Goal: Transaction & Acquisition: Purchase product/service

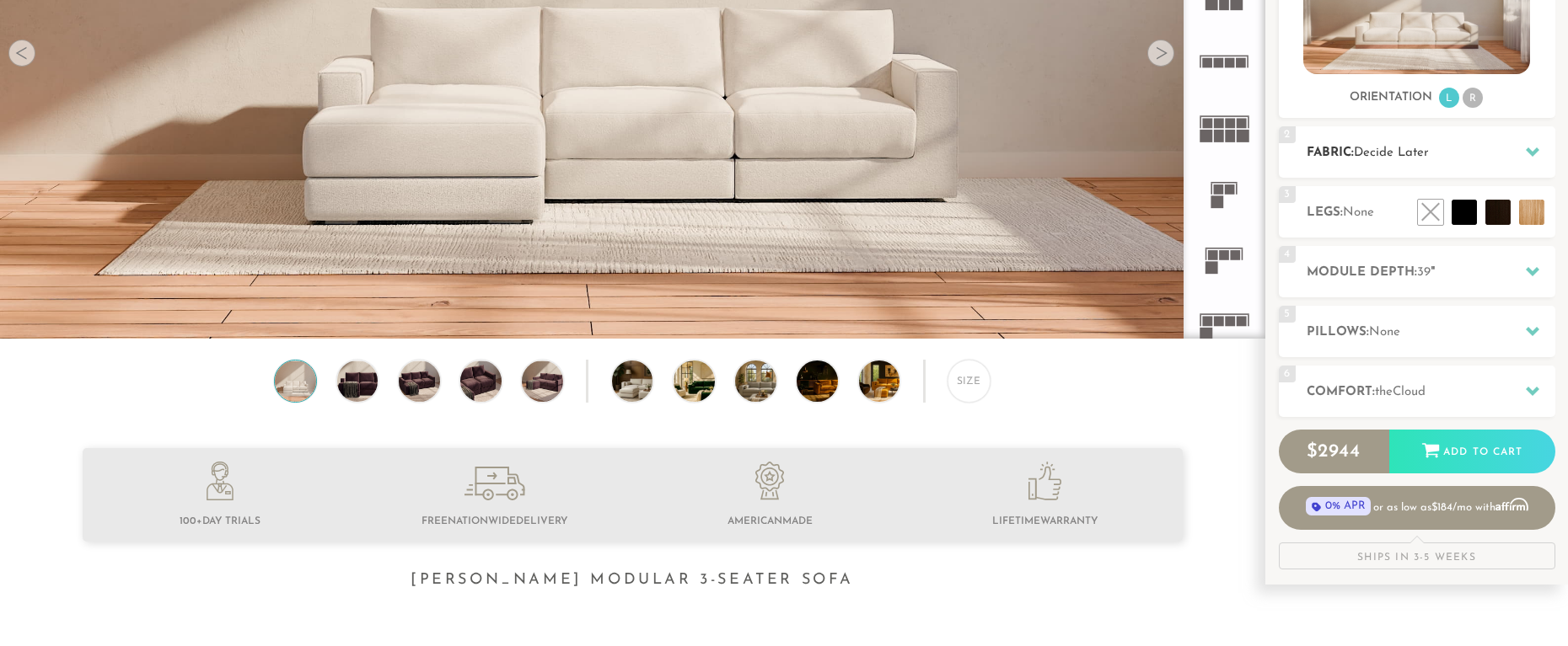
click at [1532, 154] on icon at bounding box center [1532, 152] width 14 height 9
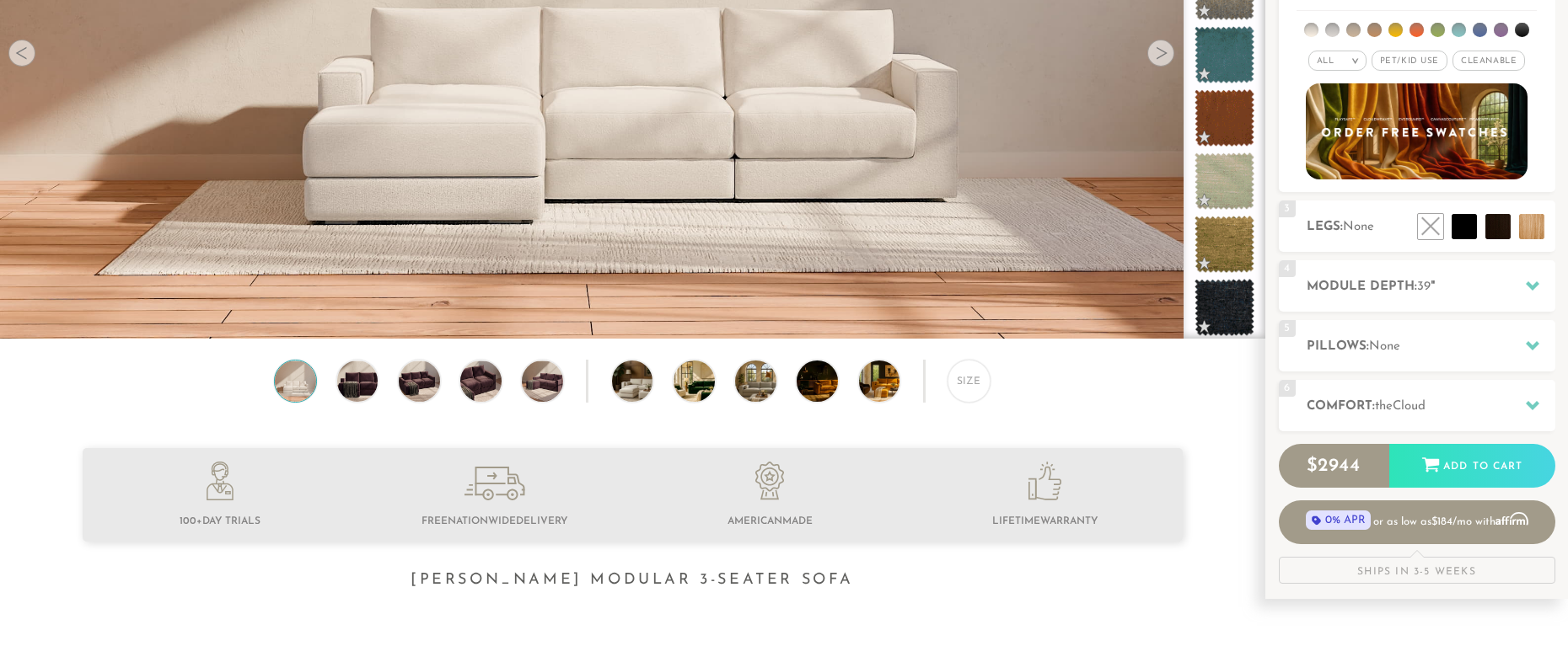
click at [1310, 29] on li at bounding box center [1310, 30] width 14 height 14
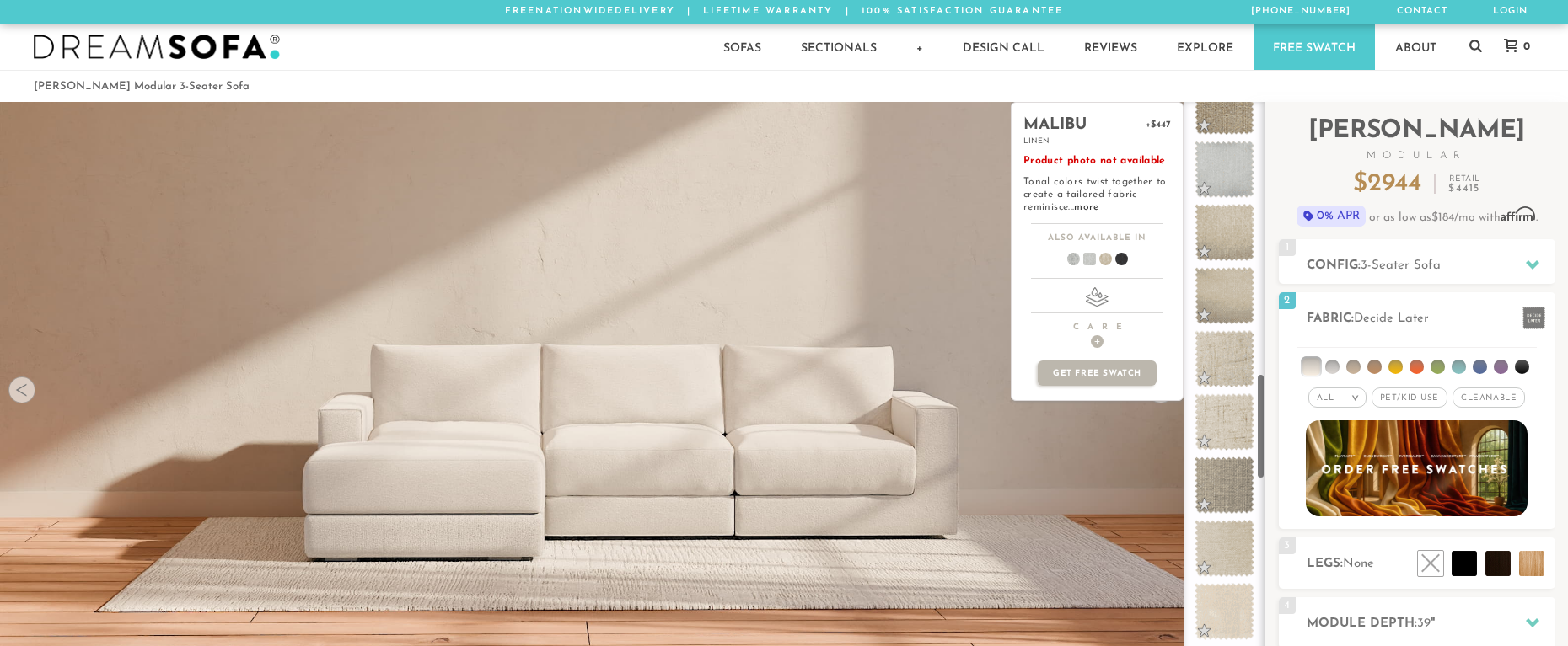
scroll to position [1488, 0]
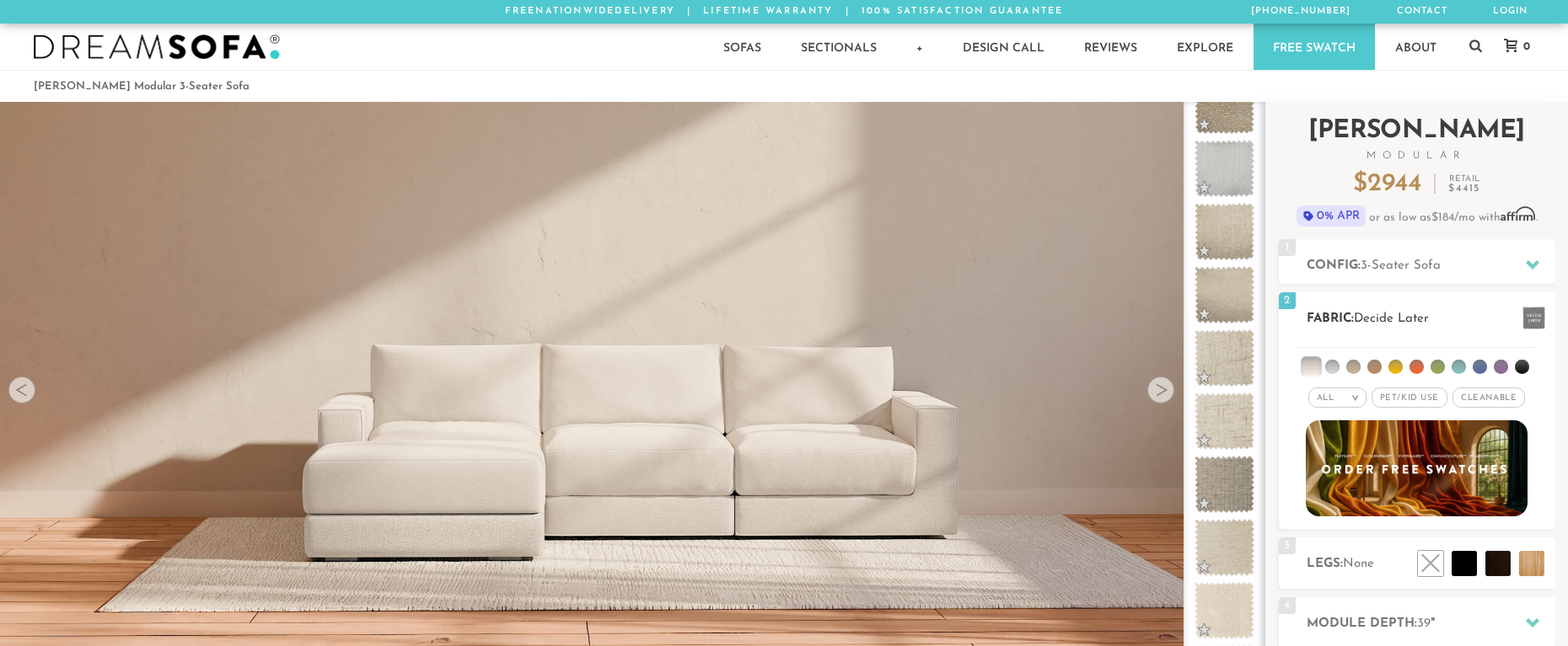
click at [1352, 399] on em ">" at bounding box center [1356, 398] width 13 height 8
click at [1334, 514] on li "Durable" at bounding box center [1337, 516] width 58 height 23
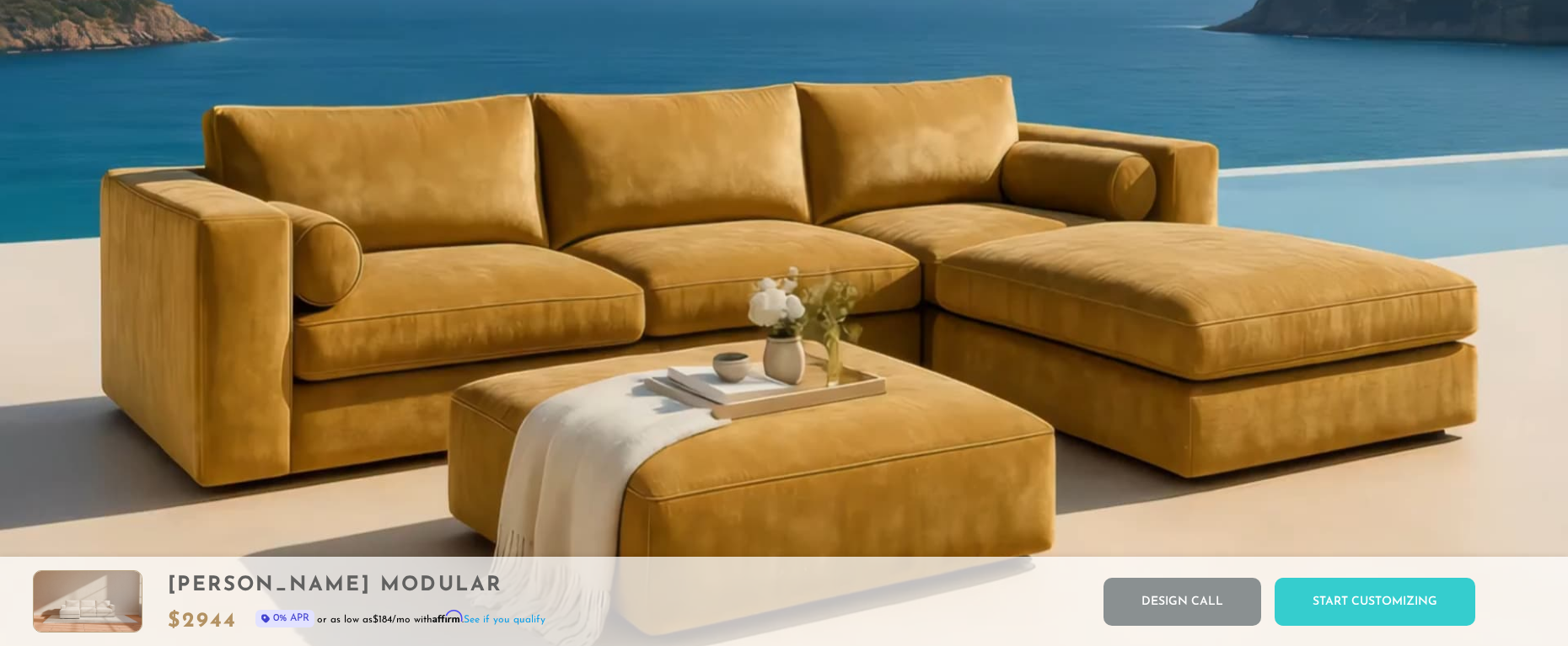
scroll to position [1701, 0]
click at [1340, 603] on div "Start Customizing" at bounding box center [1375, 602] width 200 height 48
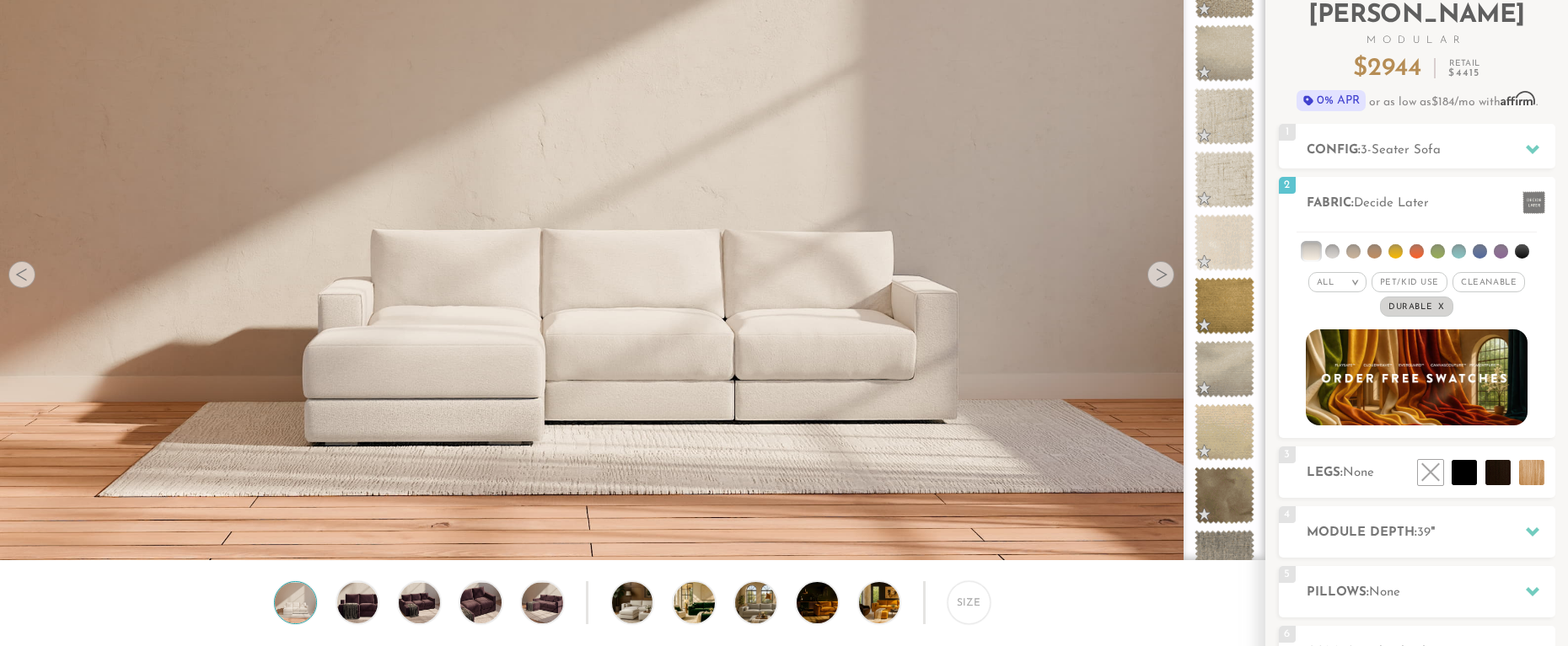
scroll to position [0, 0]
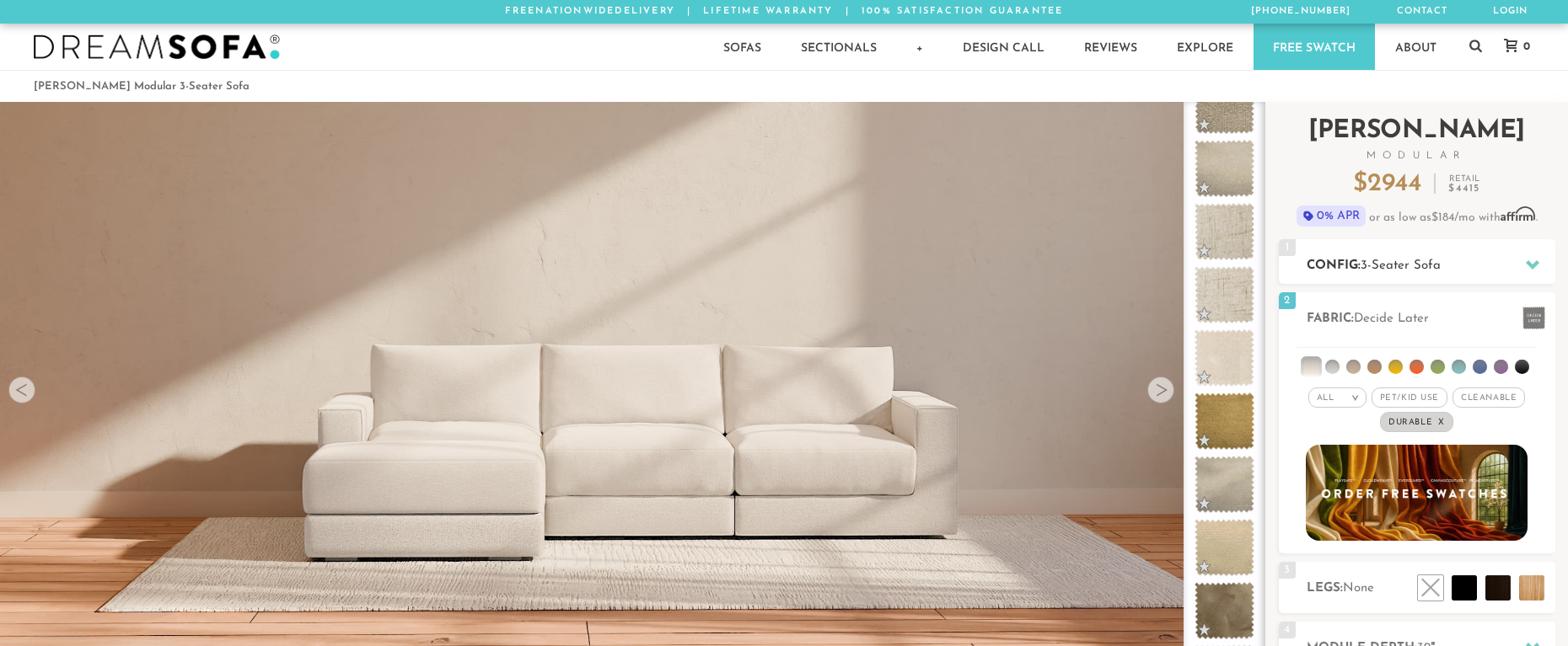
click at [1529, 260] on icon at bounding box center [1532, 264] width 14 height 14
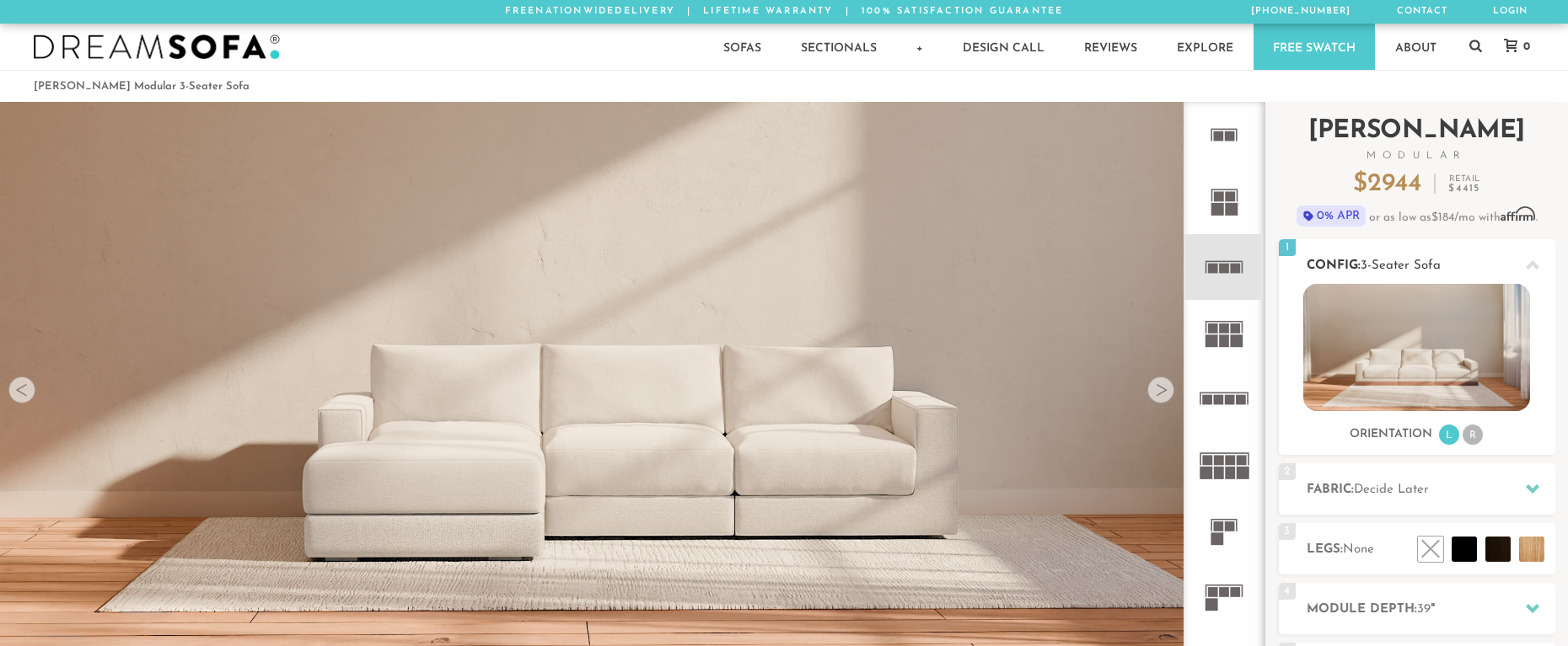
click at [1448, 436] on li "L" at bounding box center [1449, 435] width 20 height 20
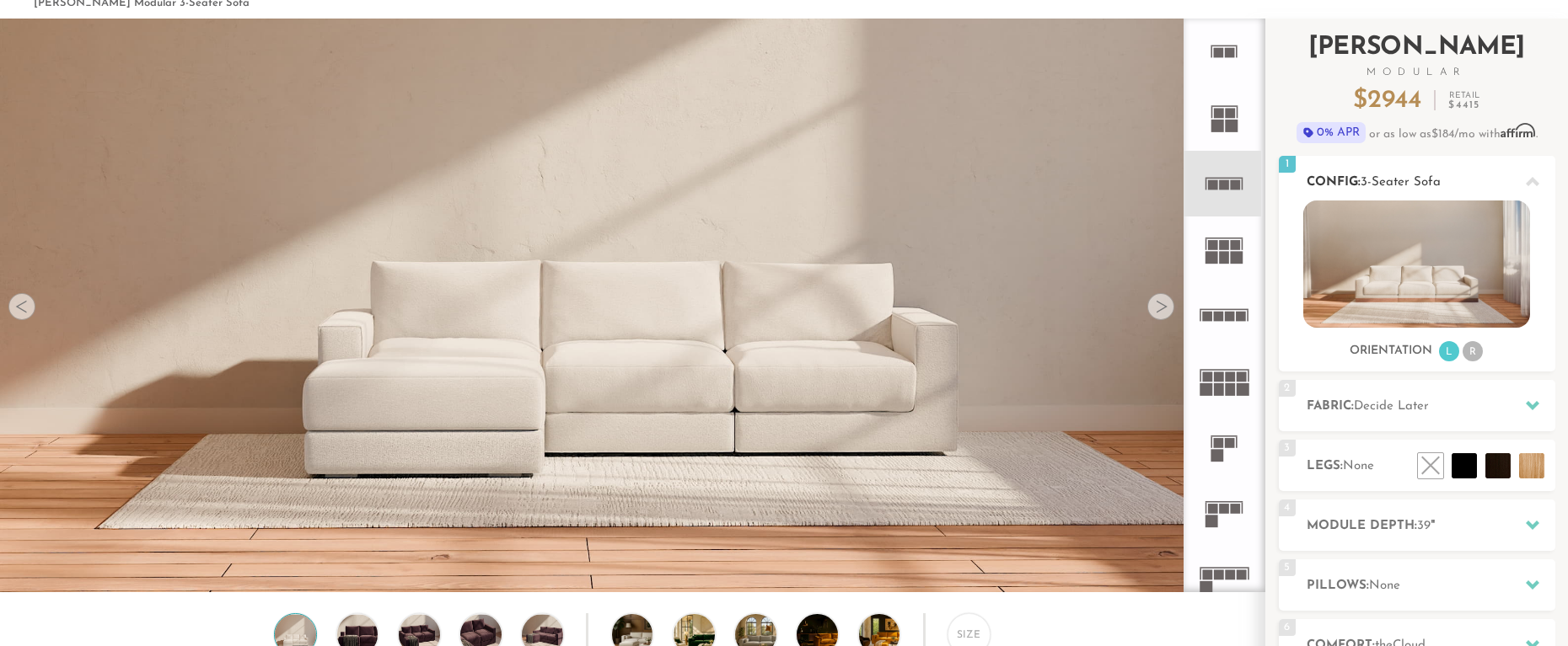
scroll to position [86, 0]
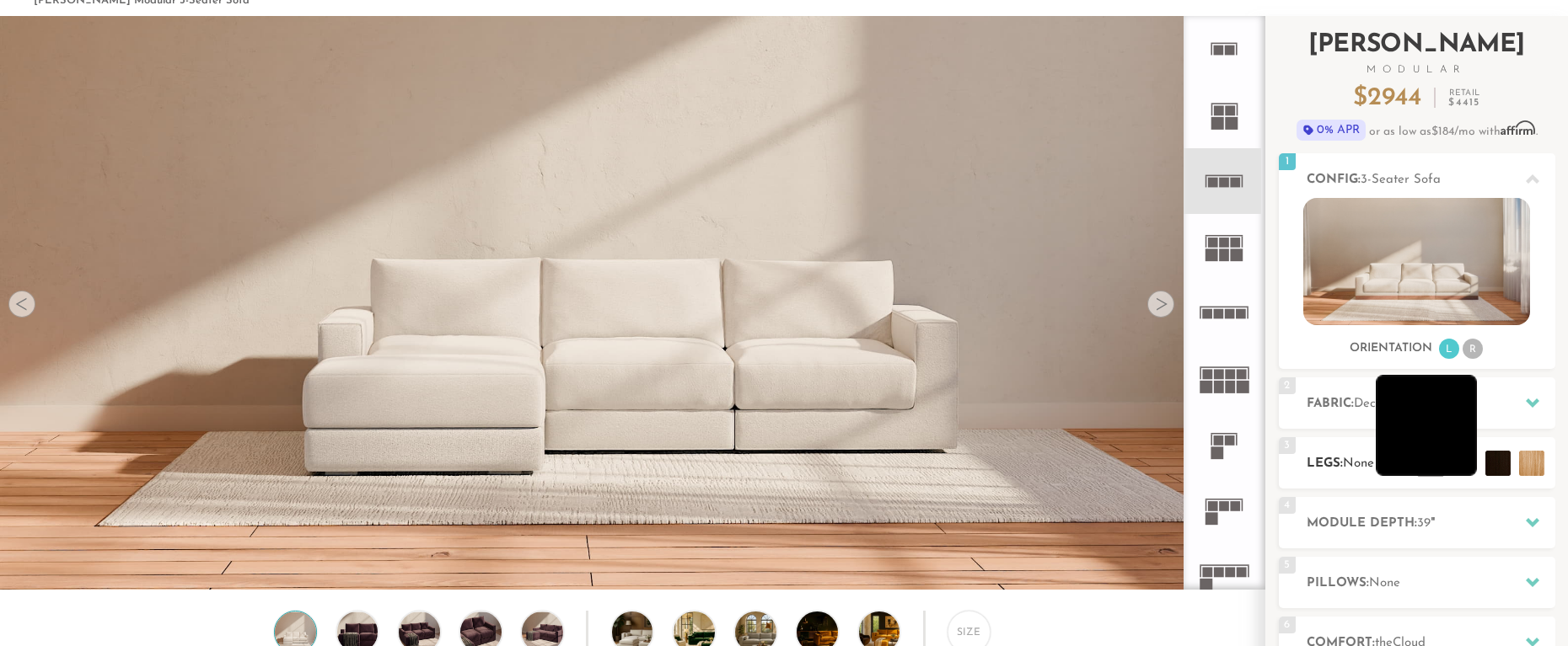
click at [1460, 461] on li at bounding box center [1426, 425] width 101 height 101
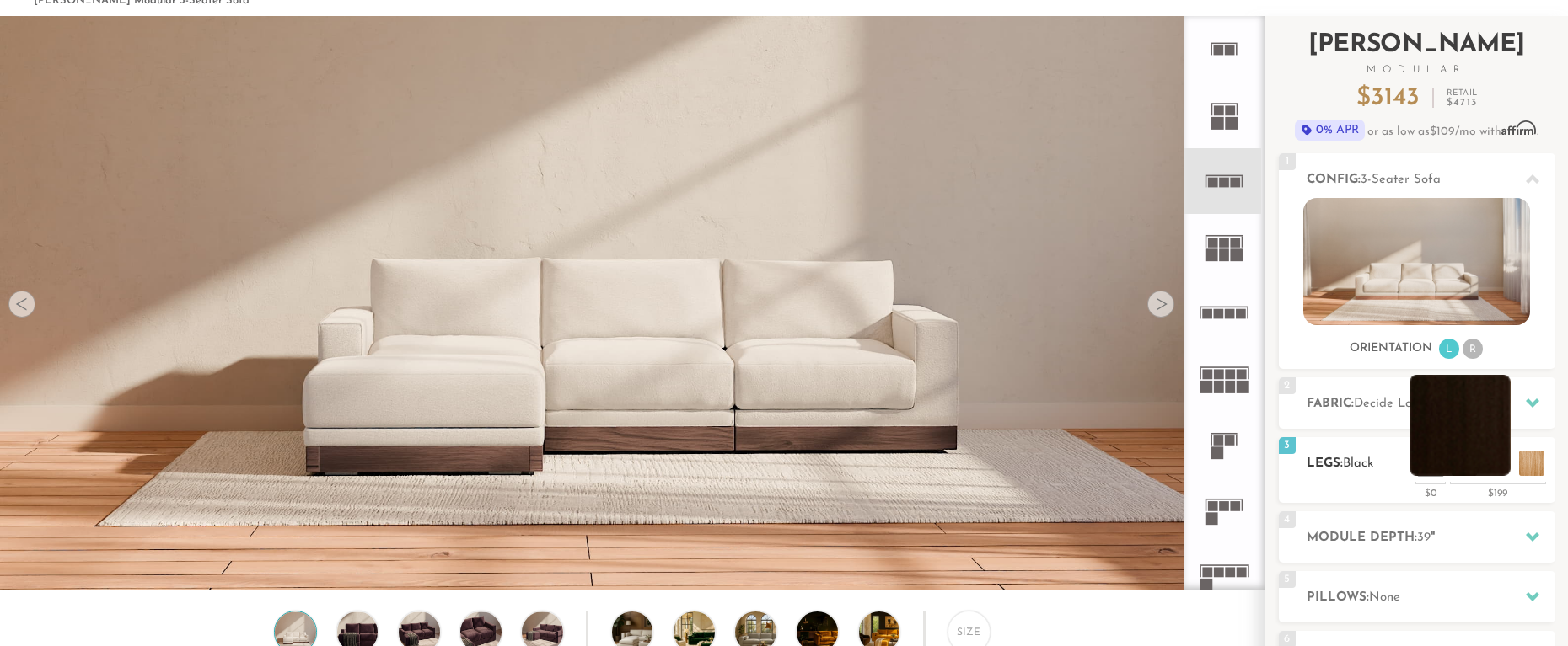
click at [1482, 450] on li at bounding box center [1460, 425] width 101 height 101
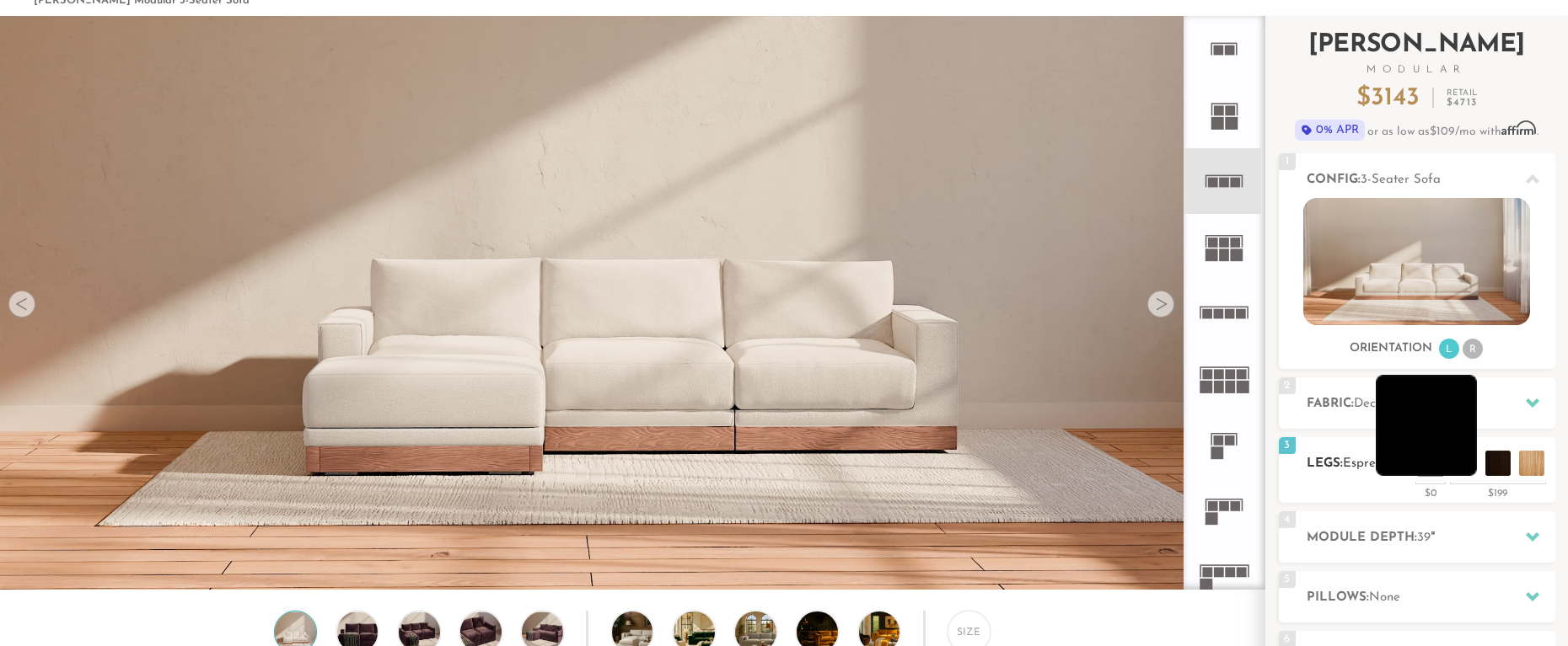
click at [1459, 463] on li at bounding box center [1426, 425] width 101 height 101
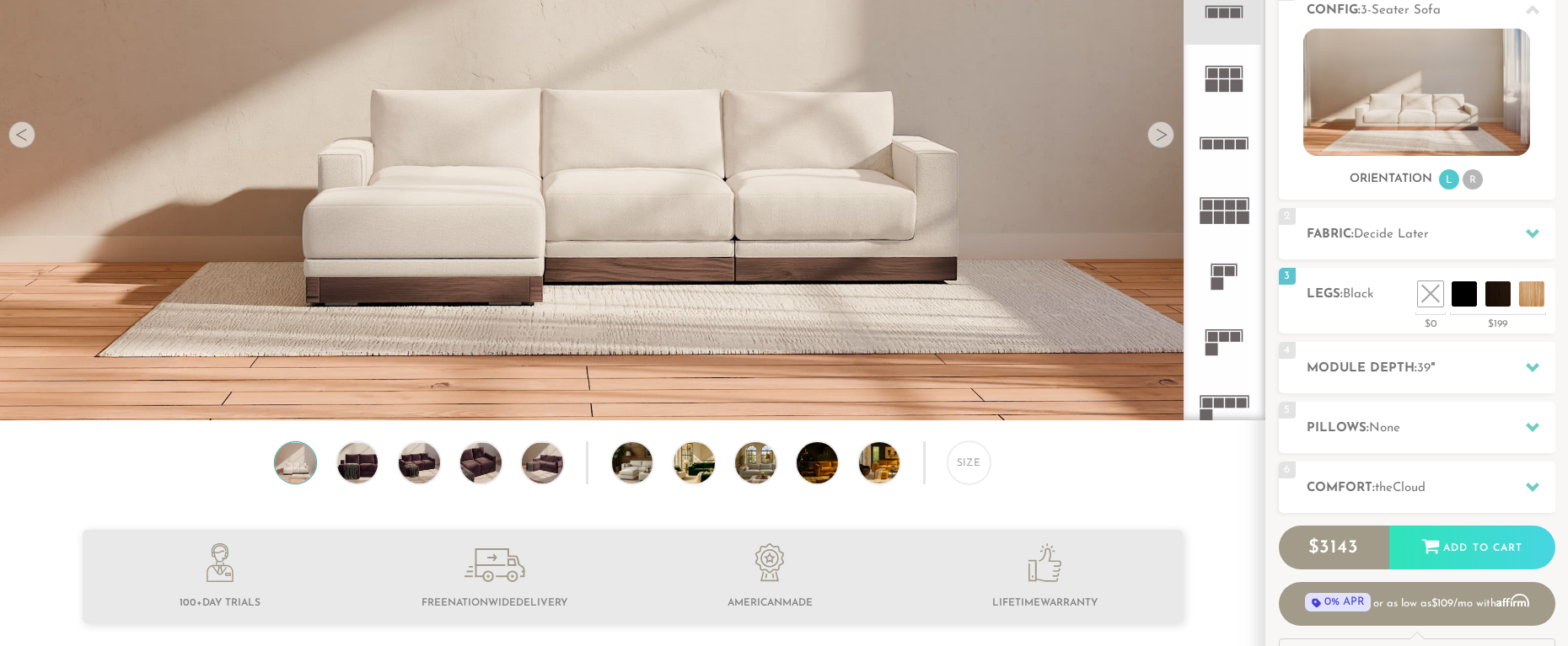
scroll to position [256, 0]
click at [1526, 366] on icon at bounding box center [1532, 367] width 14 height 9
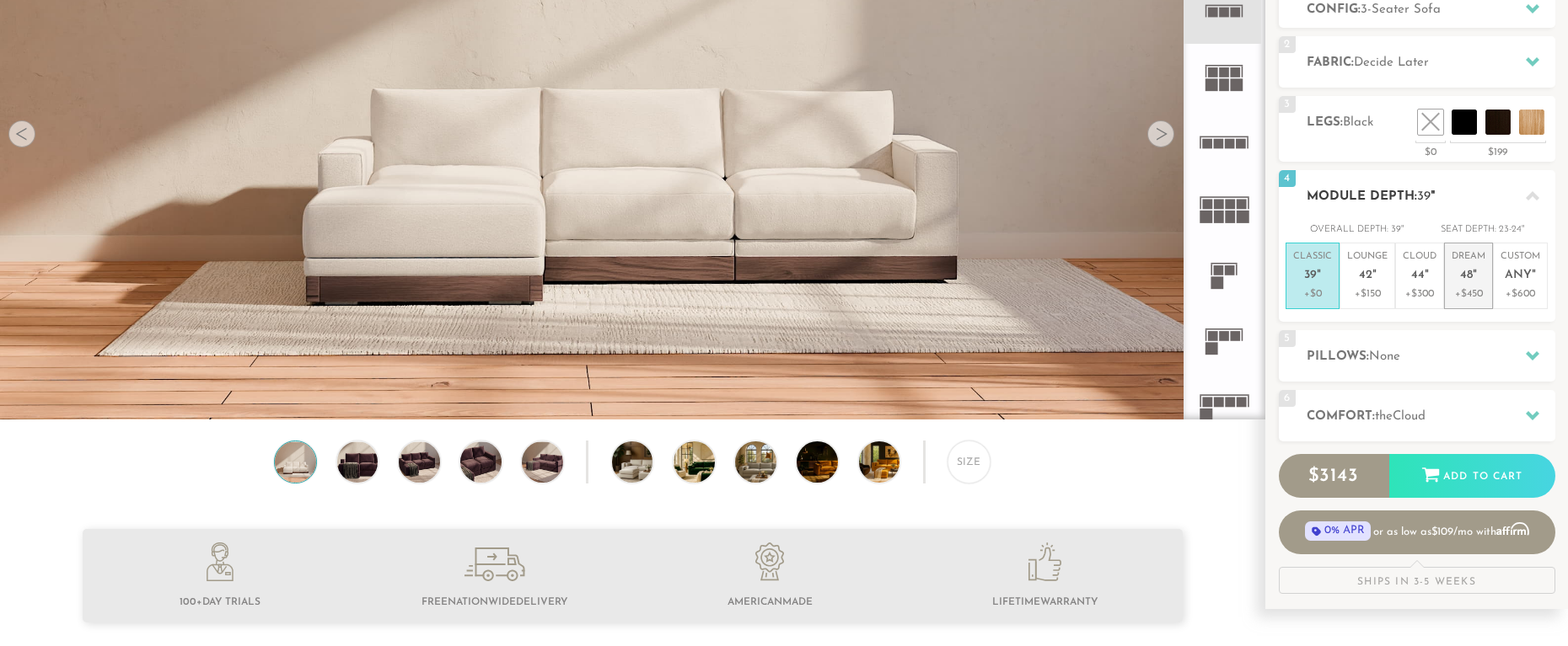
click at [1477, 280] on em """ at bounding box center [1474, 275] width 5 height 14
click at [1536, 351] on icon at bounding box center [1532, 356] width 14 height 9
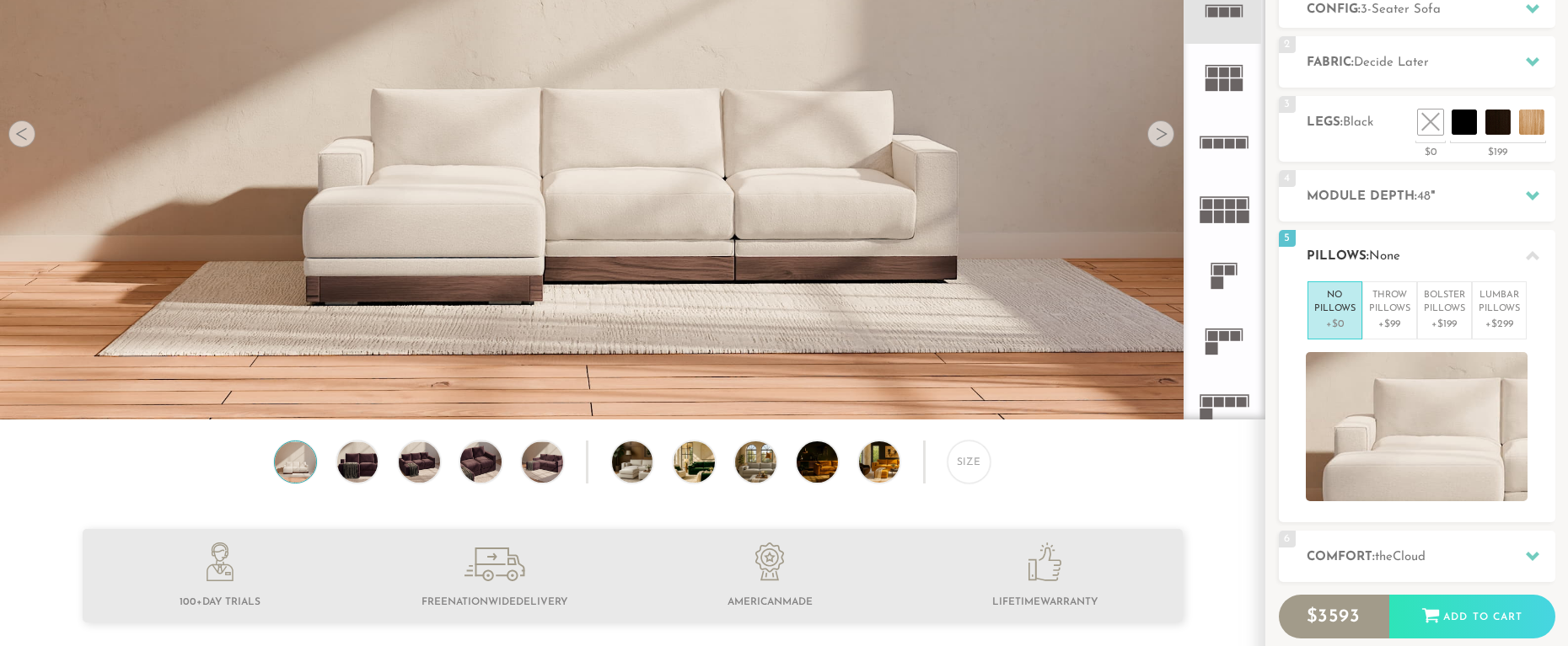
click at [1355, 328] on li "No Pillows +$0" at bounding box center [1334, 310] width 55 height 58
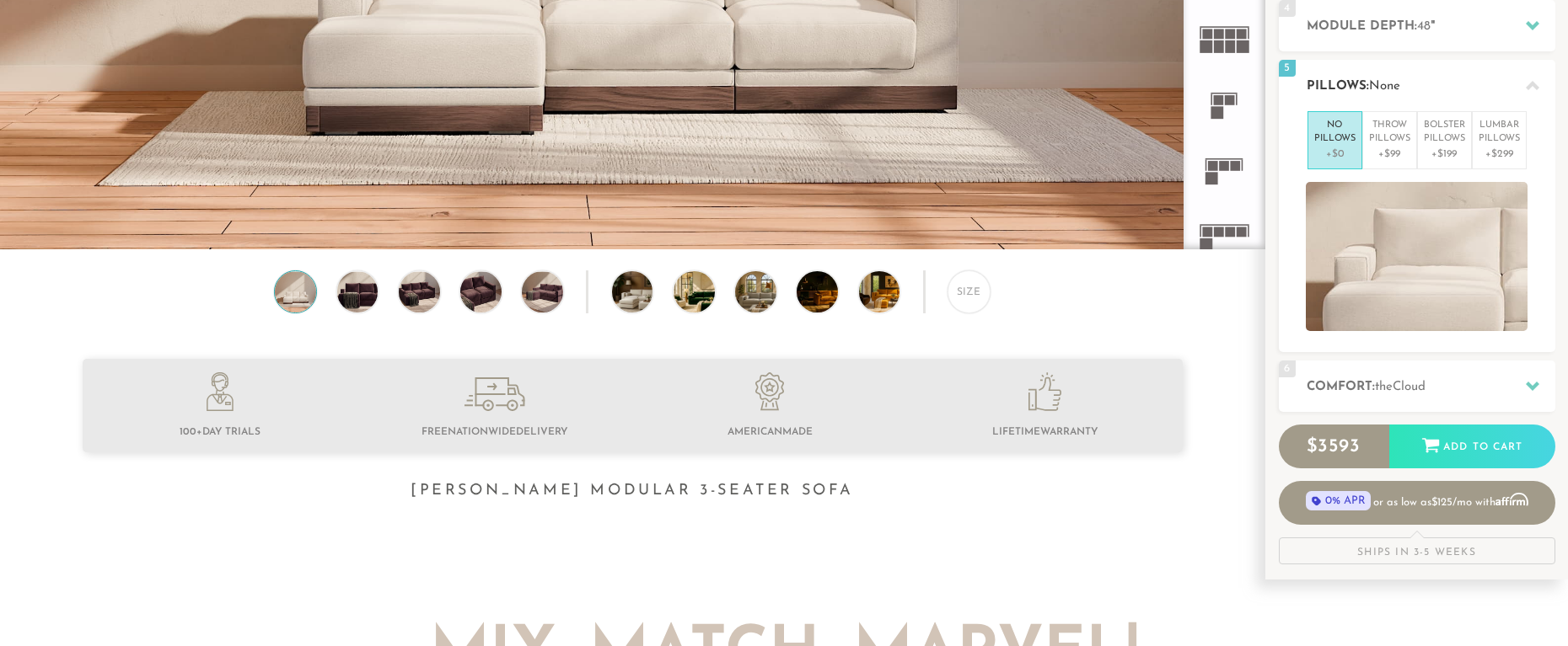
scroll to position [427, 0]
click at [1529, 384] on icon at bounding box center [1532, 386] width 14 height 9
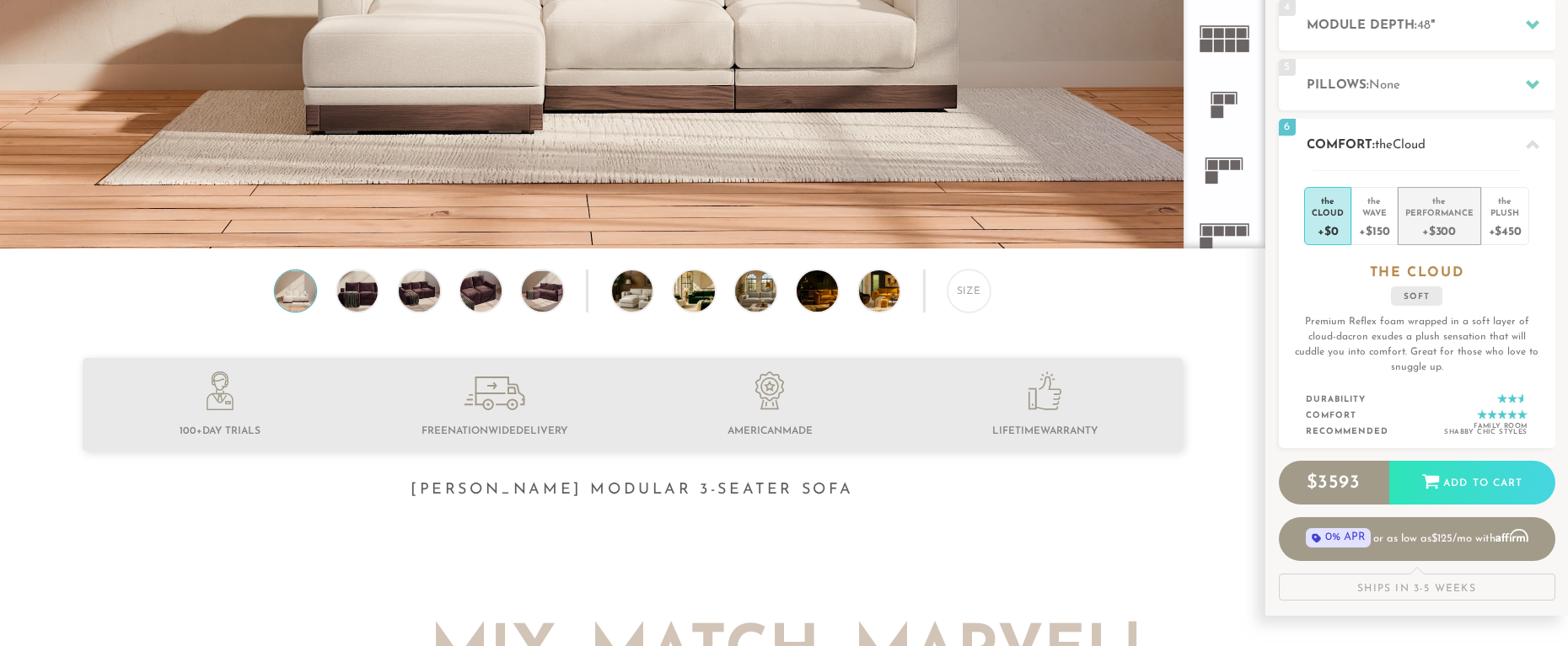
click at [1447, 222] on div "+$300" at bounding box center [1439, 230] width 69 height 24
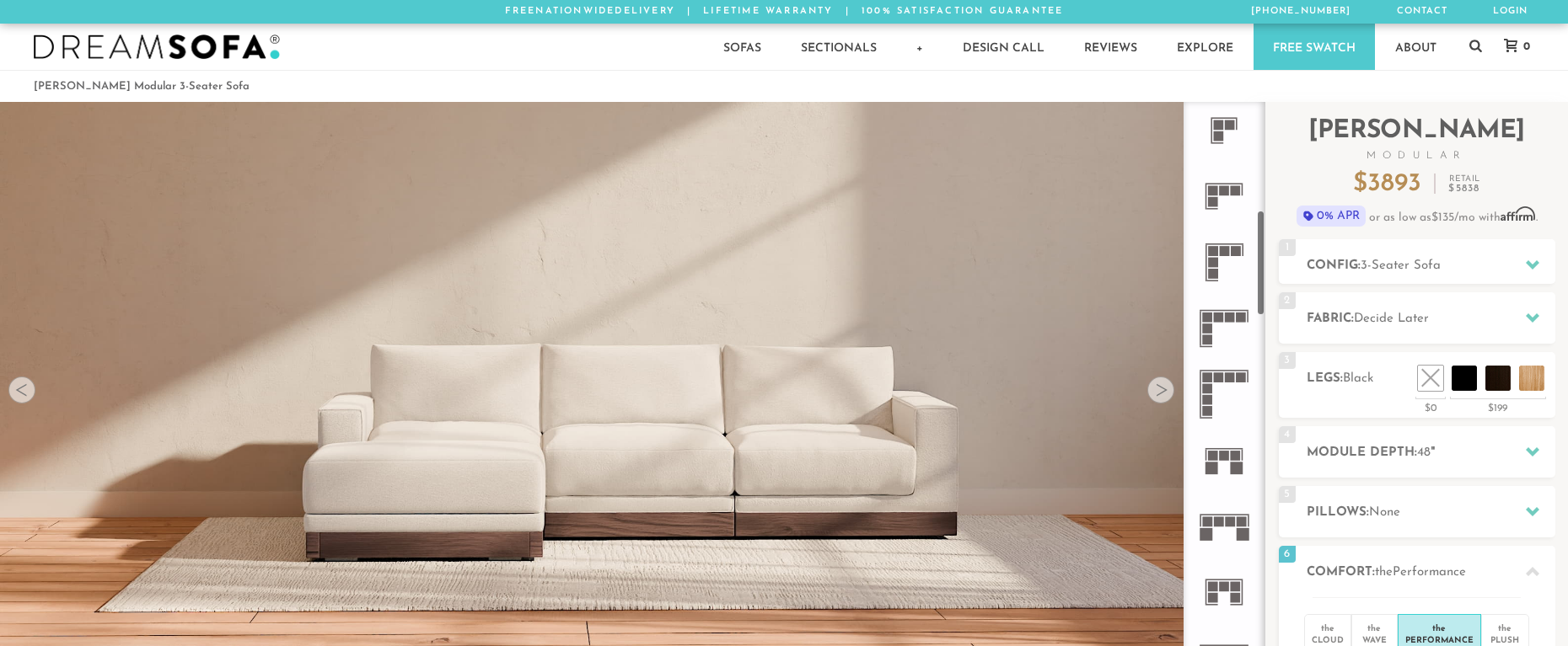
scroll to position [598, 0]
click at [1217, 381] on rect at bounding box center [1218, 377] width 10 height 10
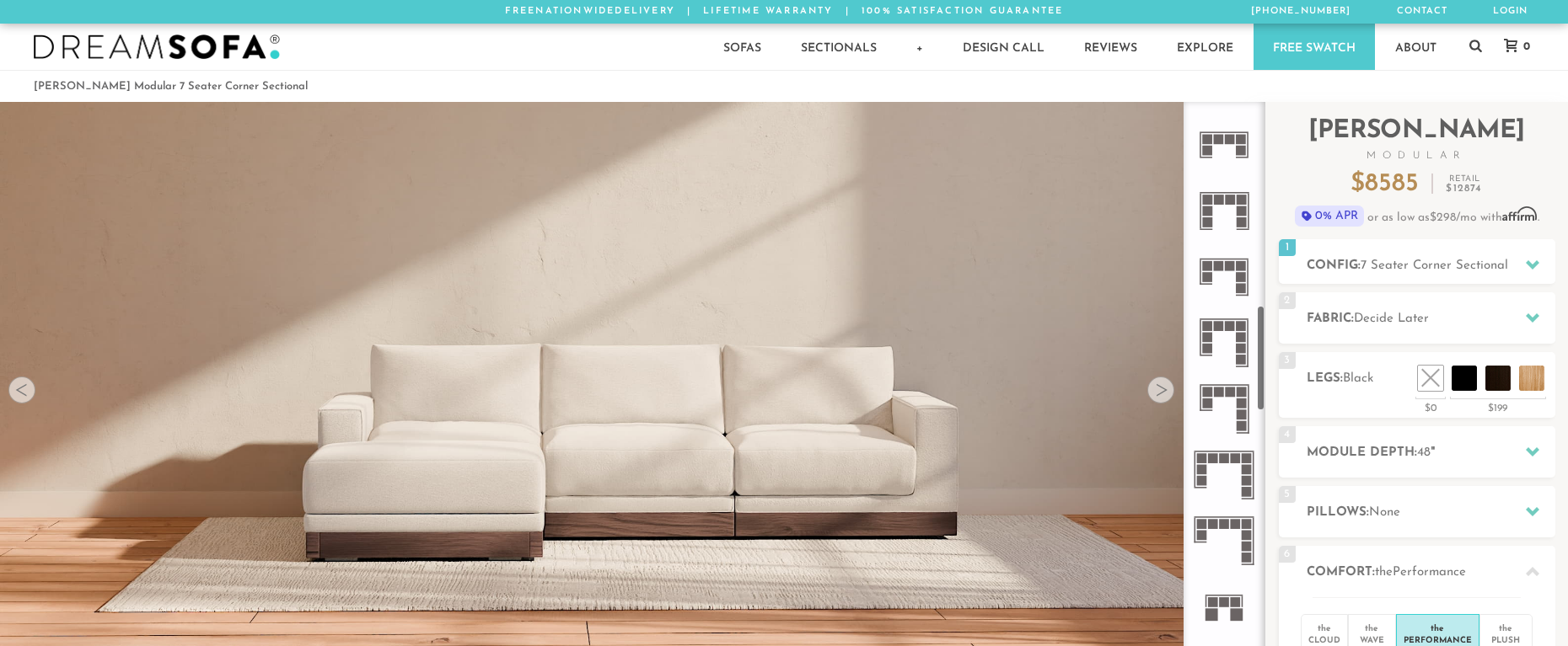
scroll to position [1111, 0]
click at [1229, 455] on rect at bounding box center [1224, 458] width 10 height 10
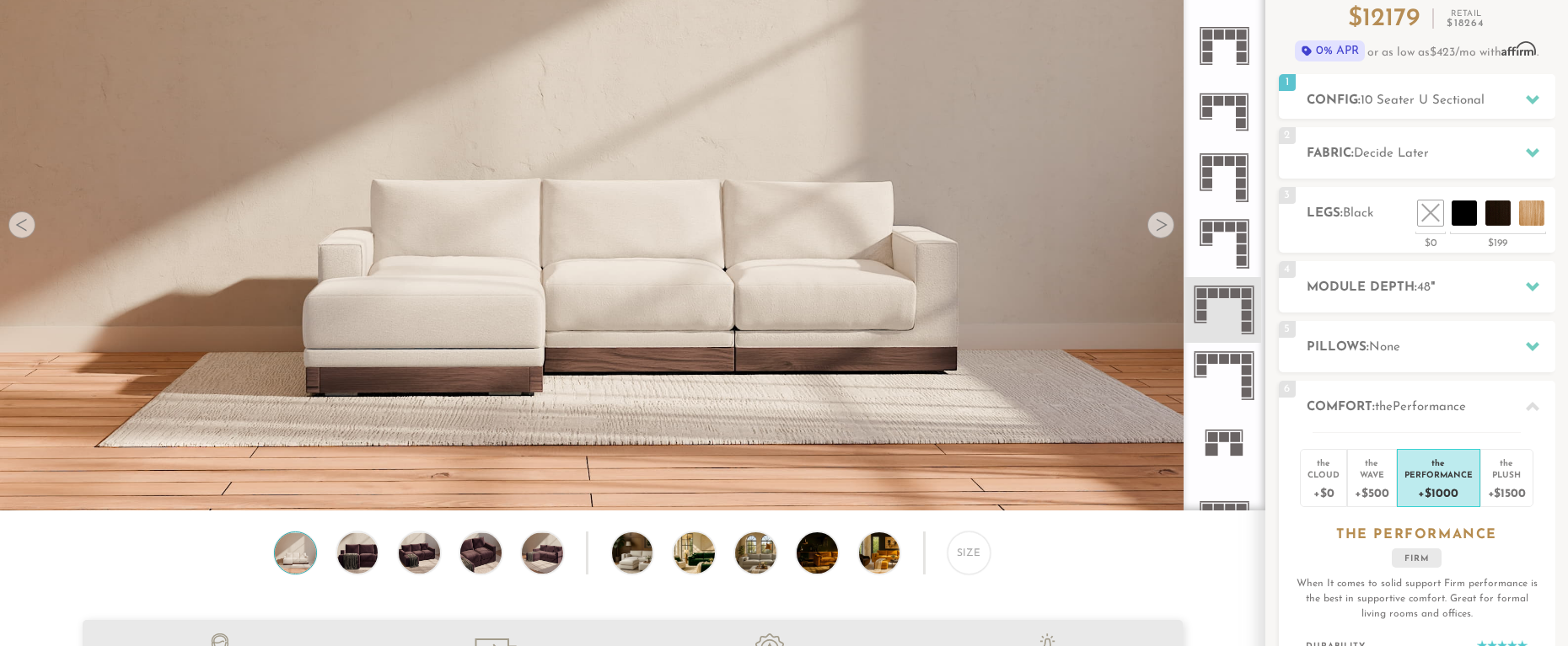
scroll to position [152, 0]
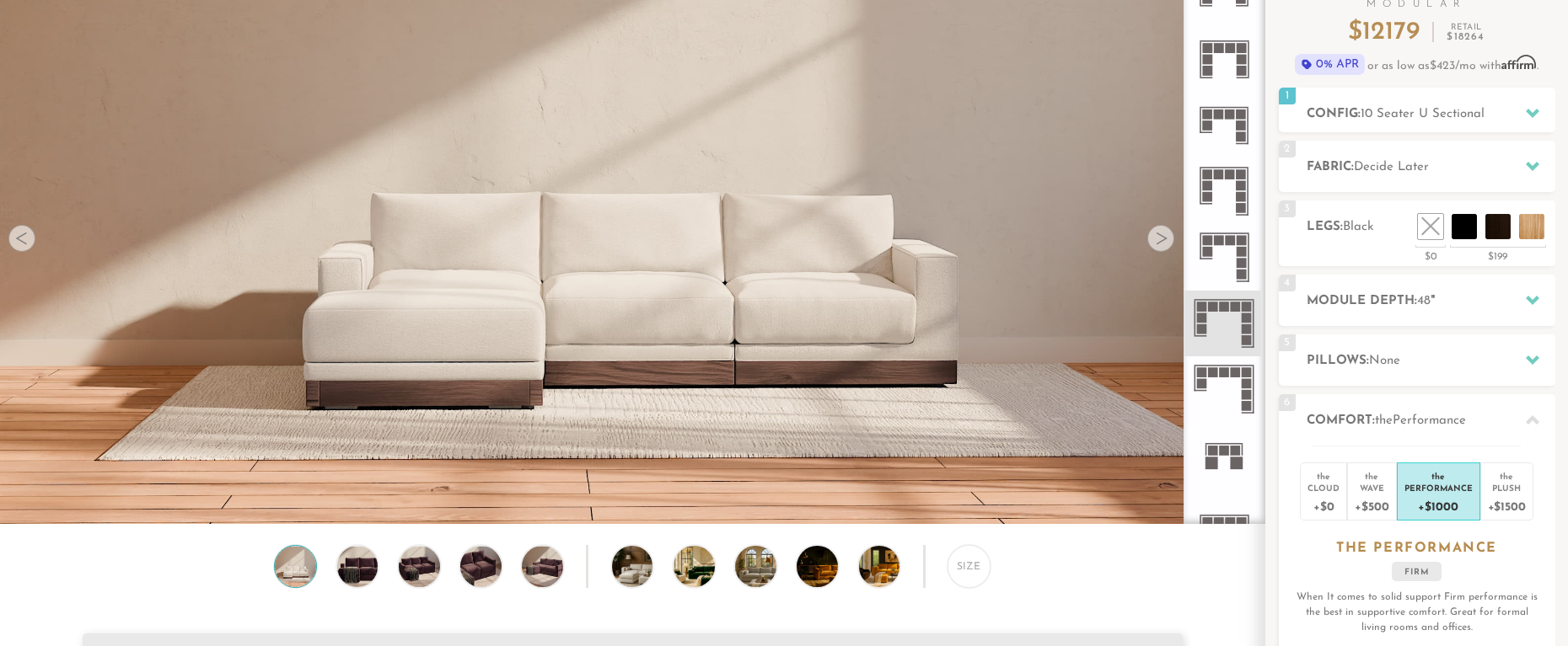
click at [1164, 240] on div at bounding box center [1160, 238] width 27 height 27
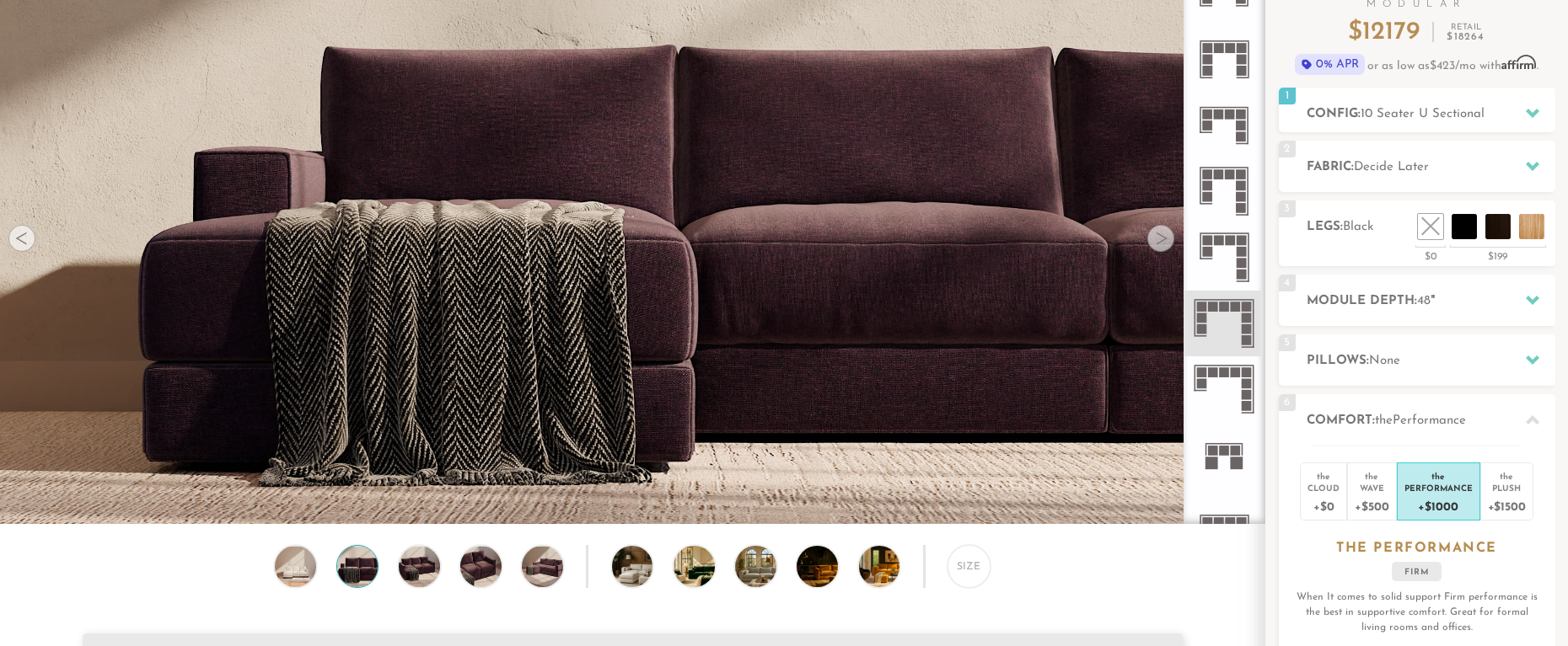
click at [1164, 240] on div at bounding box center [1160, 238] width 27 height 27
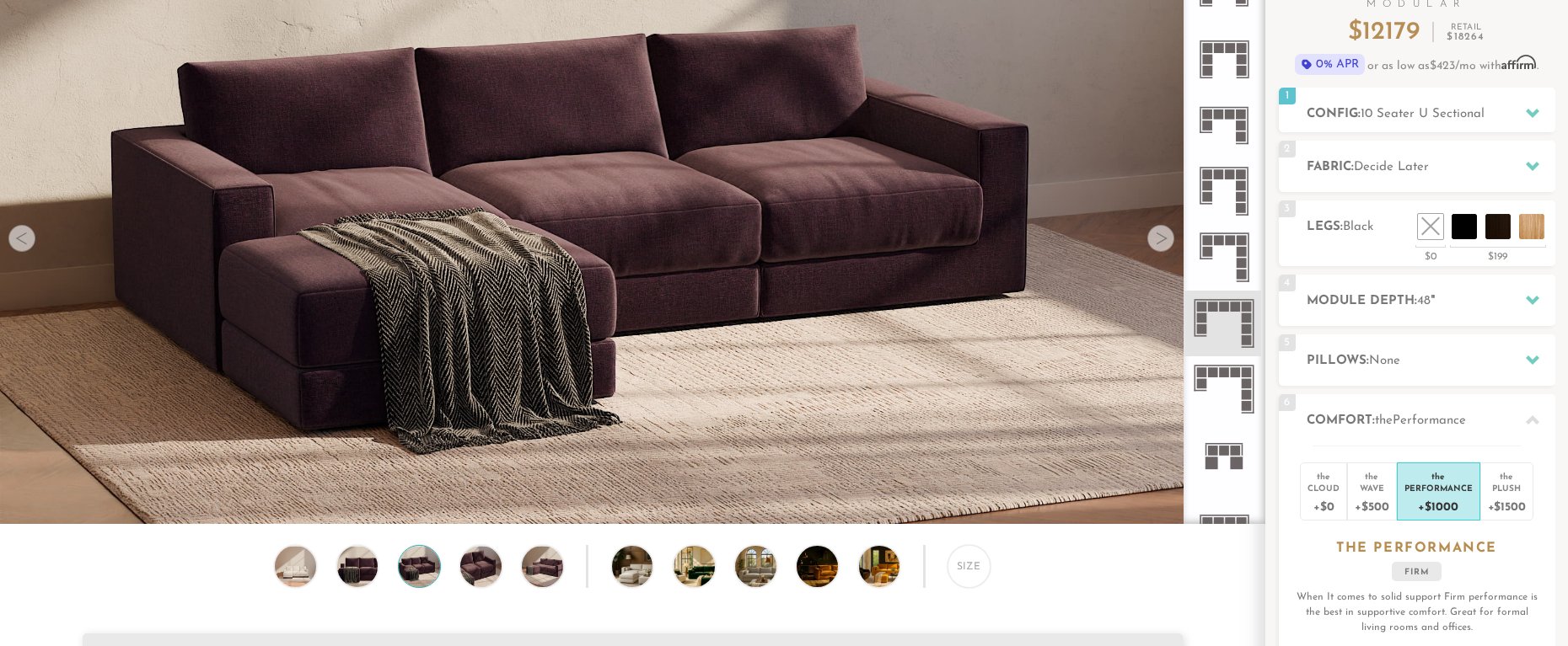
click at [1164, 240] on div at bounding box center [1160, 238] width 27 height 27
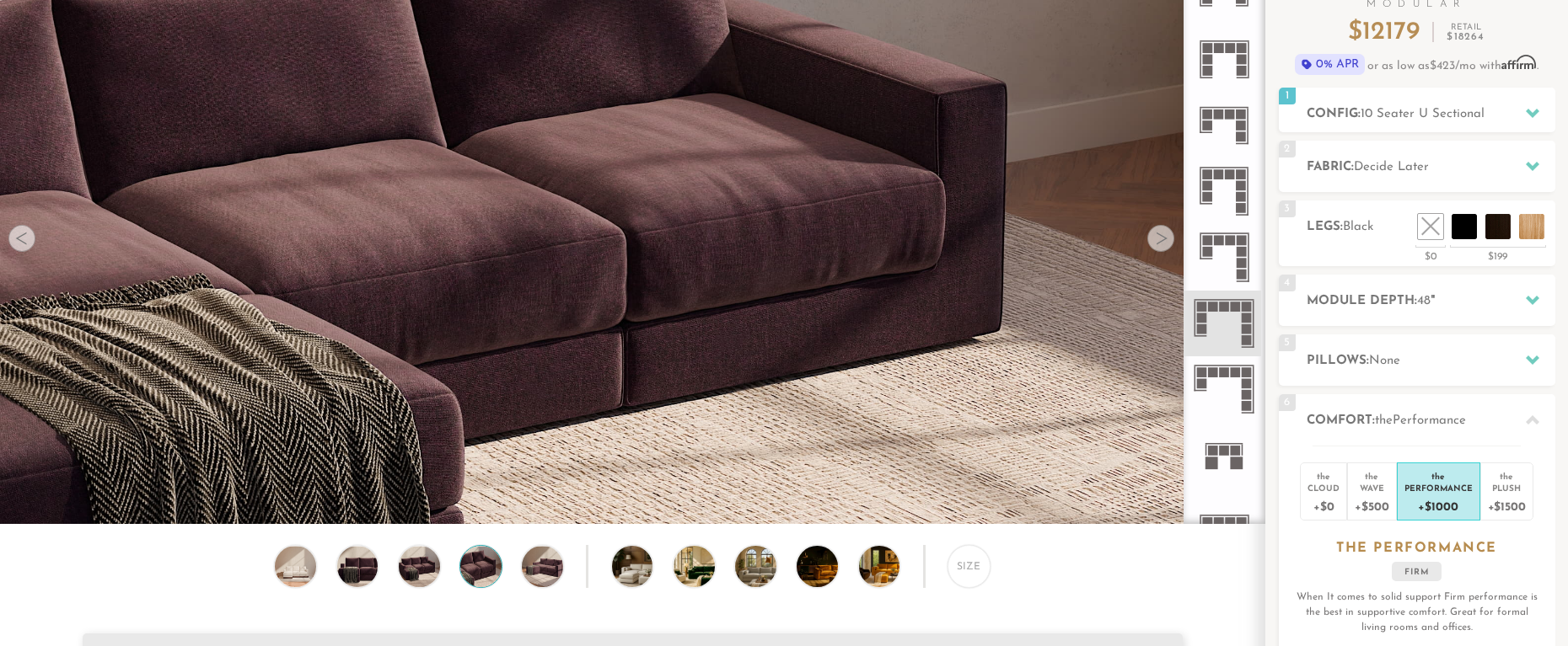
click at [1164, 240] on div at bounding box center [1160, 238] width 27 height 27
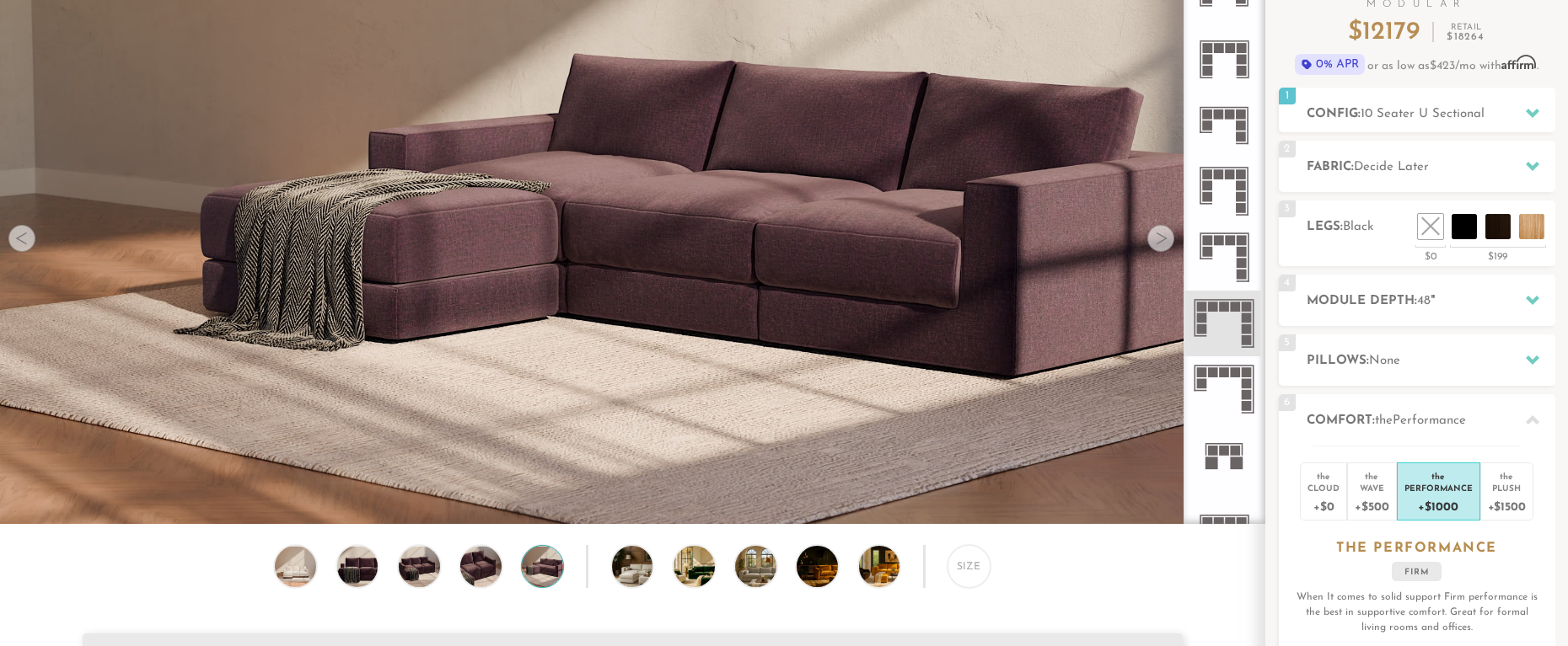
click at [1164, 240] on div at bounding box center [1160, 238] width 27 height 27
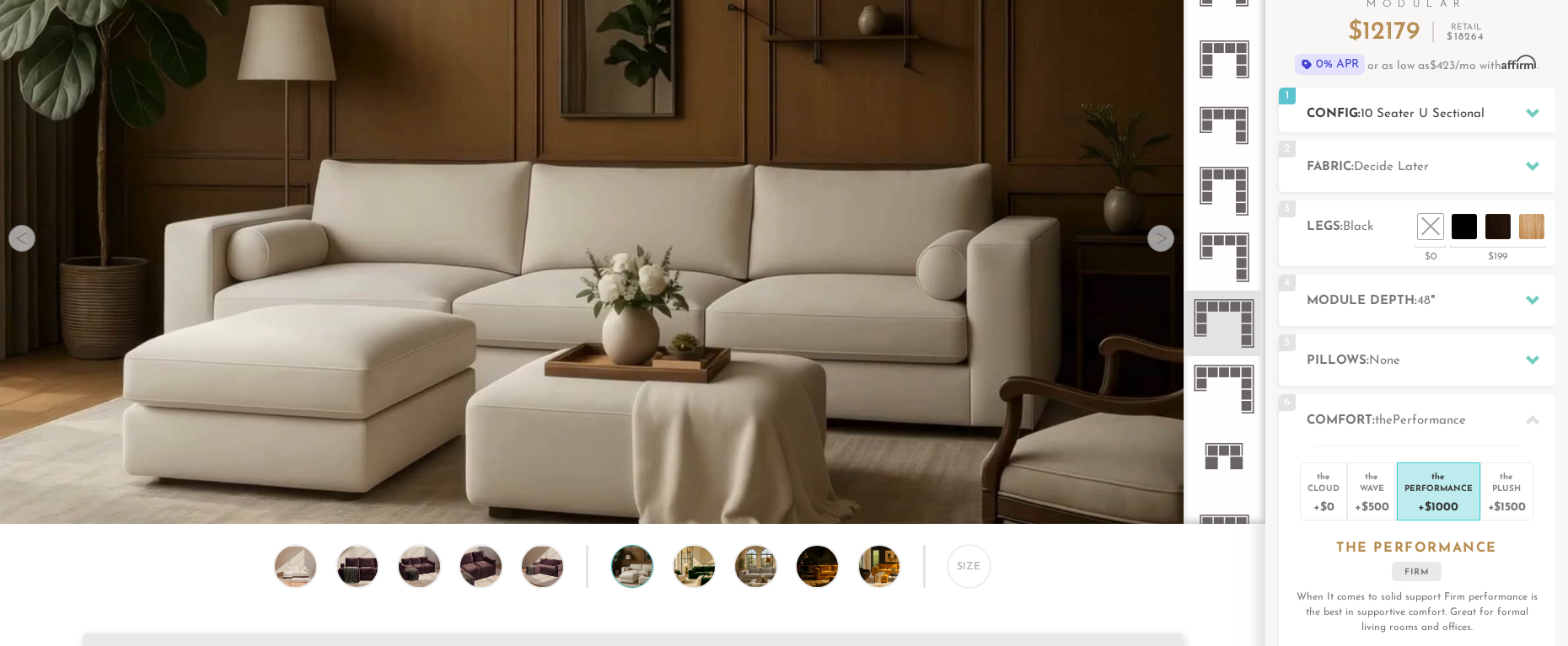
click at [1536, 114] on icon at bounding box center [1532, 113] width 14 height 9
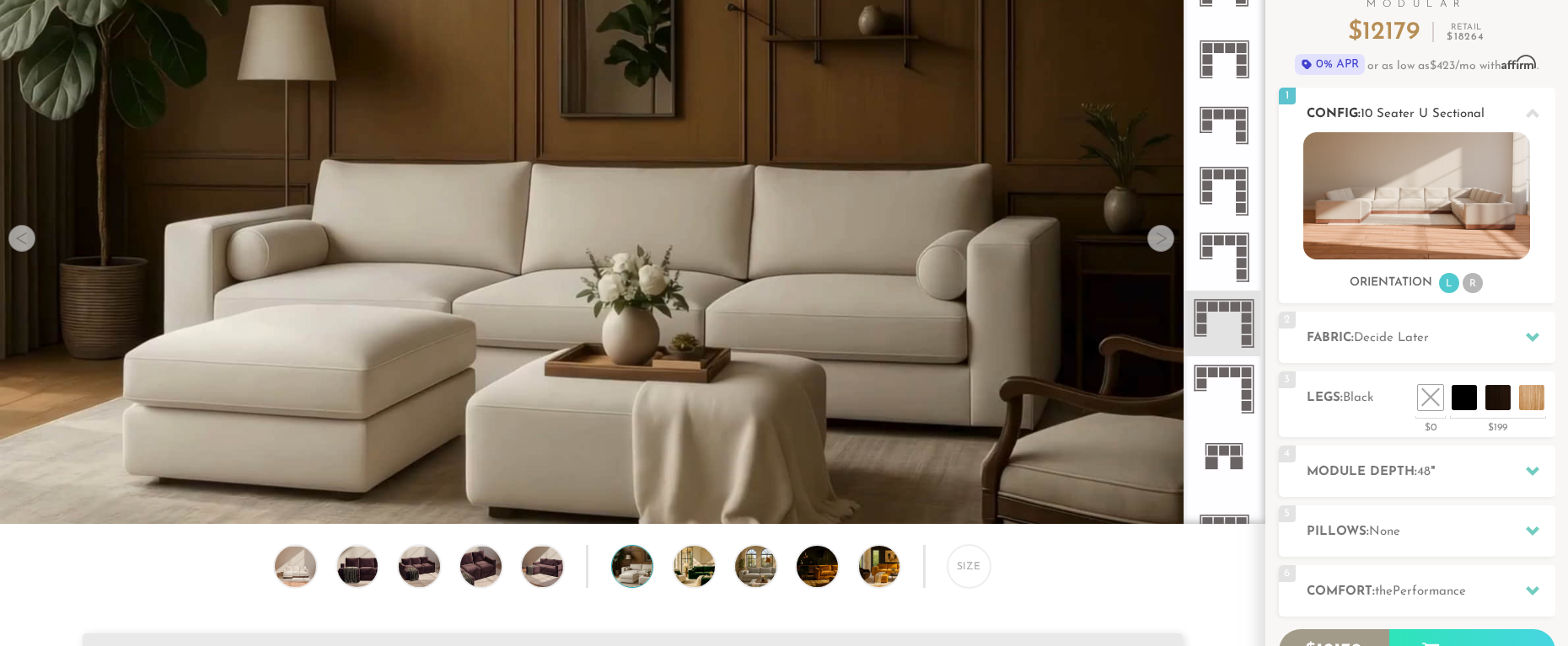
click at [1460, 209] on img at bounding box center [1416, 196] width 227 height 127
click at [1246, 395] on rect at bounding box center [1246, 395] width 10 height 10
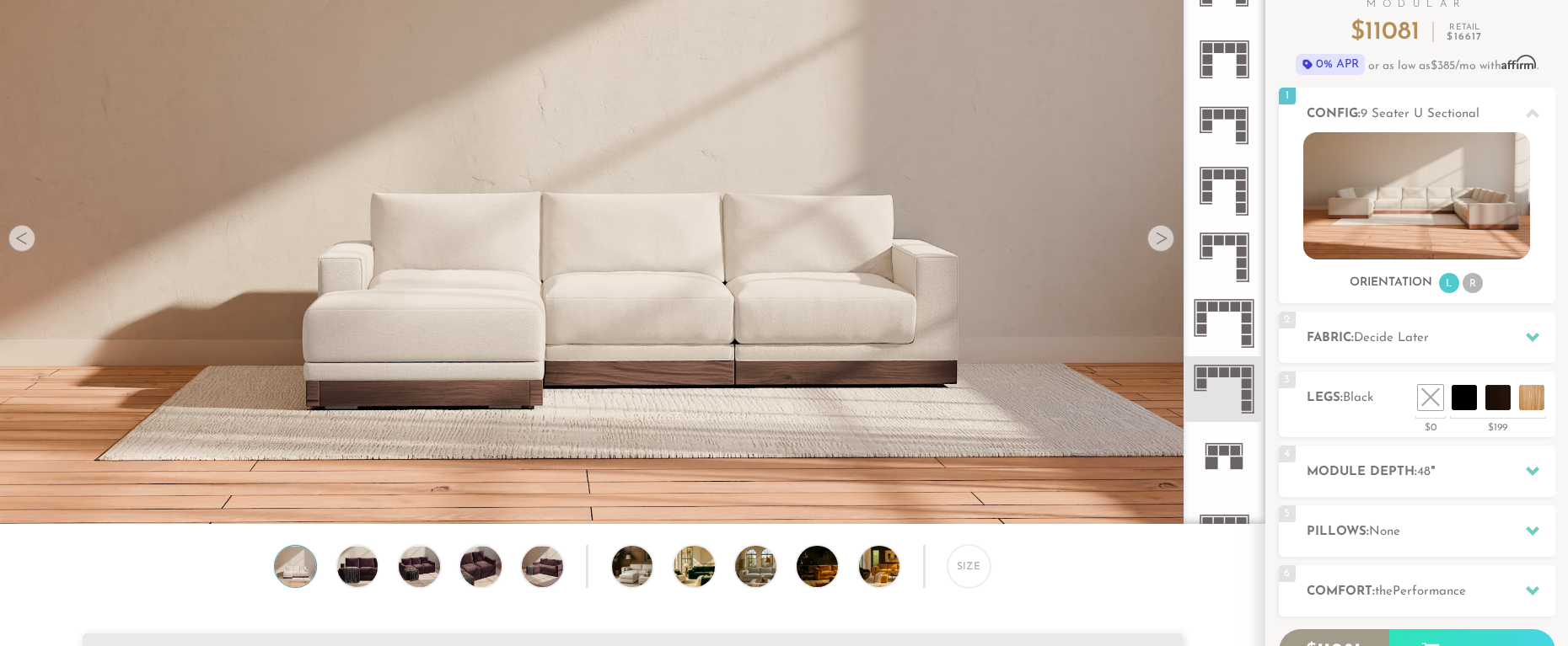
click at [1243, 320] on rect at bounding box center [1246, 317] width 10 height 10
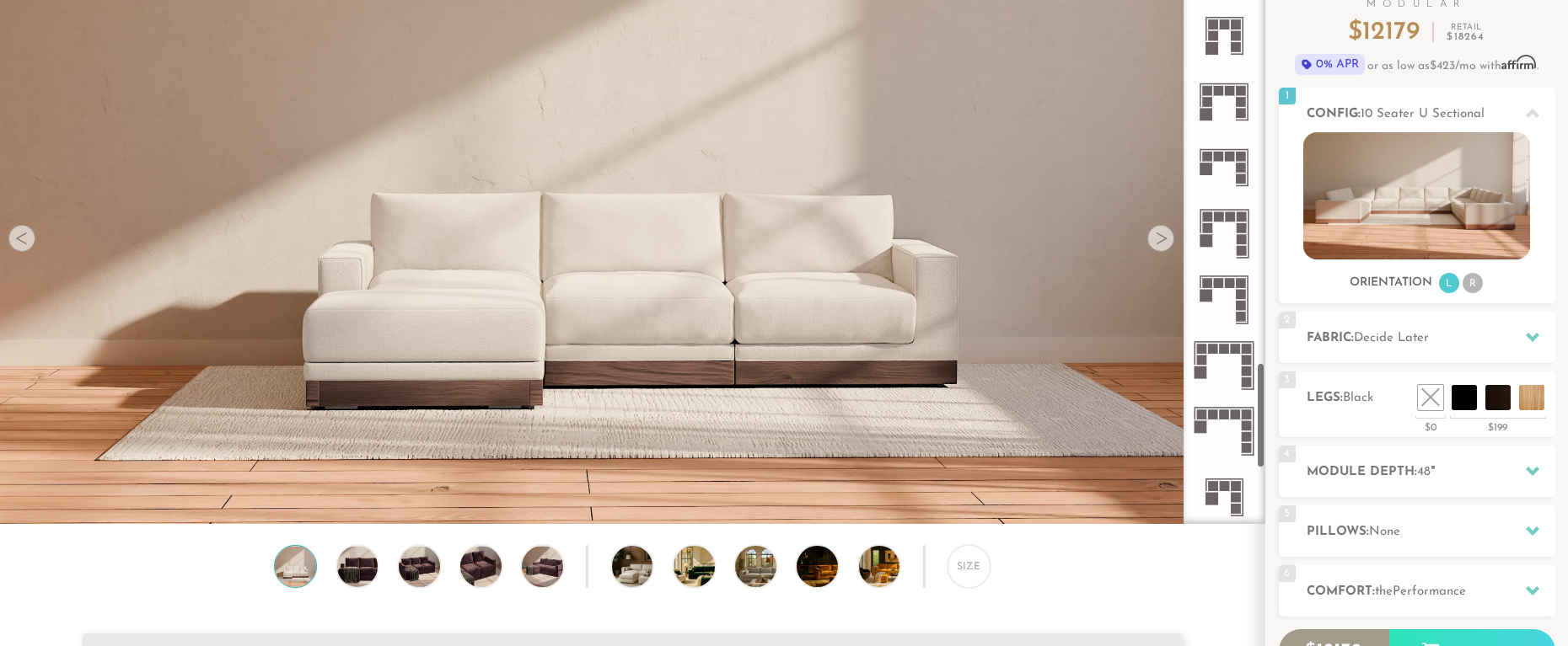
scroll to position [2259, 0]
click at [1248, 361] on rect at bounding box center [1246, 357] width 10 height 10
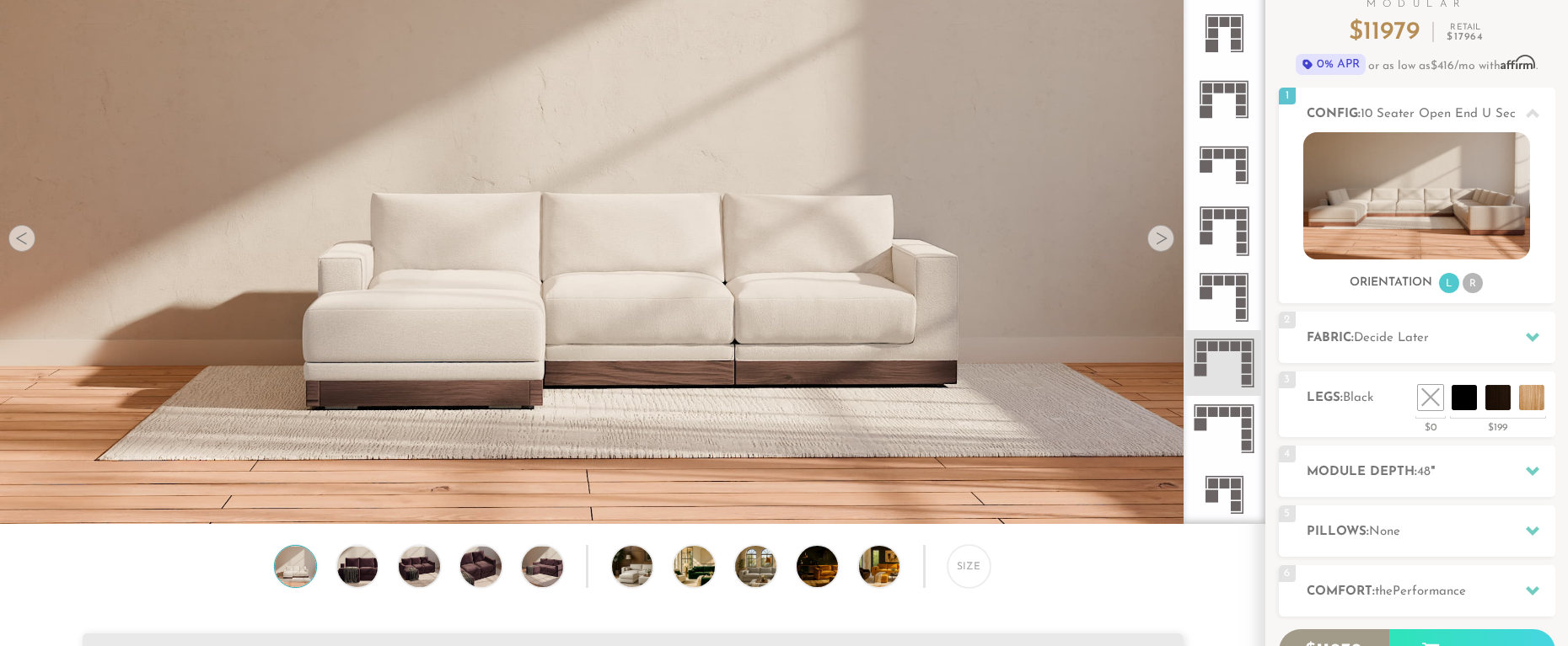
click at [1199, 424] on rect at bounding box center [1201, 425] width 13 height 13
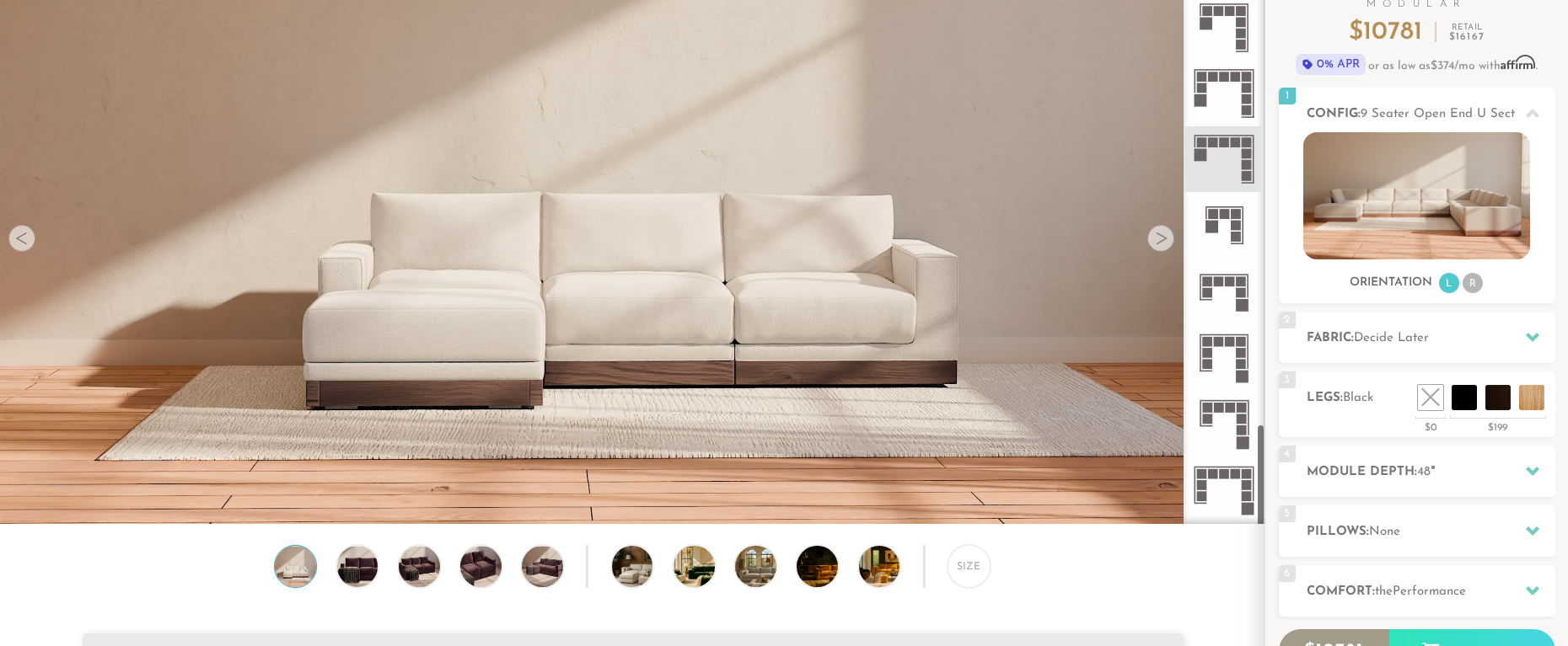
scroll to position [2586, 0]
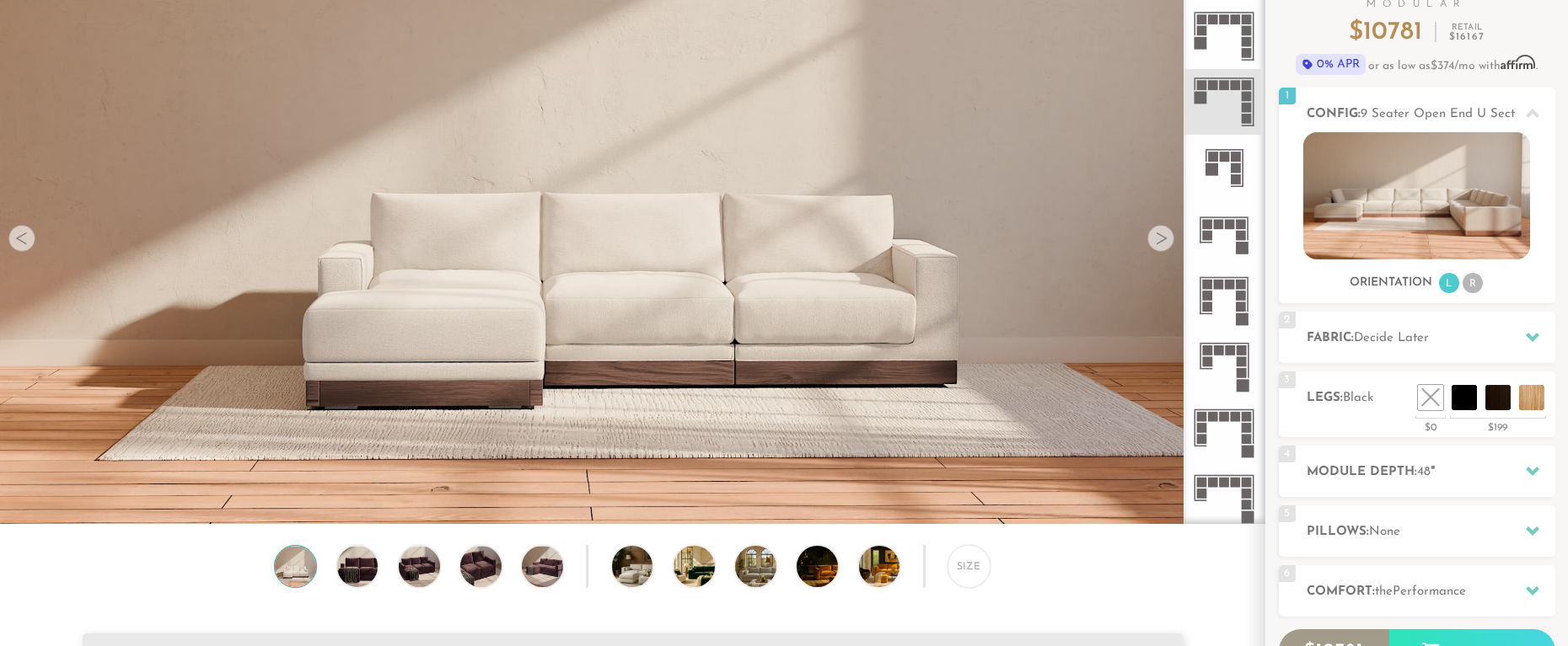
click at [1228, 415] on rect at bounding box center [1224, 417] width 10 height 10
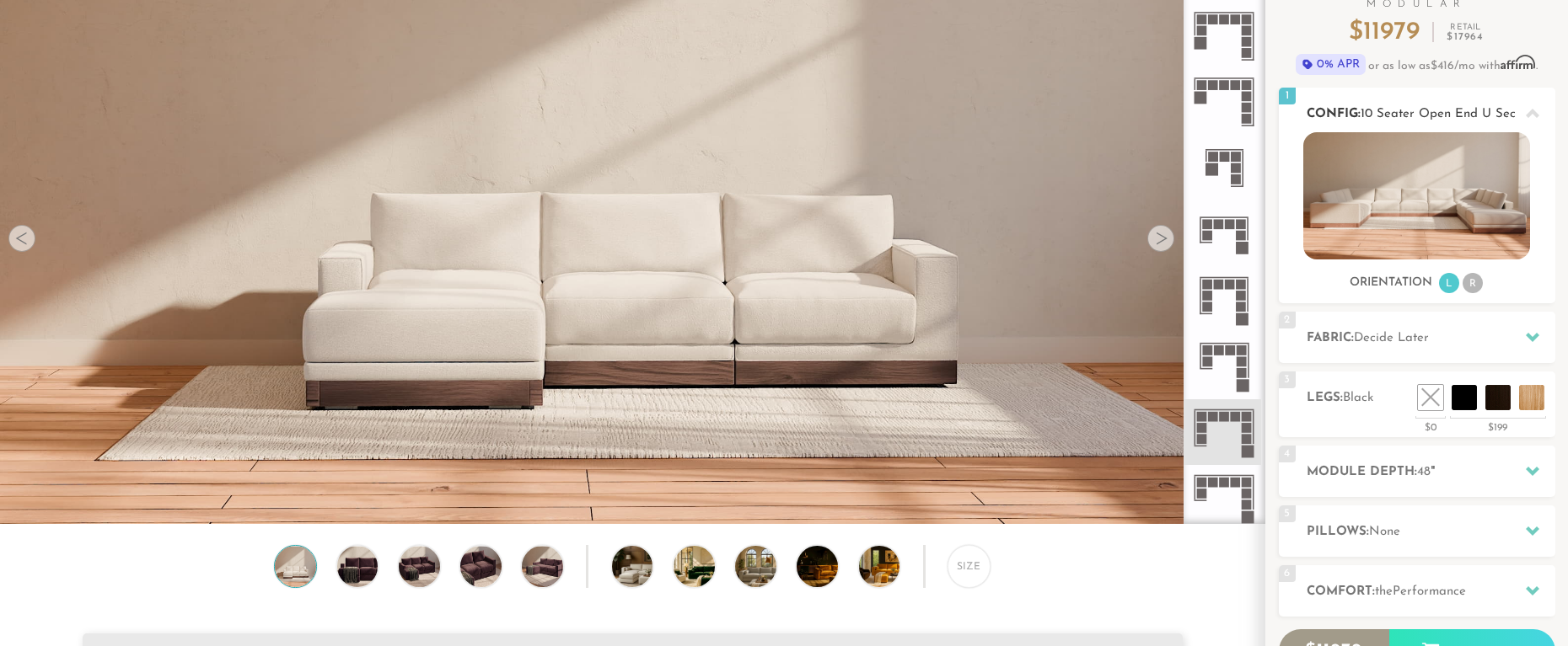
click at [1452, 285] on li "L" at bounding box center [1449, 284] width 20 height 20
click at [1470, 284] on li "R" at bounding box center [1472, 284] width 20 height 20
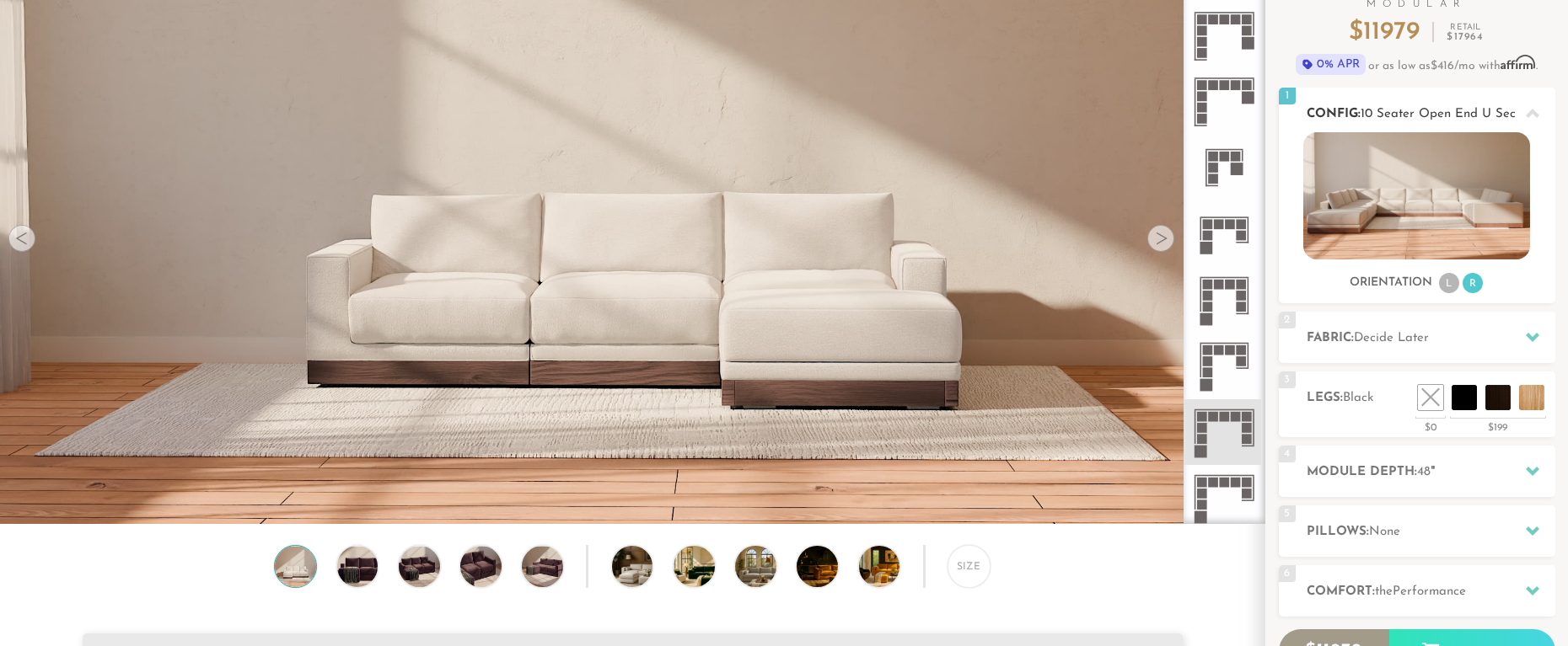
click at [1472, 284] on li "R" at bounding box center [1472, 284] width 20 height 20
click at [1448, 281] on li "L" at bounding box center [1449, 284] width 20 height 20
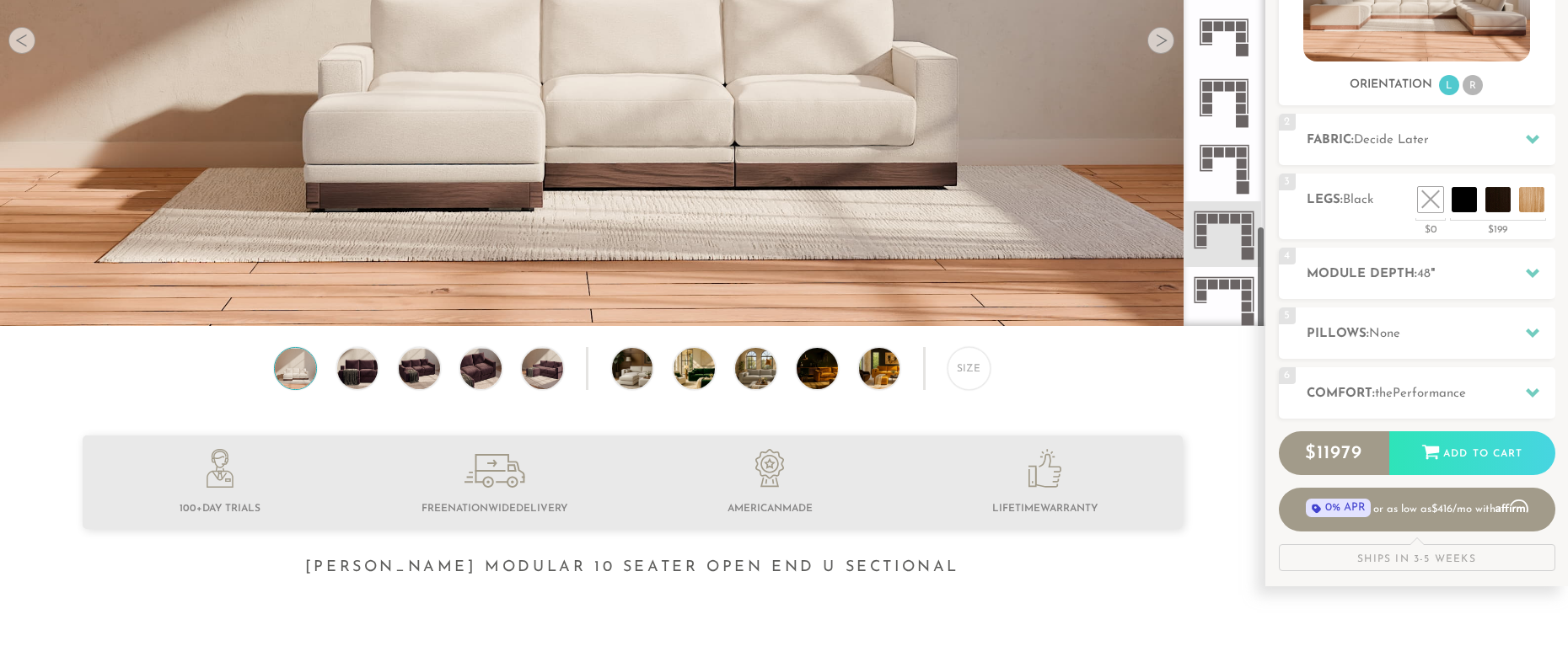
scroll to position [378, 0]
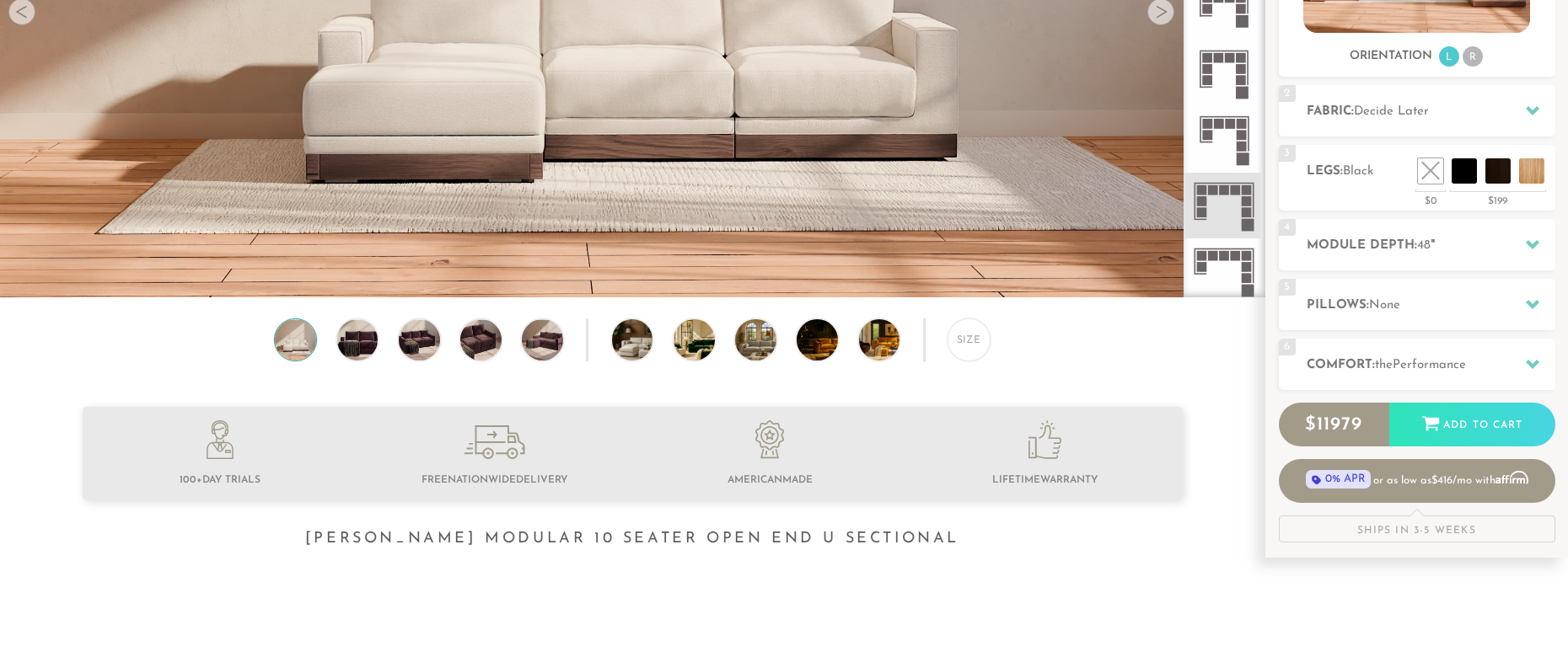
click at [1249, 222] on rect at bounding box center [1248, 224] width 13 height 13
click at [1219, 207] on icon at bounding box center [1224, 205] width 66 height 66
click at [1536, 245] on icon at bounding box center [1532, 245] width 14 height 9
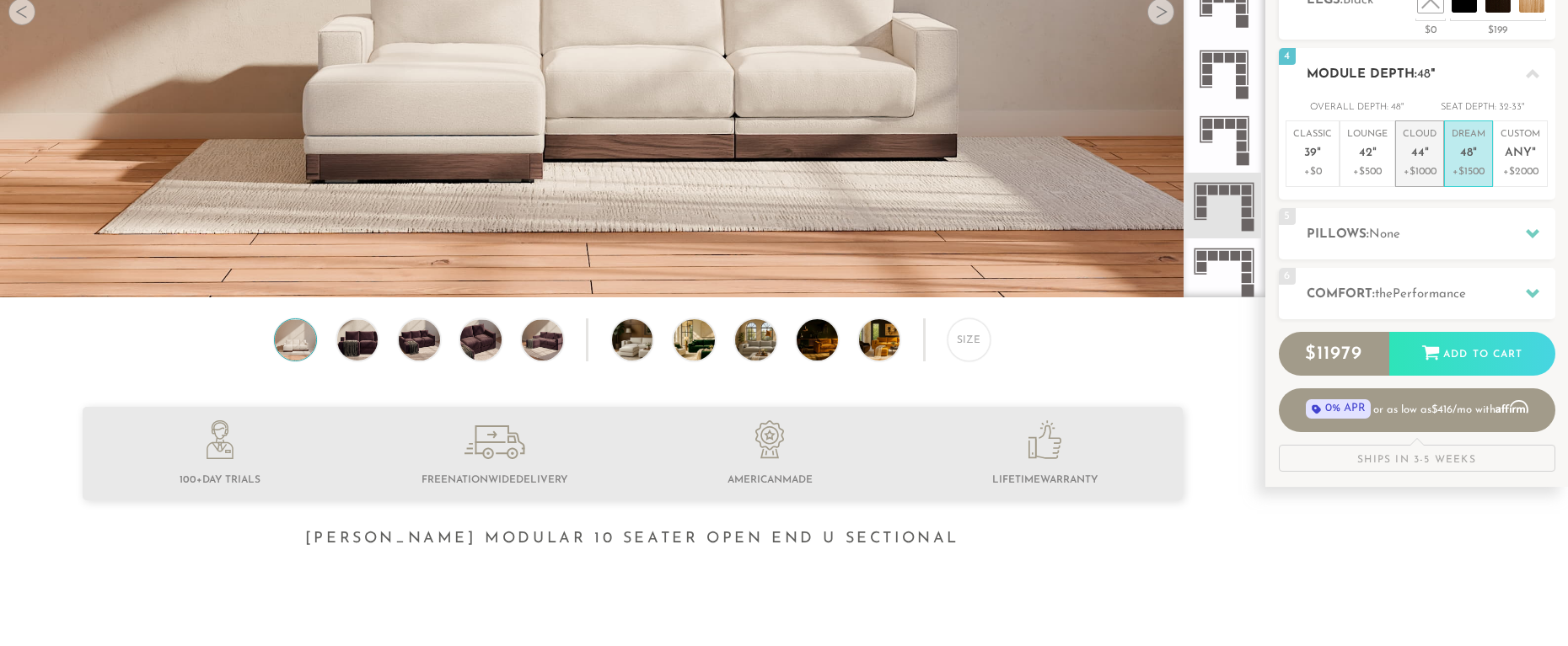
click at [1421, 175] on p "+$1000" at bounding box center [1420, 171] width 33 height 15
click at [1529, 290] on icon at bounding box center [1532, 294] width 14 height 9
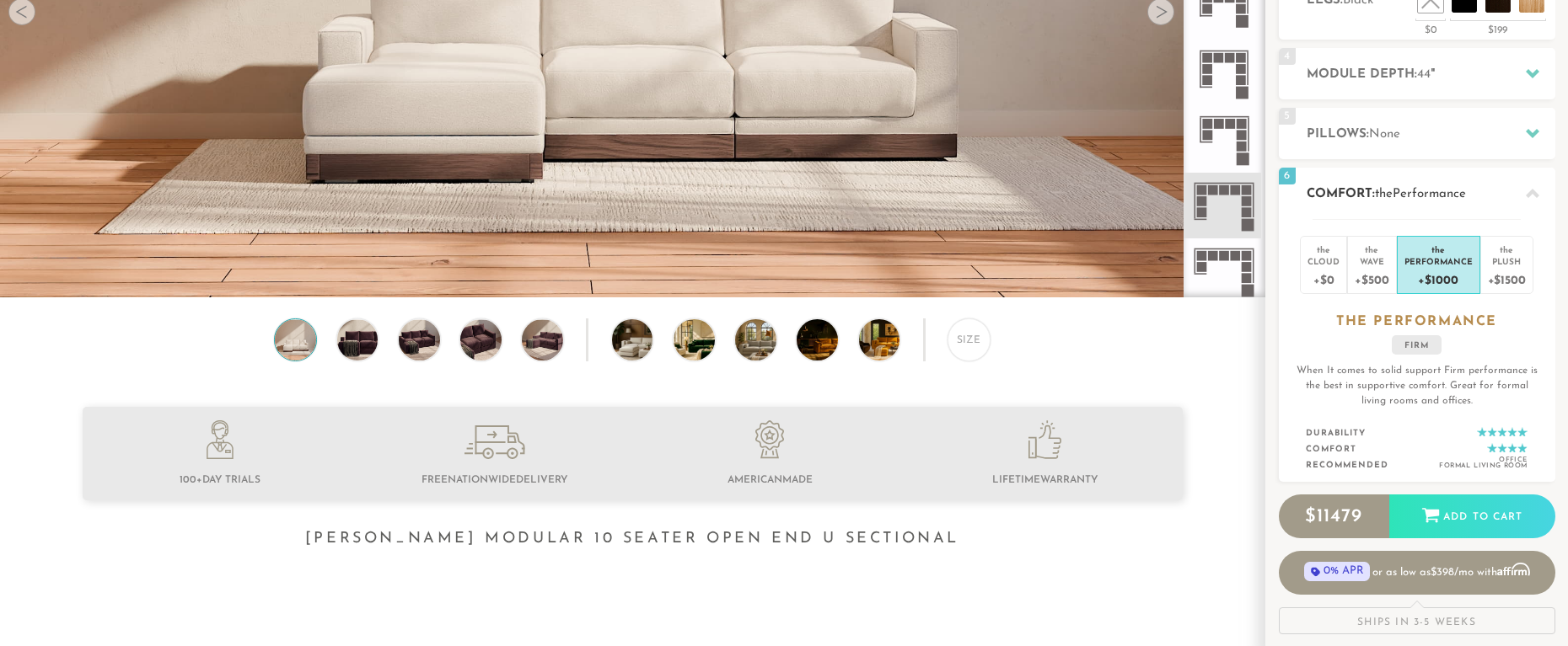
click at [1438, 271] on div "+$1000" at bounding box center [1439, 279] width 69 height 24
click at [1503, 193] on h2 "Comfort: the Performance" at bounding box center [1431, 194] width 249 height 19
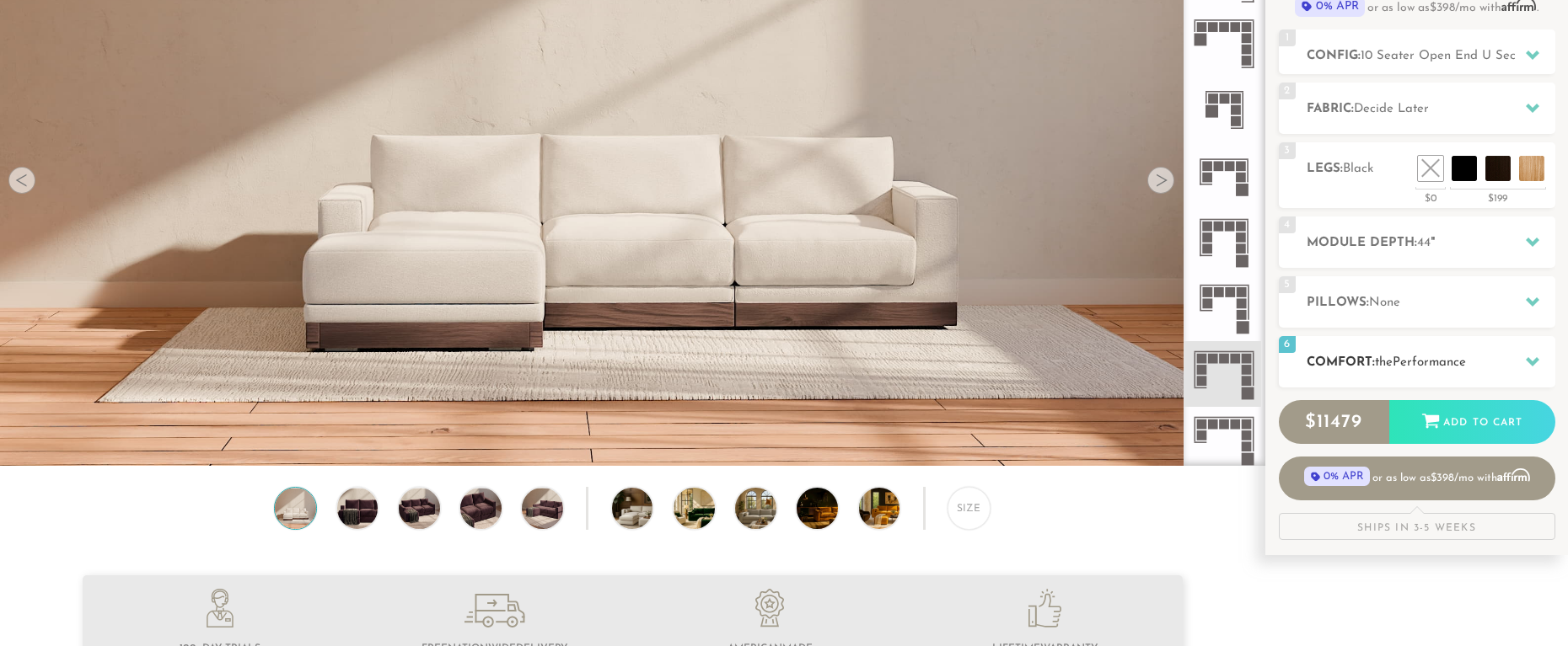
scroll to position [209, 0]
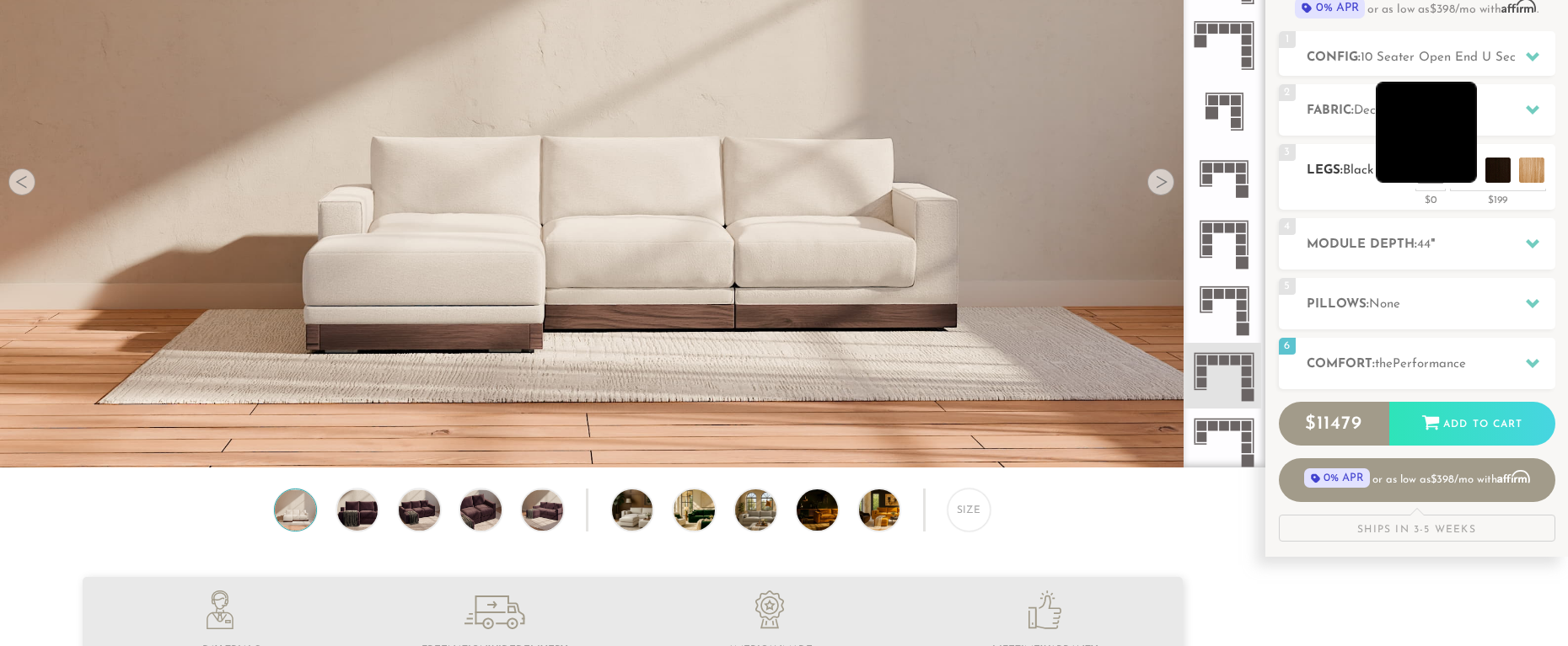
click at [1435, 157] on li at bounding box center [1426, 132] width 101 height 101
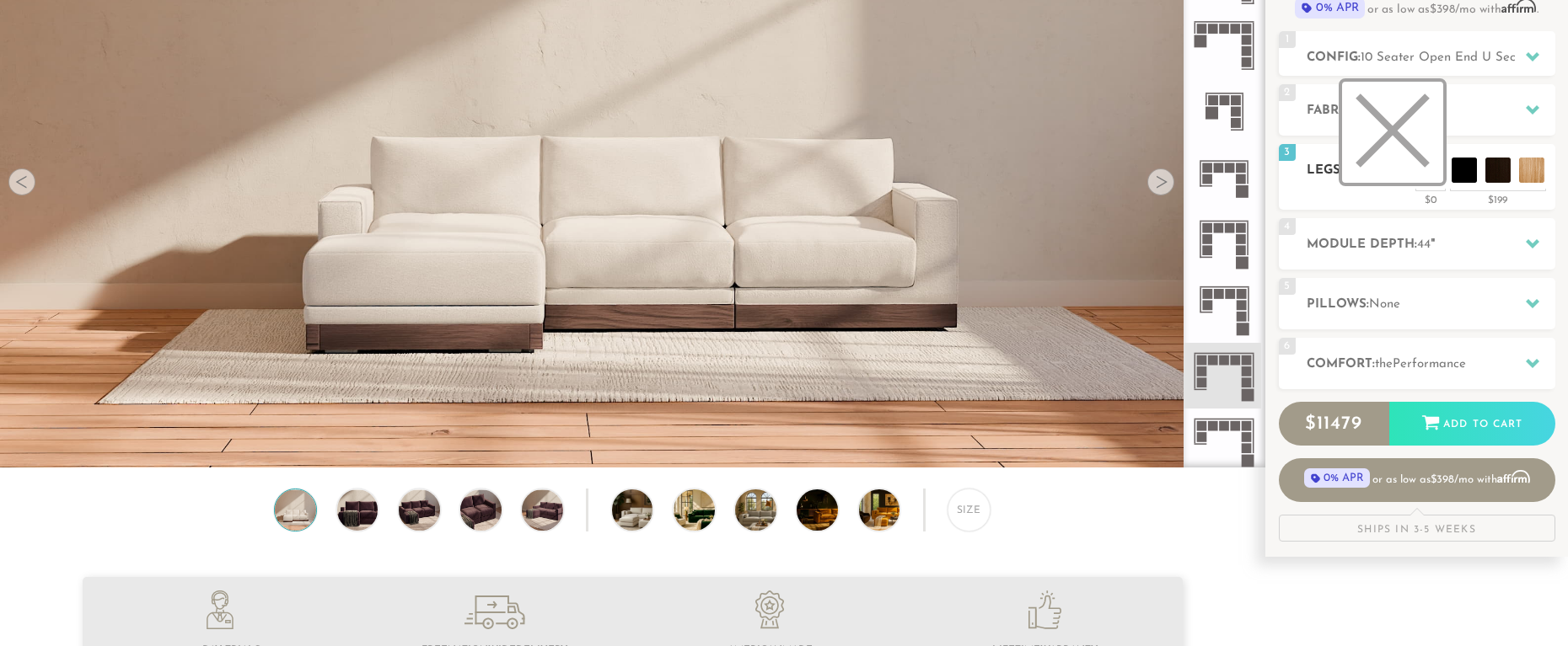
click at [1410, 165] on li at bounding box center [1392, 132] width 101 height 101
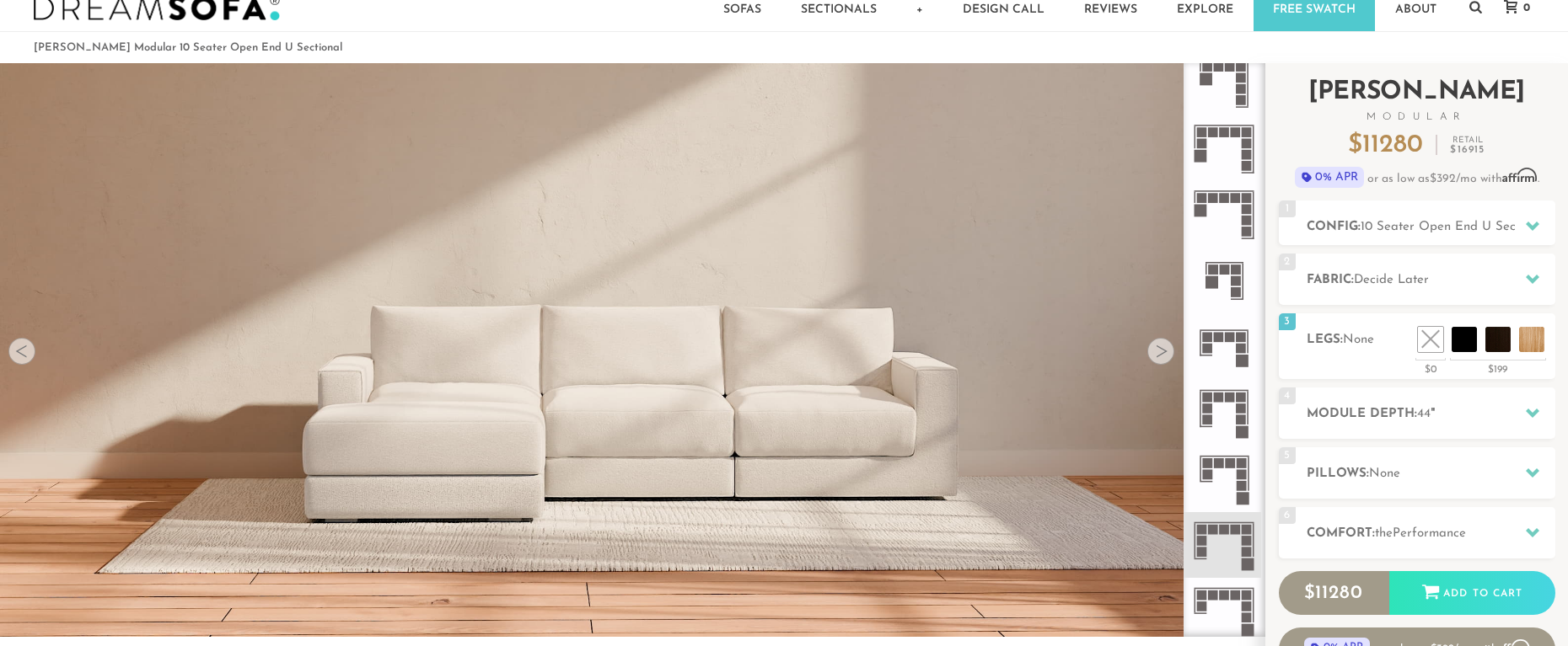
scroll to position [37, 0]
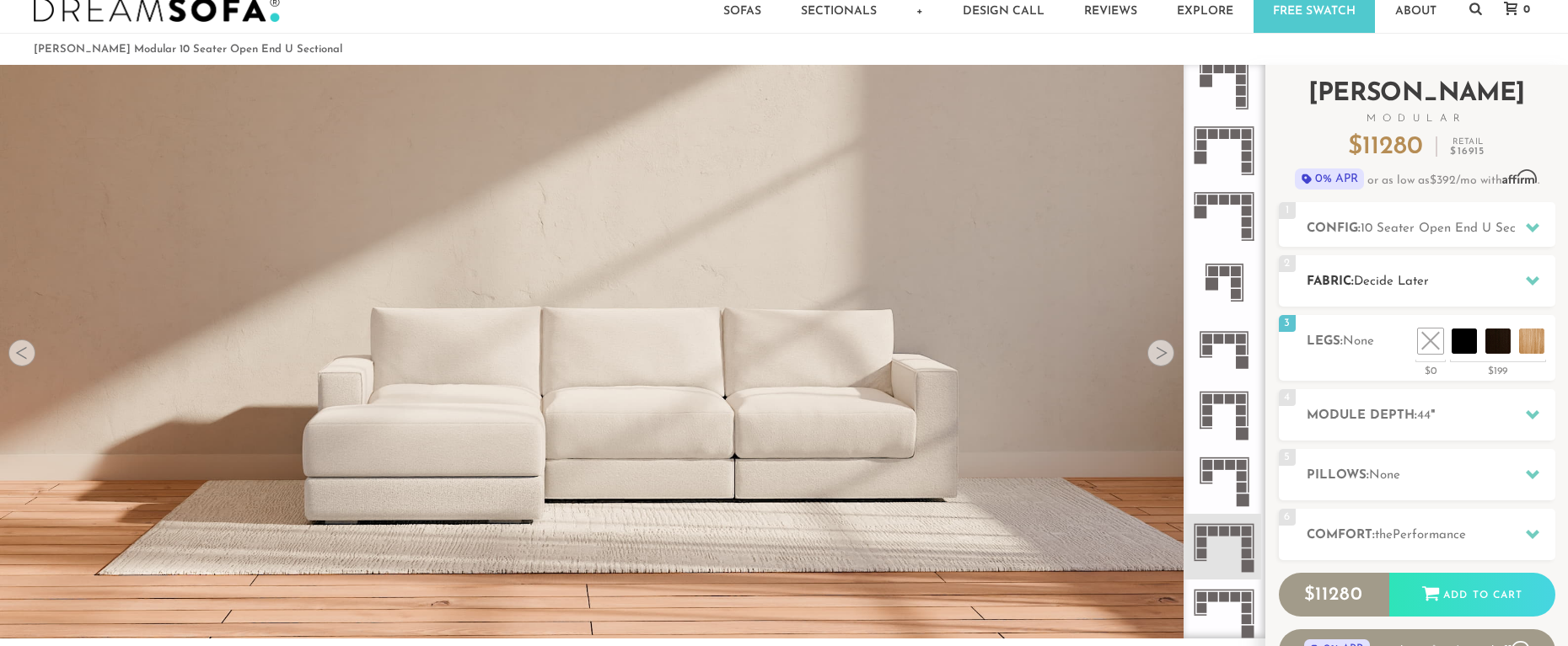
click at [1532, 275] on icon at bounding box center [1532, 280] width 14 height 14
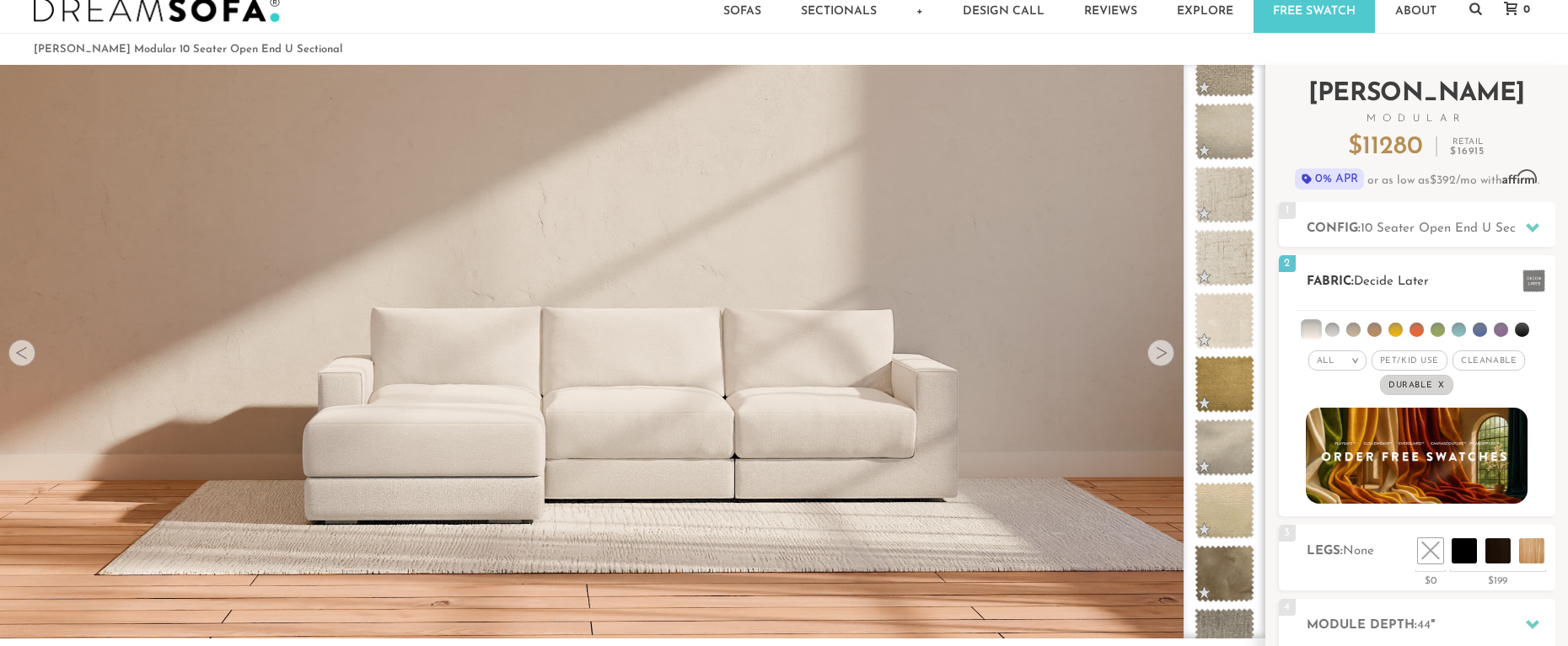
click at [1486, 360] on span "Cleanable x" at bounding box center [1488, 361] width 72 height 20
click at [1391, 364] on span "Pet/Kid Use x" at bounding box center [1403, 361] width 76 height 20
click at [1329, 363] on div "All >" at bounding box center [1324, 361] width 58 height 20
click at [1554, 369] on div "All > All Tier Family Popular Durable Luxury Pet/Kid Use x Cleanable x Popular …" at bounding box center [1417, 373] width 276 height 49
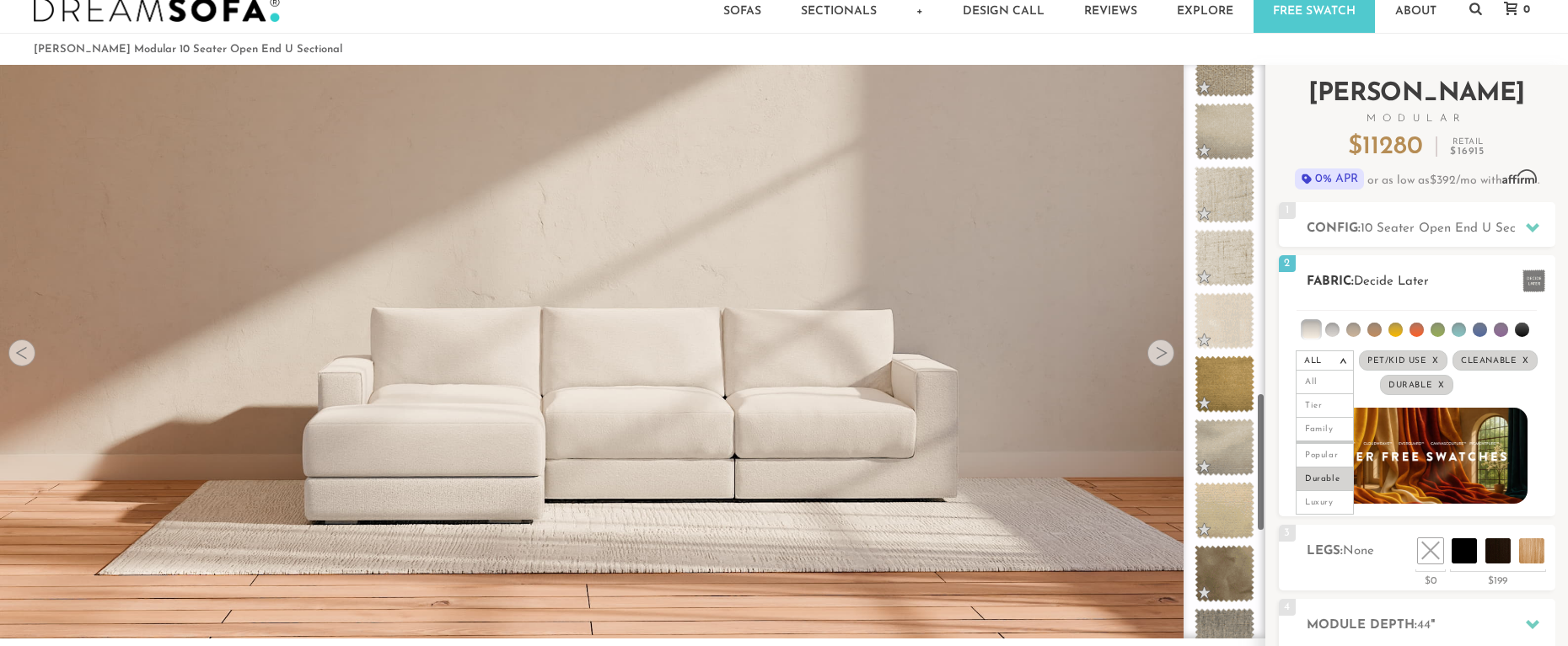
click at [1331, 358] on div "All >" at bounding box center [1324, 361] width 58 height 20
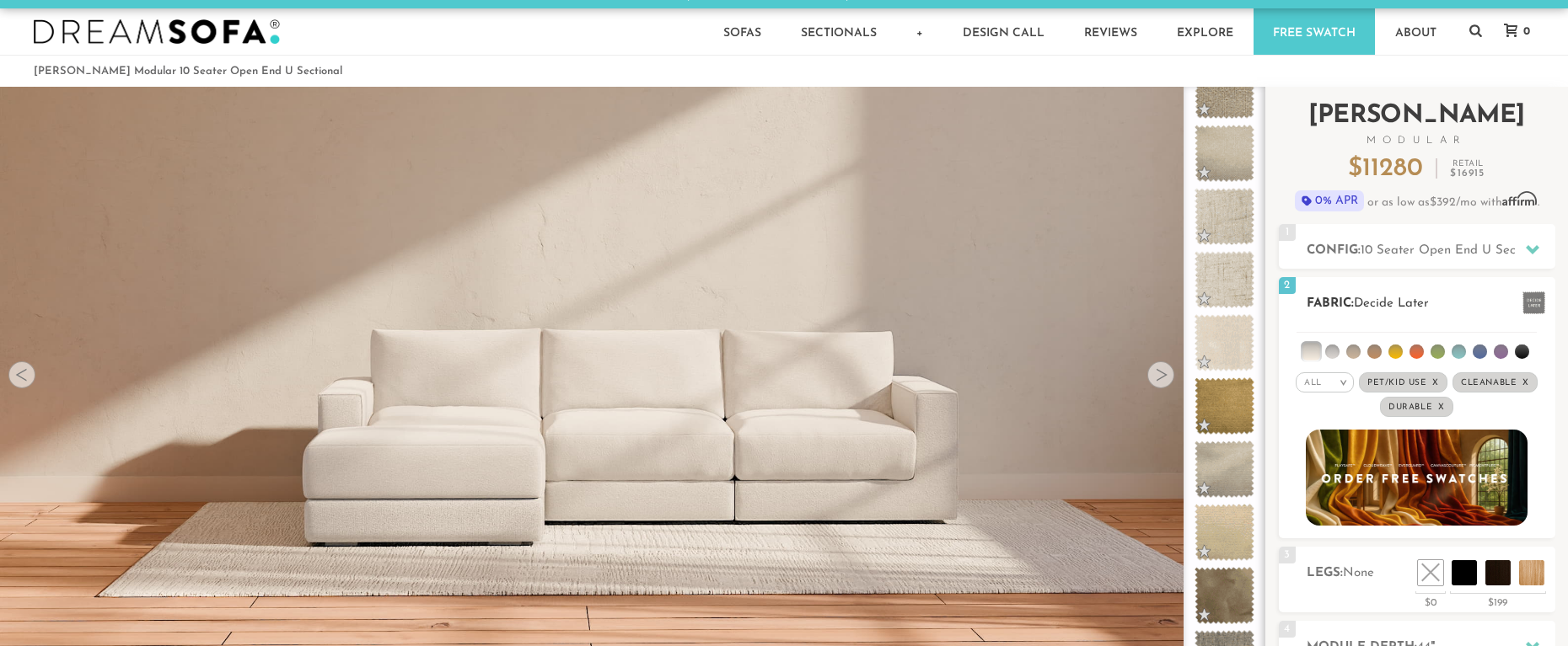
scroll to position [0, 0]
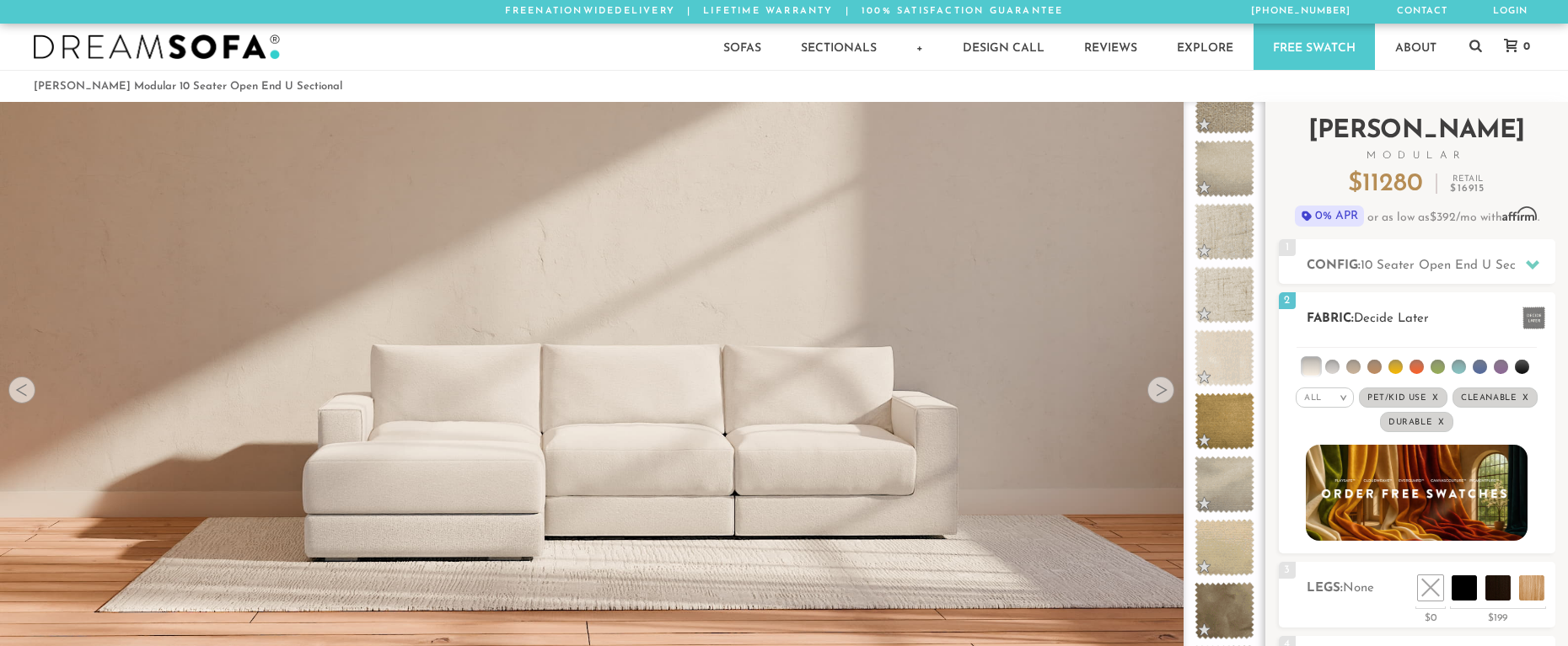
click at [1331, 365] on li at bounding box center [1332, 366] width 14 height 14
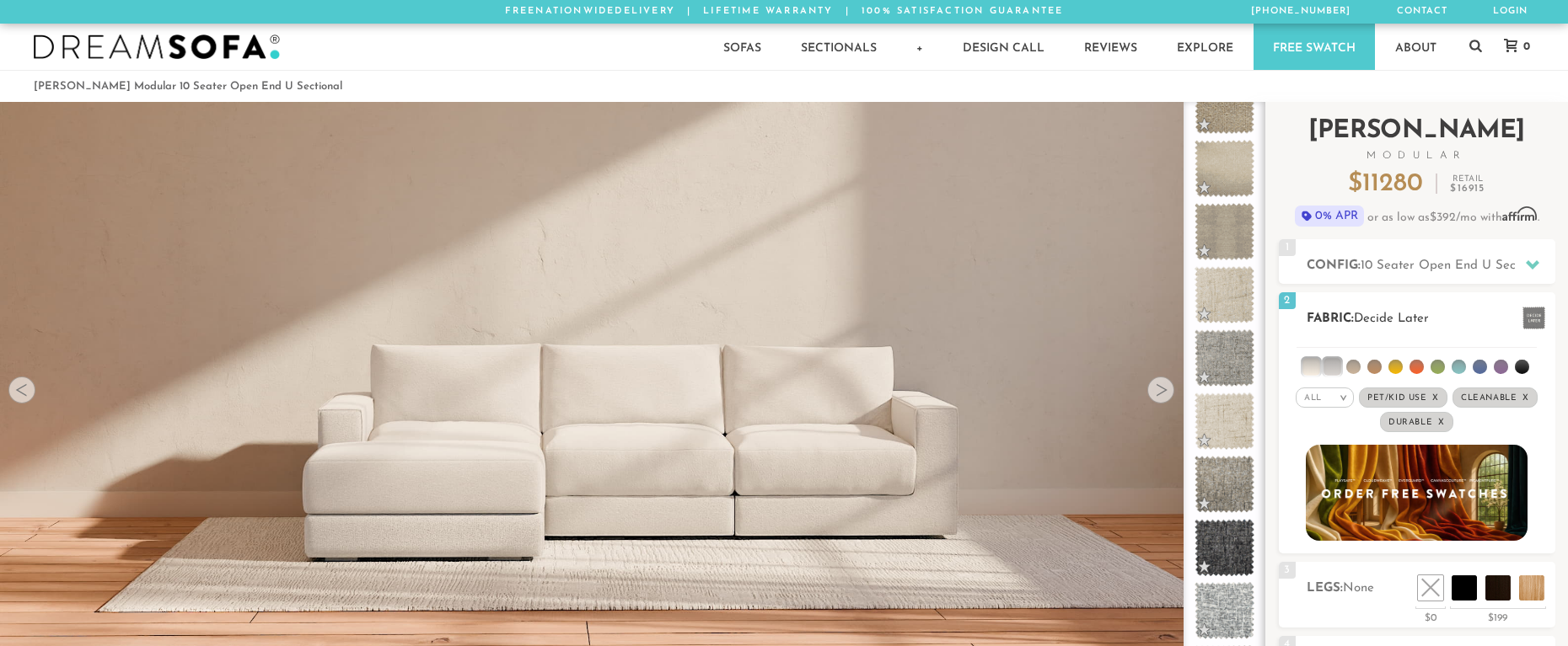
click at [1312, 366] on li at bounding box center [1311, 366] width 17 height 17
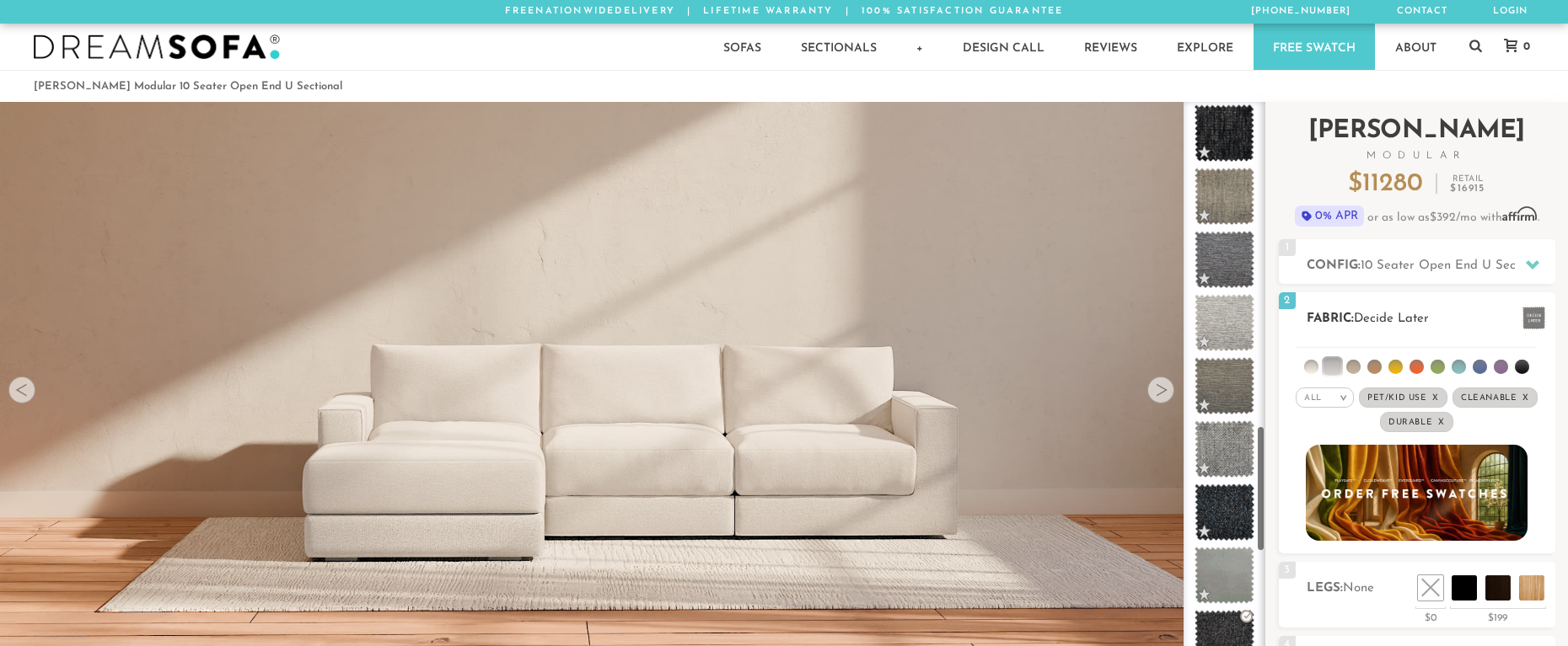
scroll to position [1488, 0]
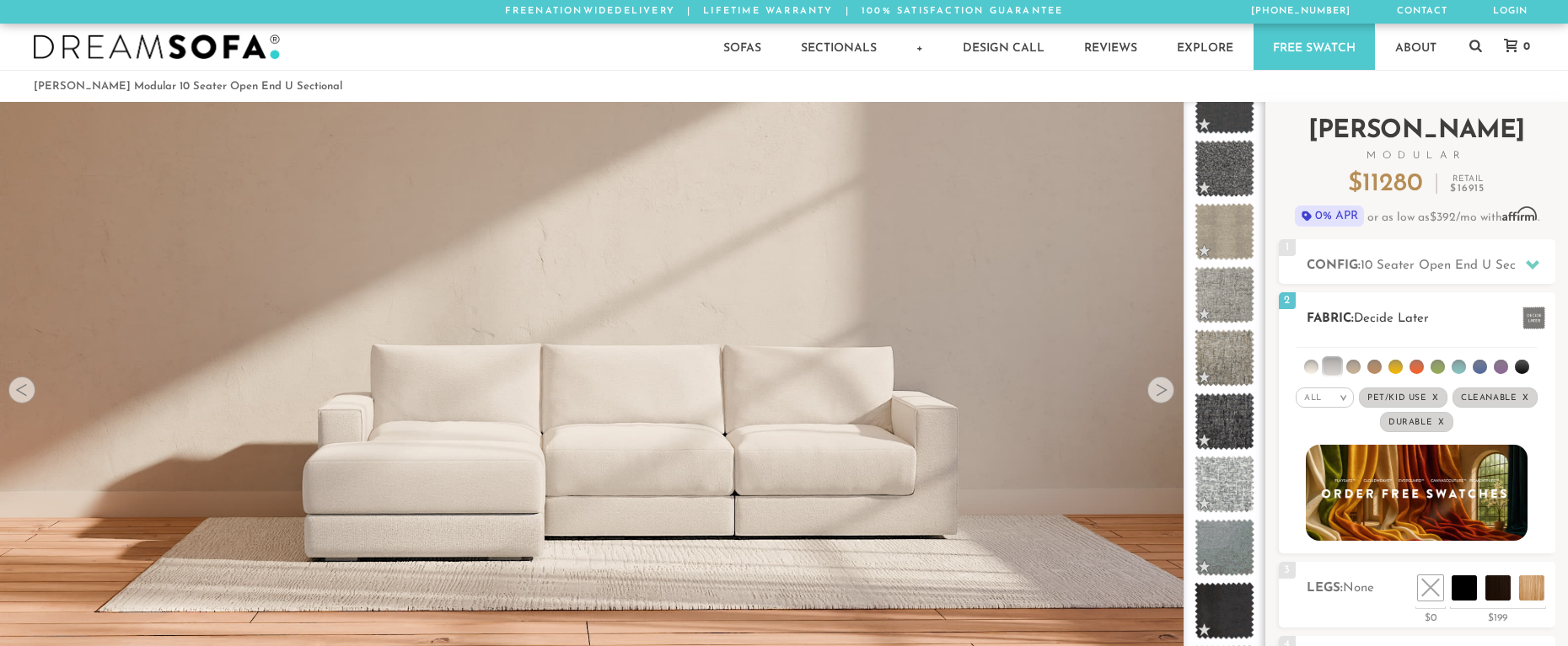
click at [1333, 369] on li at bounding box center [1332, 366] width 17 height 17
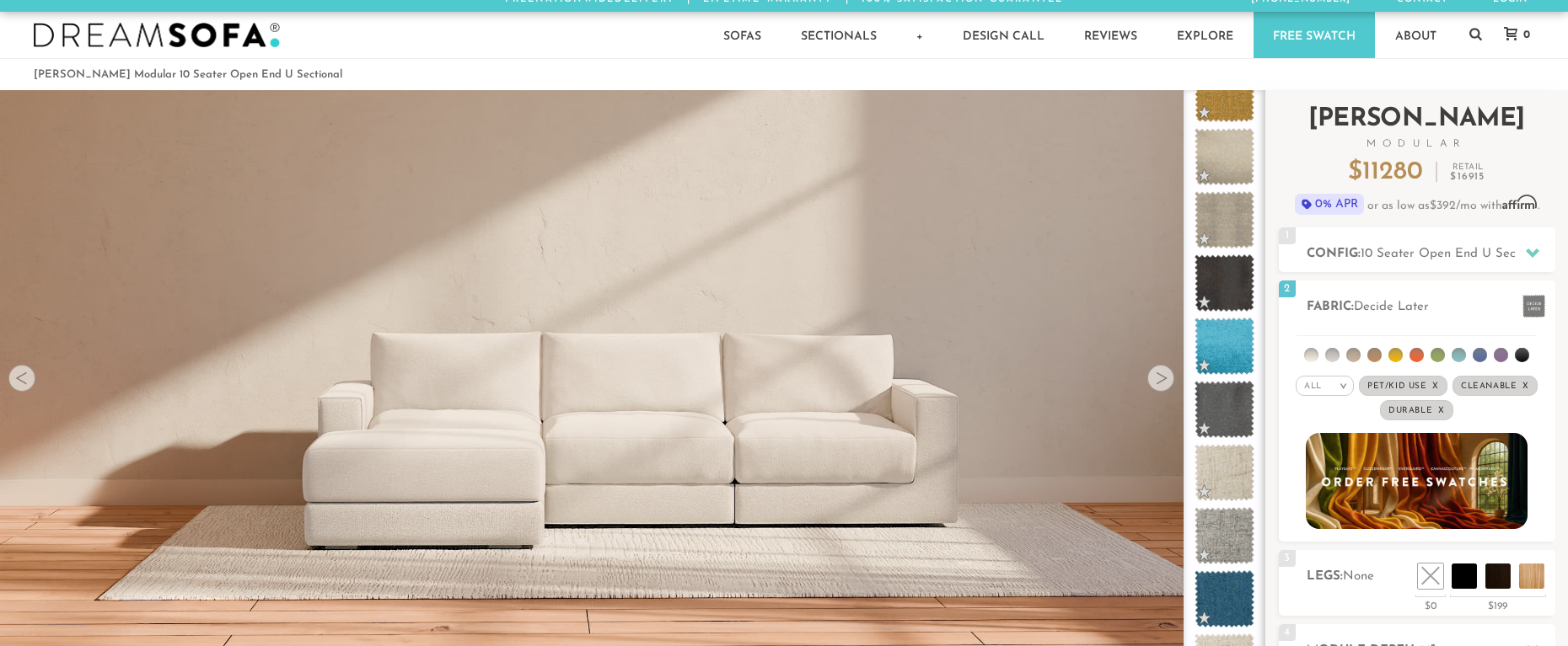
scroll to position [0, 0]
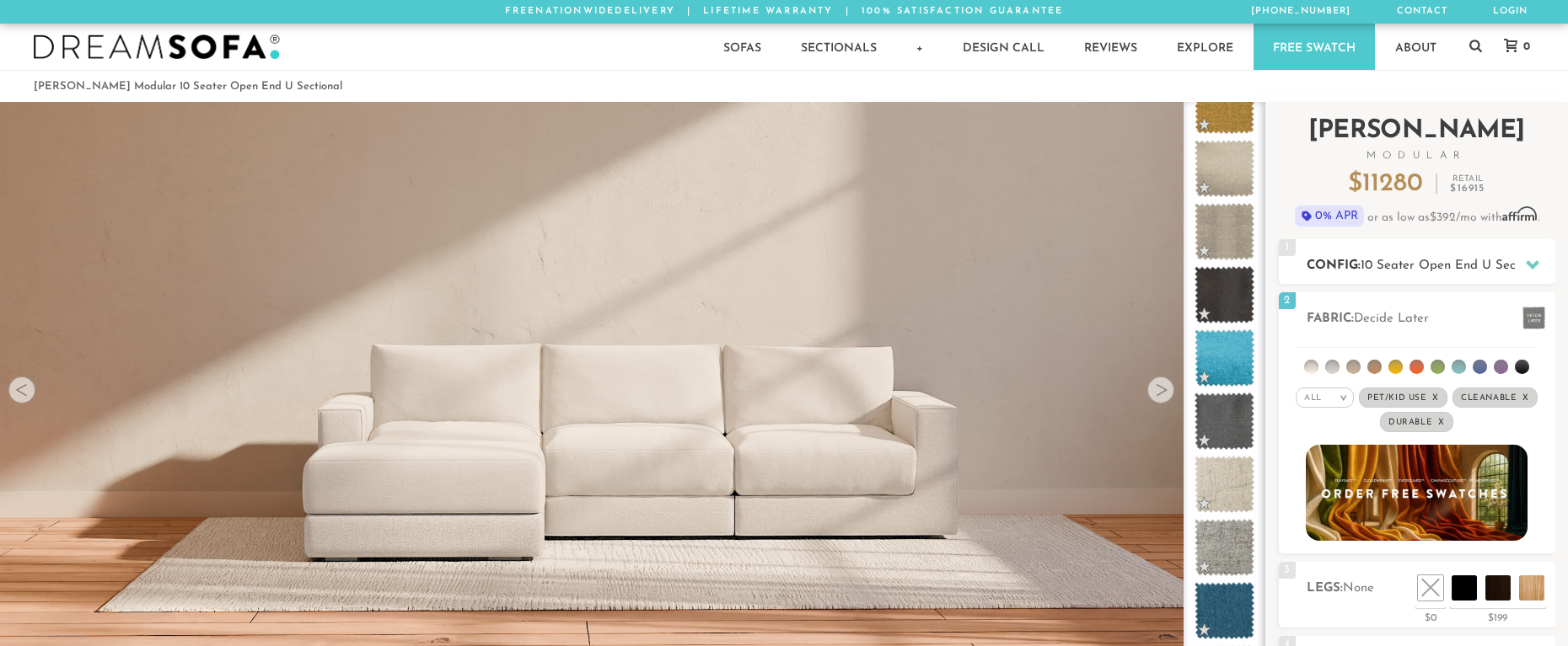
click at [1535, 260] on icon at bounding box center [1532, 264] width 14 height 14
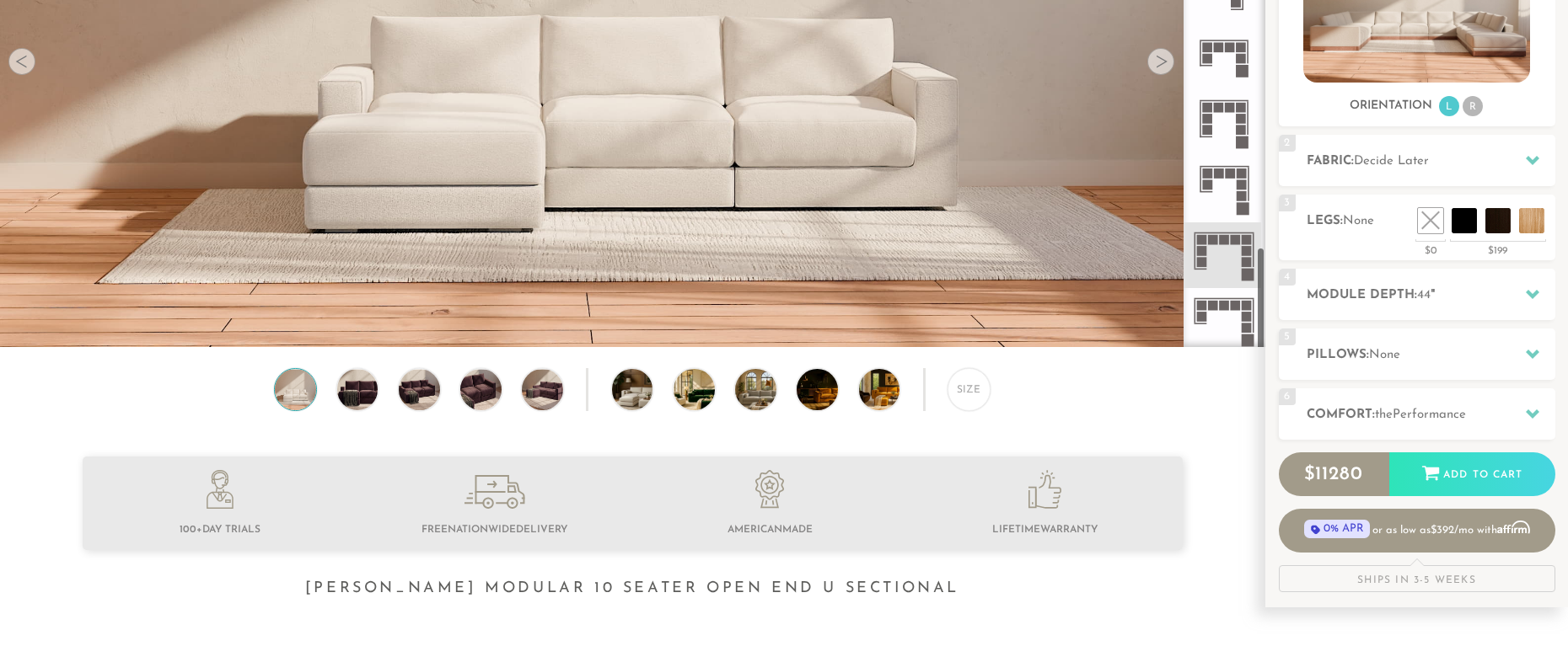
scroll to position [339, 0]
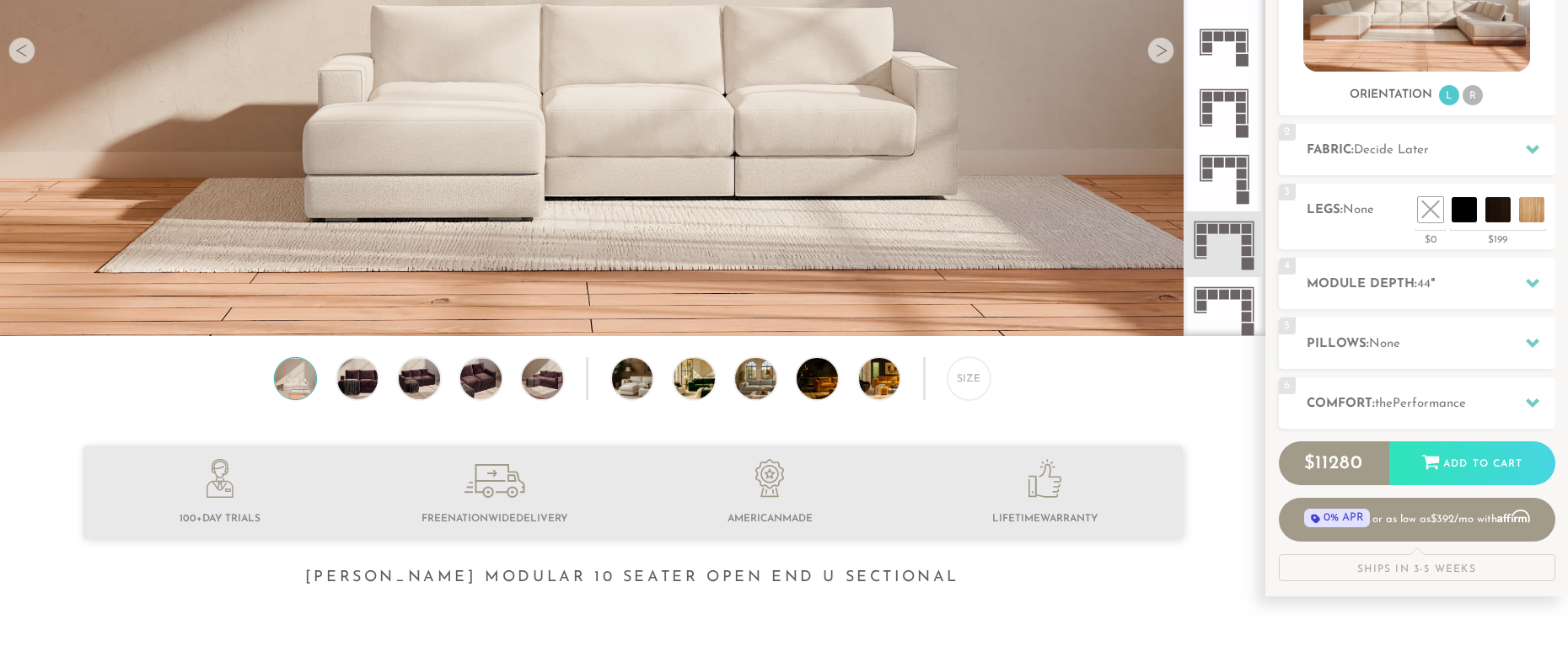
click at [1244, 310] on rect at bounding box center [1246, 306] width 10 height 10
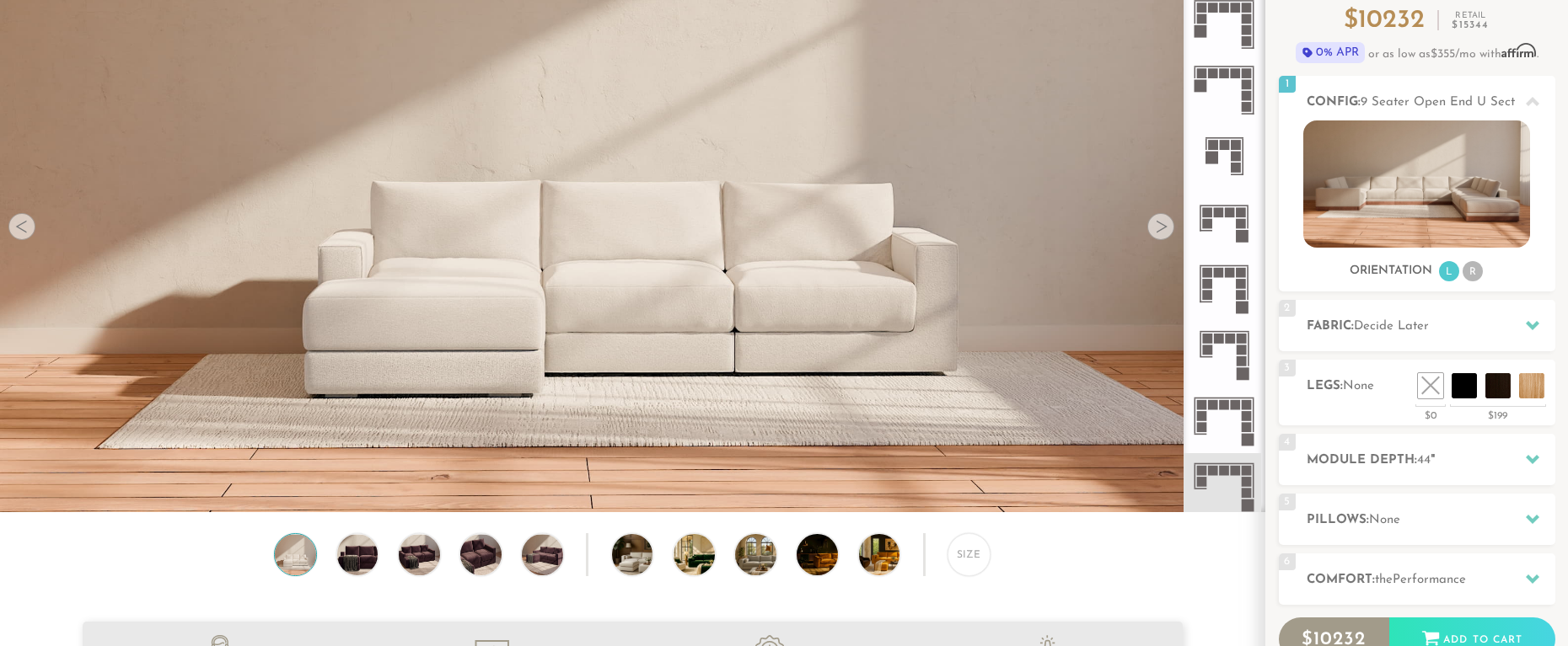
scroll to position [166, 0]
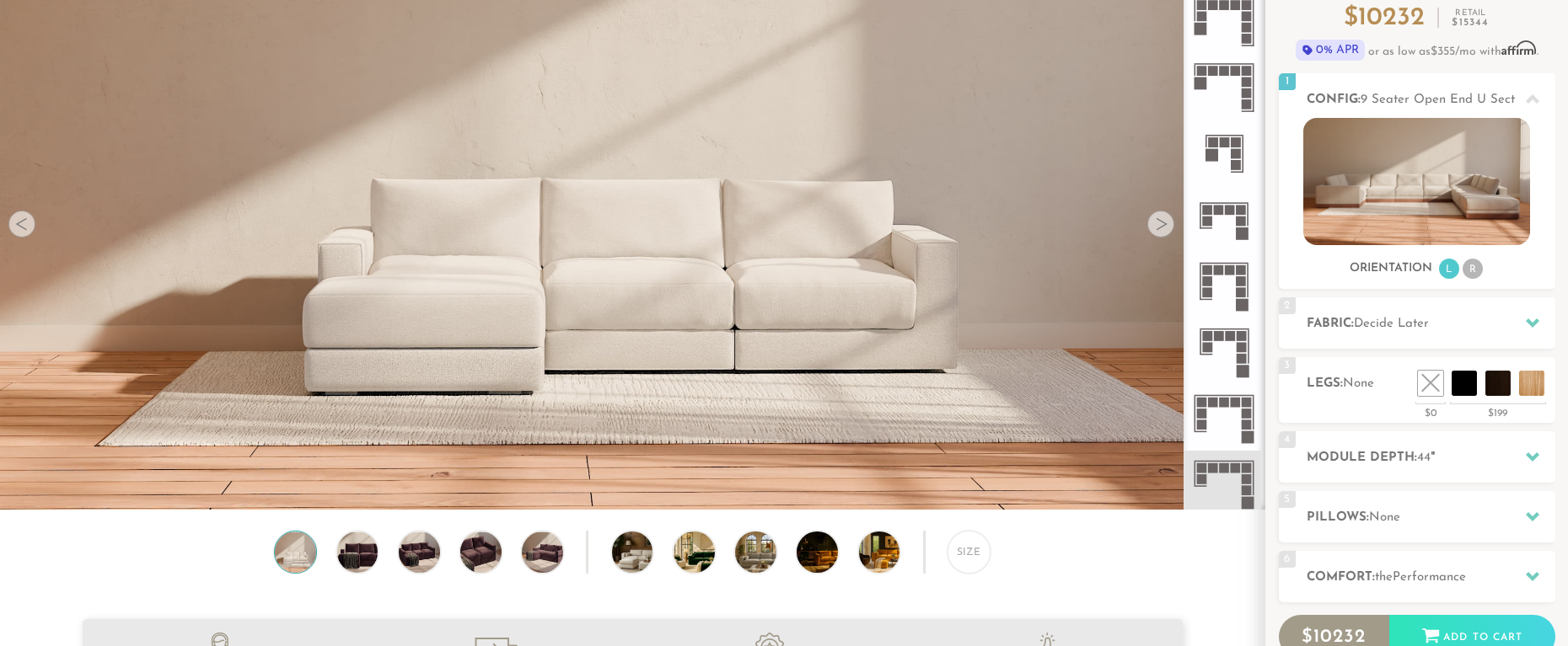
click at [1221, 420] on icon at bounding box center [1224, 417] width 66 height 66
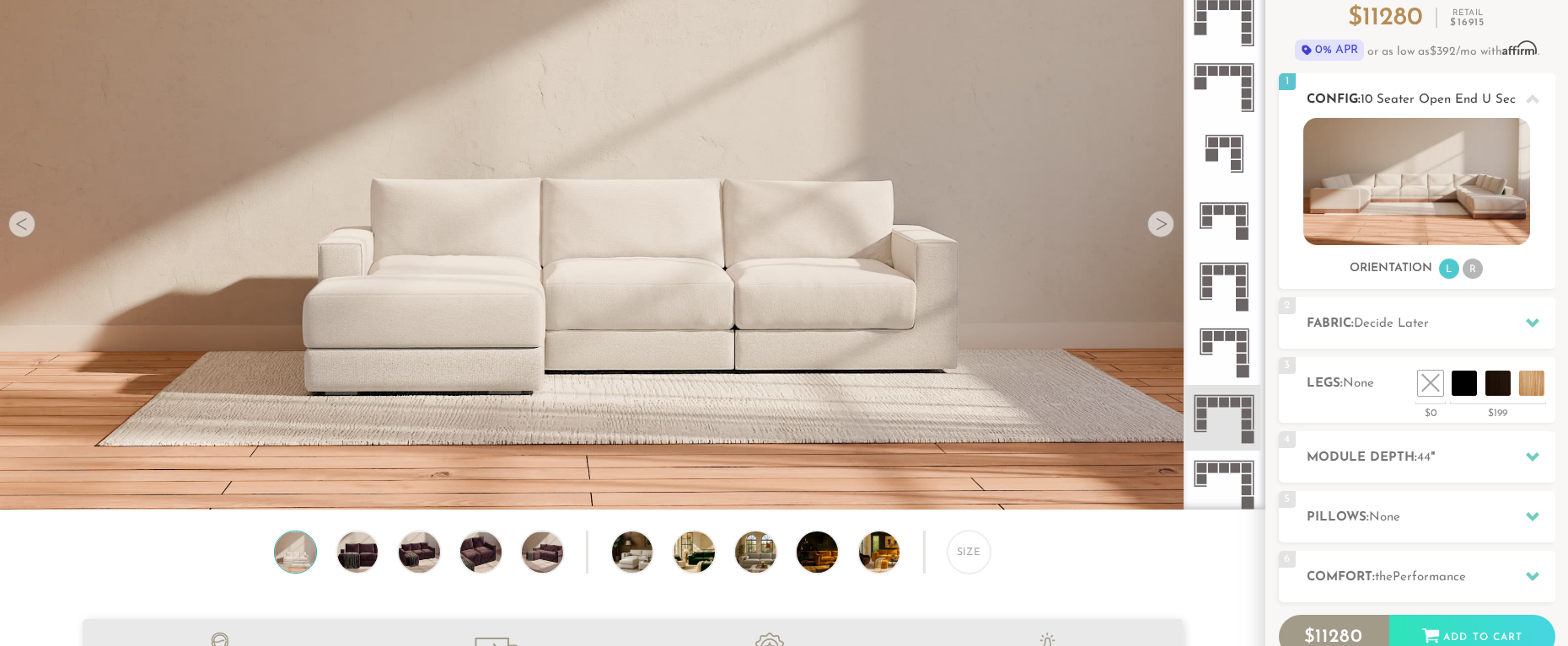
click at [1470, 270] on li "R" at bounding box center [1472, 269] width 20 height 20
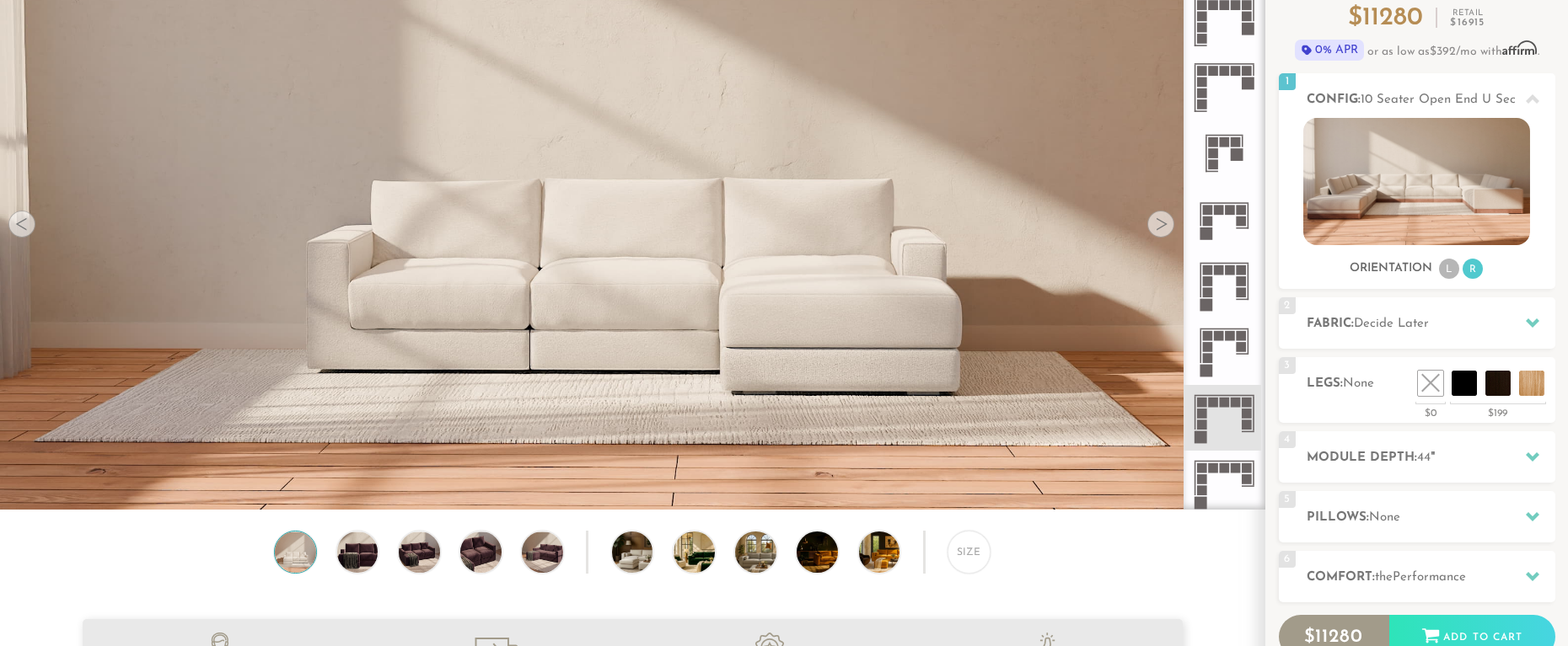
click at [1162, 222] on div at bounding box center [1160, 223] width 27 height 27
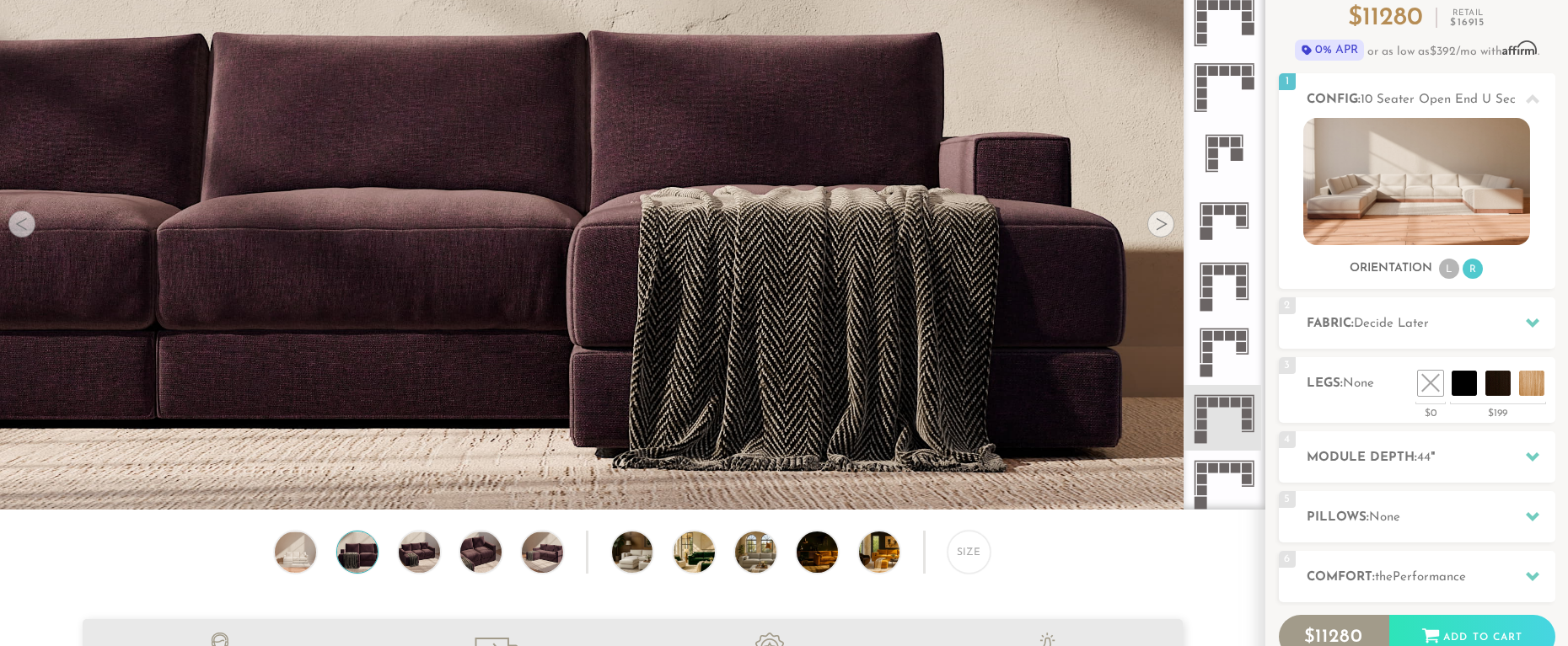
click at [1162, 222] on div at bounding box center [1160, 223] width 27 height 27
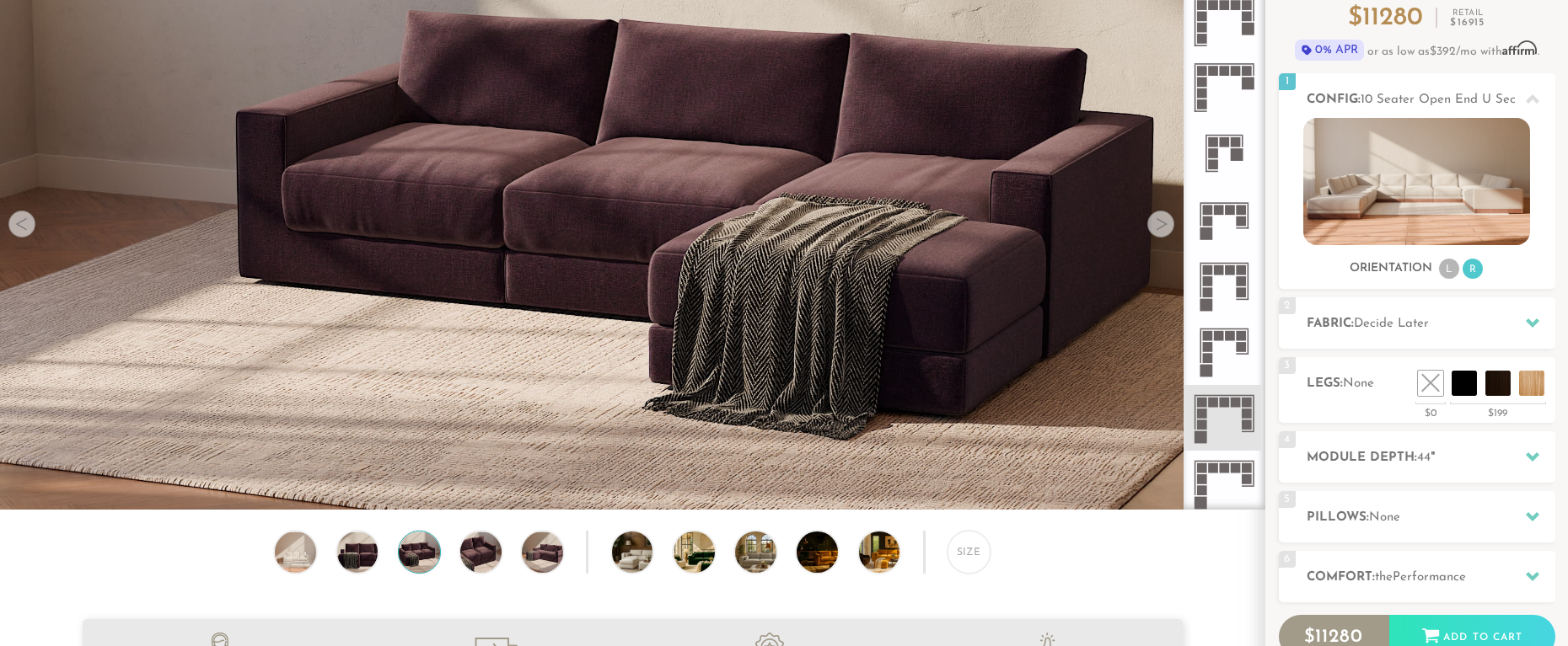
click at [1162, 222] on div at bounding box center [1160, 223] width 27 height 27
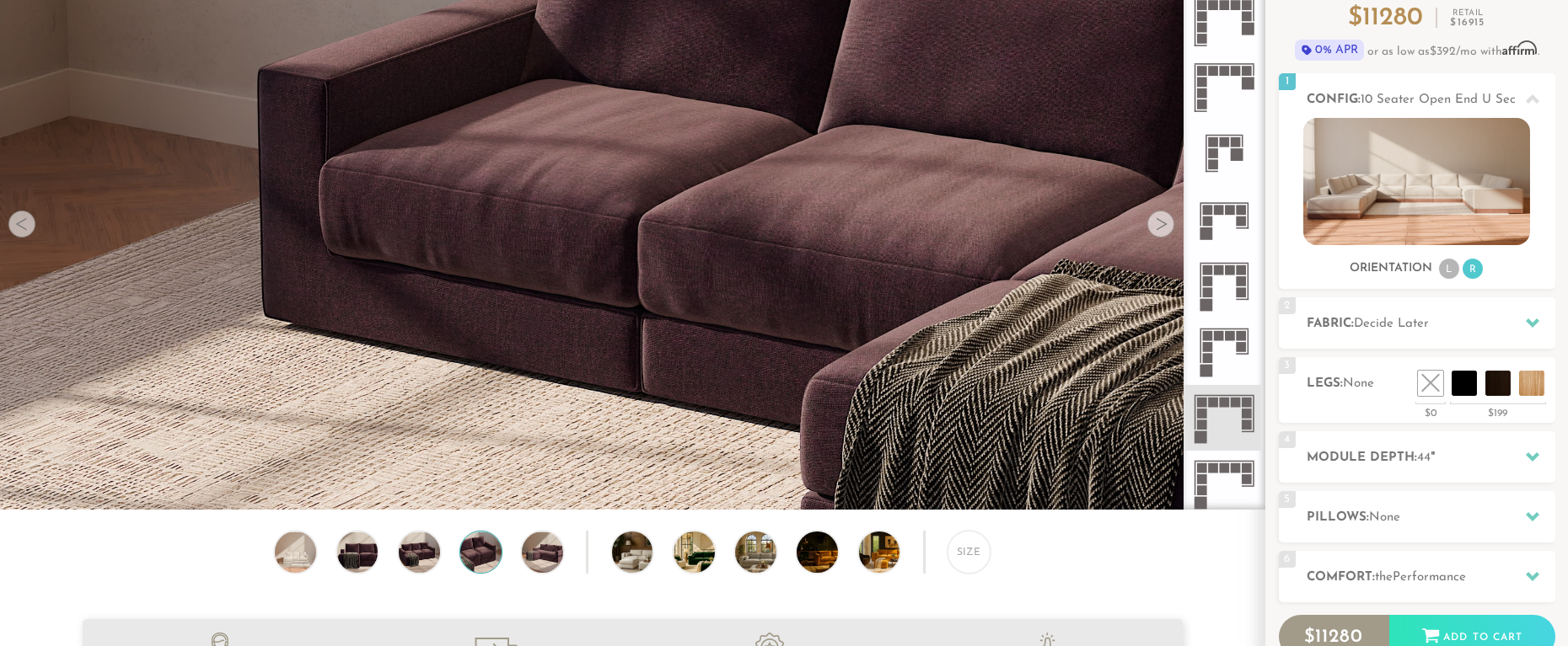
click at [1162, 222] on div at bounding box center [1160, 223] width 27 height 27
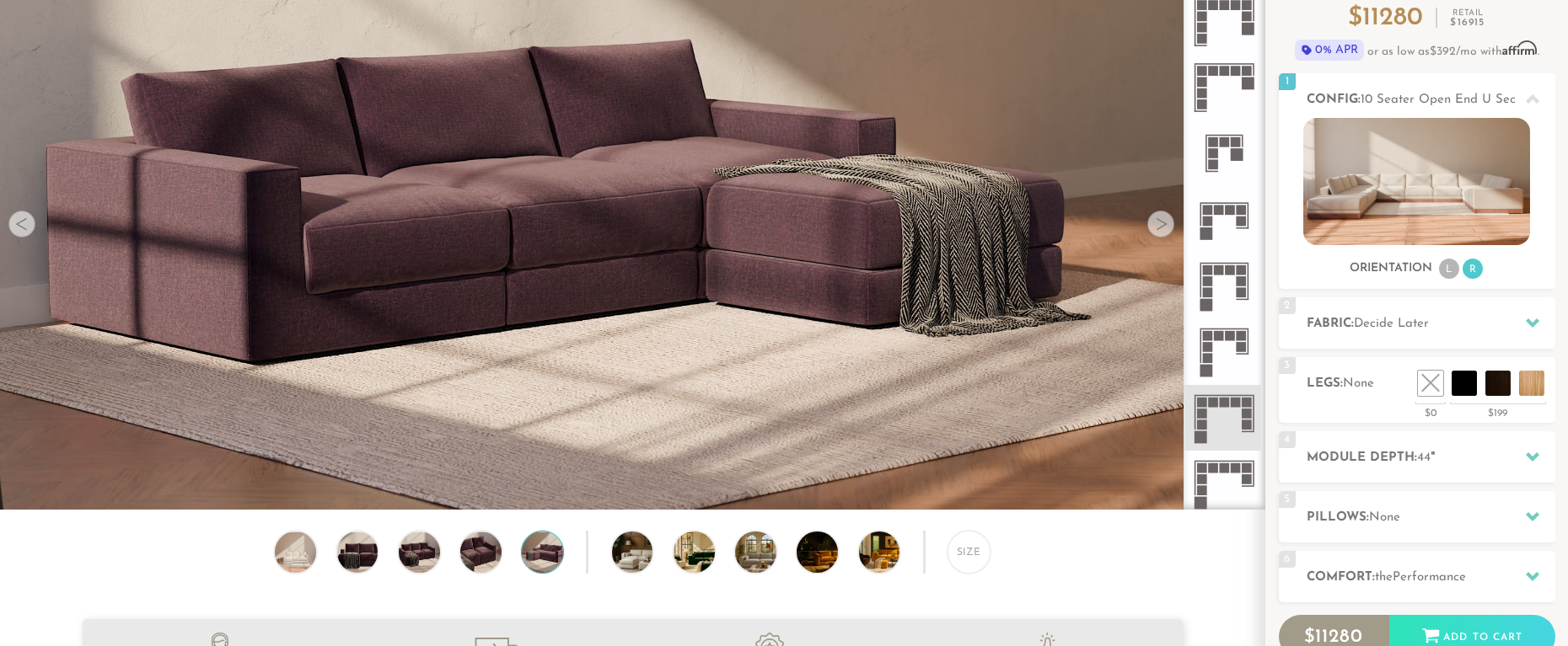
click at [1162, 222] on div at bounding box center [1160, 223] width 27 height 27
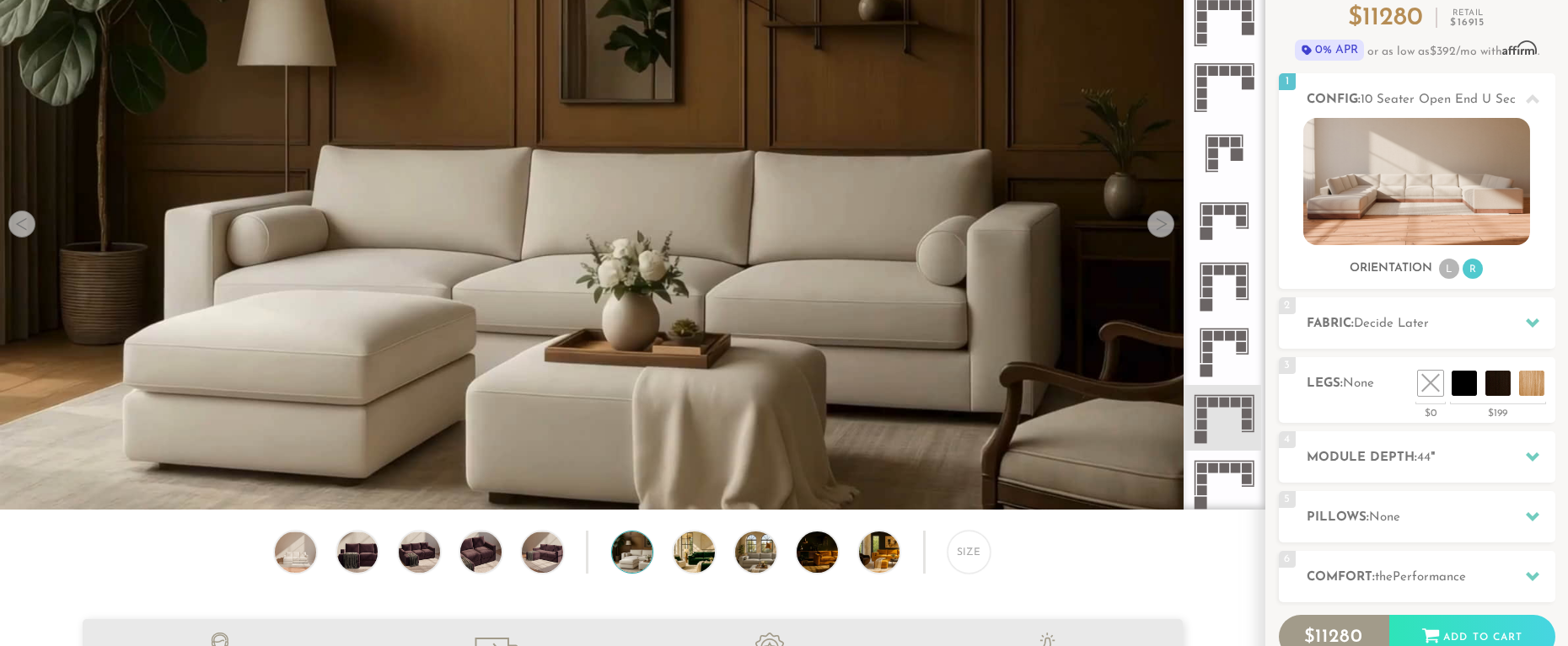
click at [1164, 223] on div at bounding box center [1160, 223] width 27 height 27
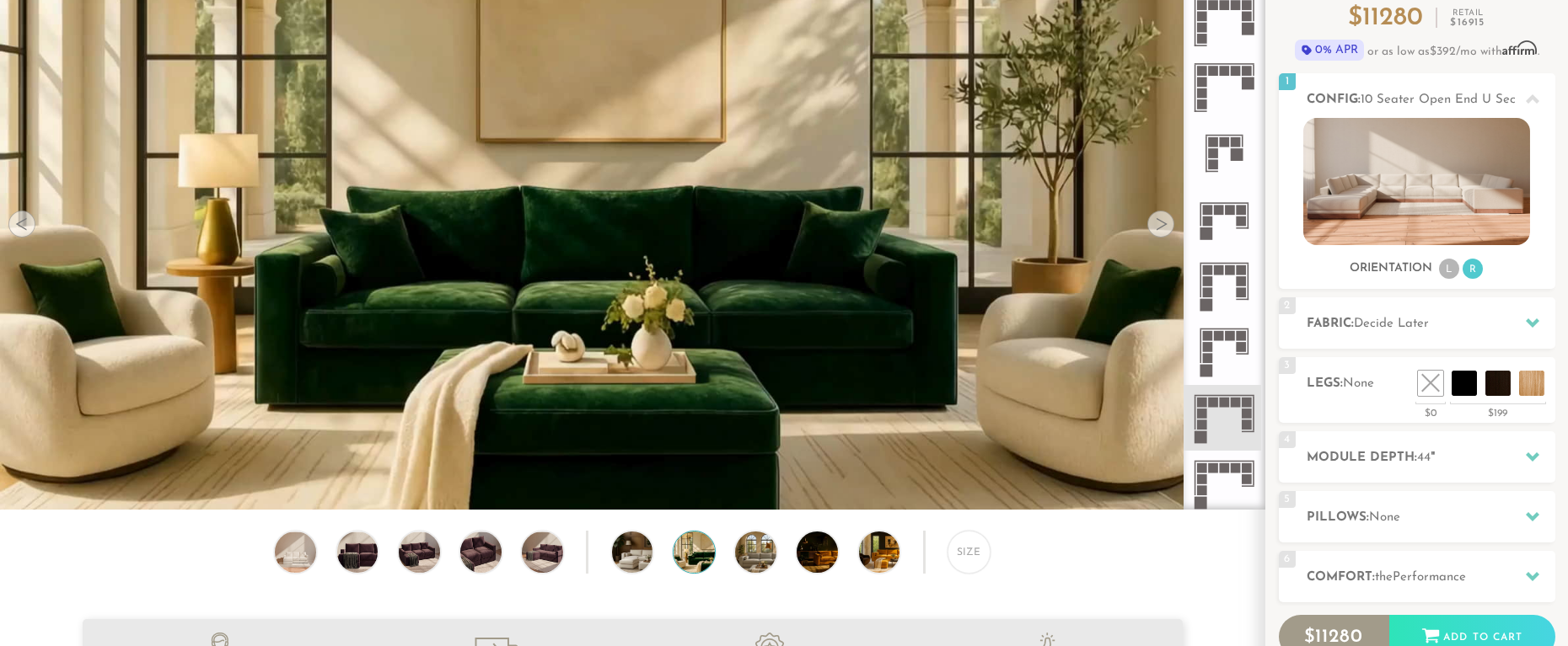
click at [1165, 224] on div at bounding box center [1160, 223] width 27 height 27
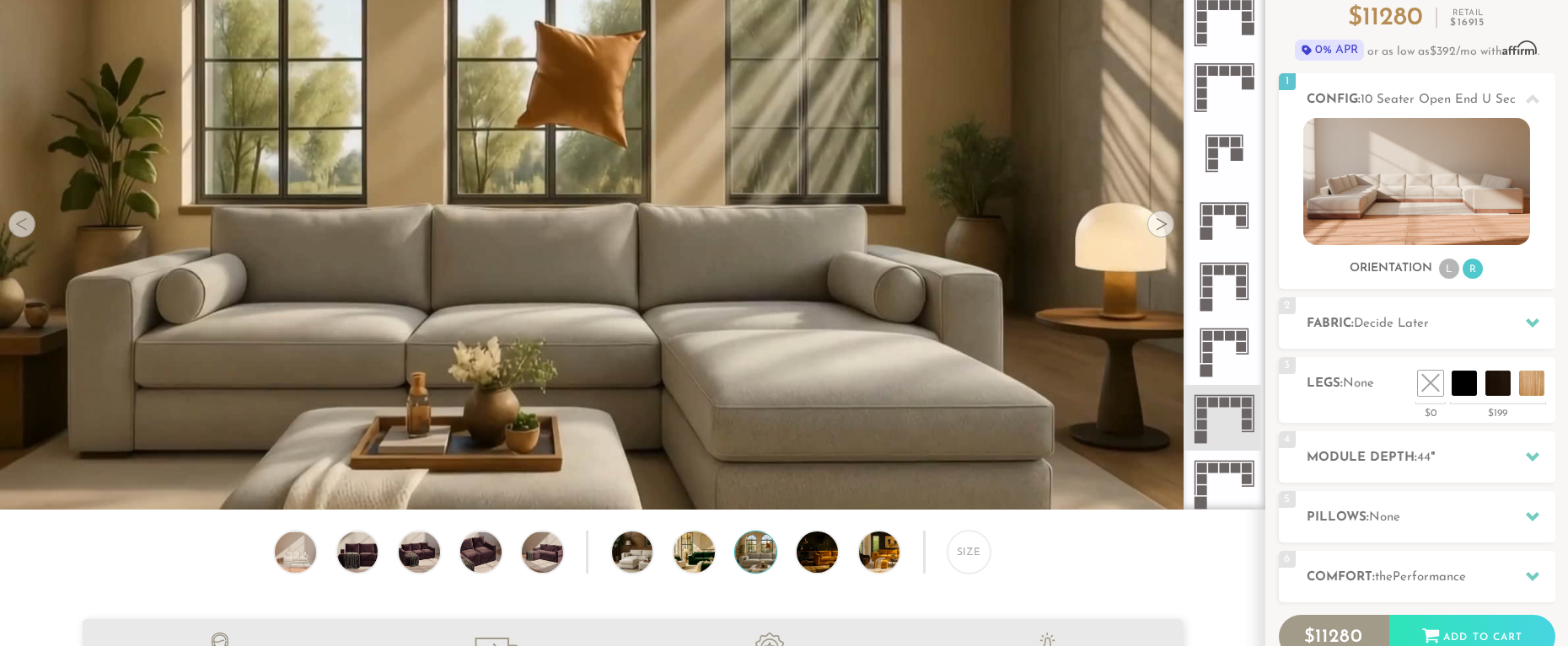
click at [1166, 225] on div at bounding box center [1160, 223] width 27 height 27
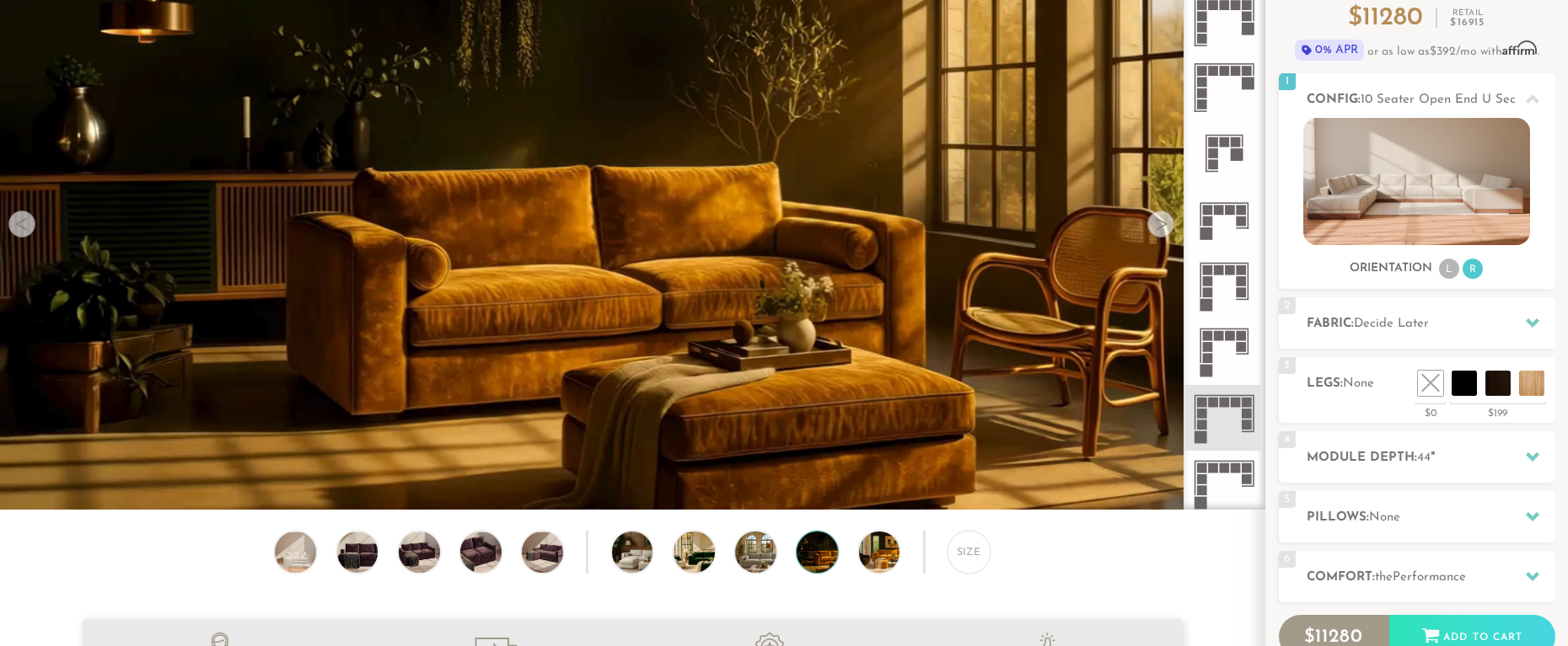
click at [1166, 225] on div at bounding box center [1160, 223] width 27 height 27
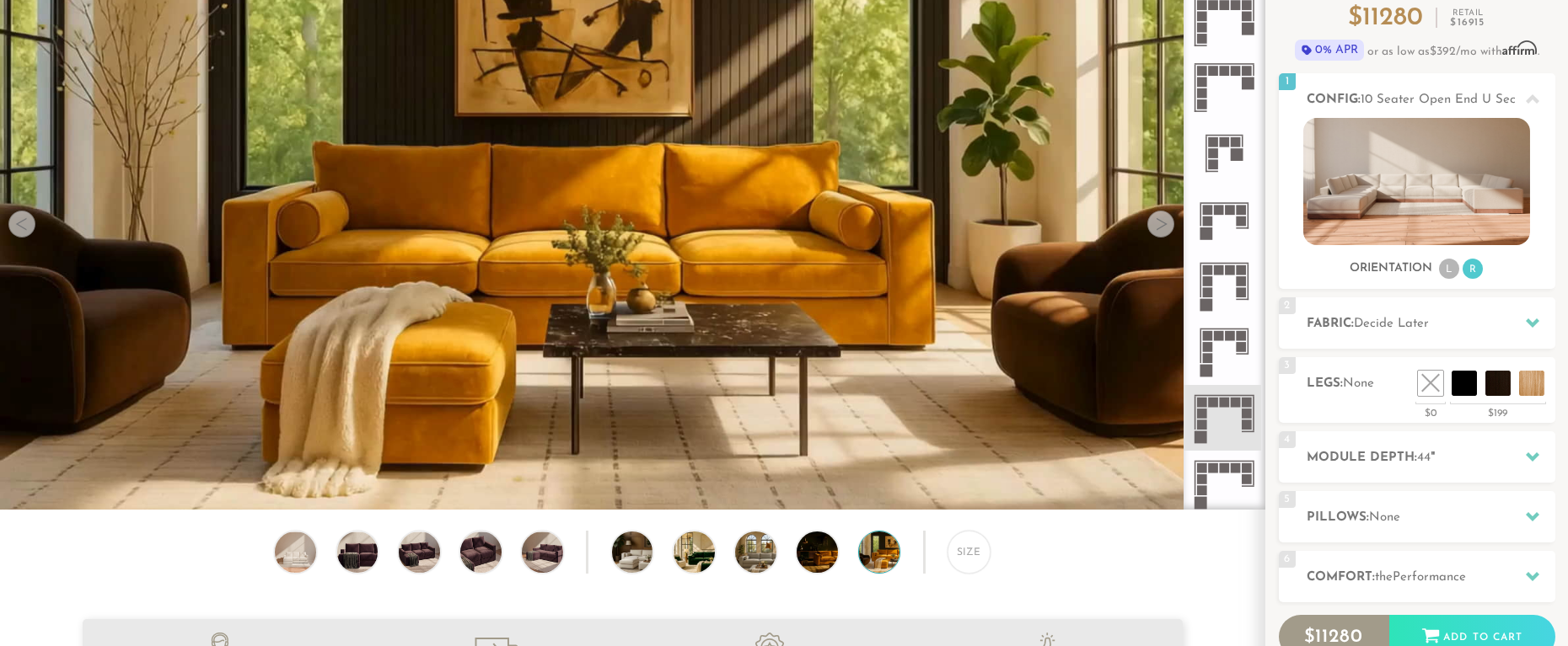
click at [1166, 225] on div at bounding box center [1160, 223] width 27 height 27
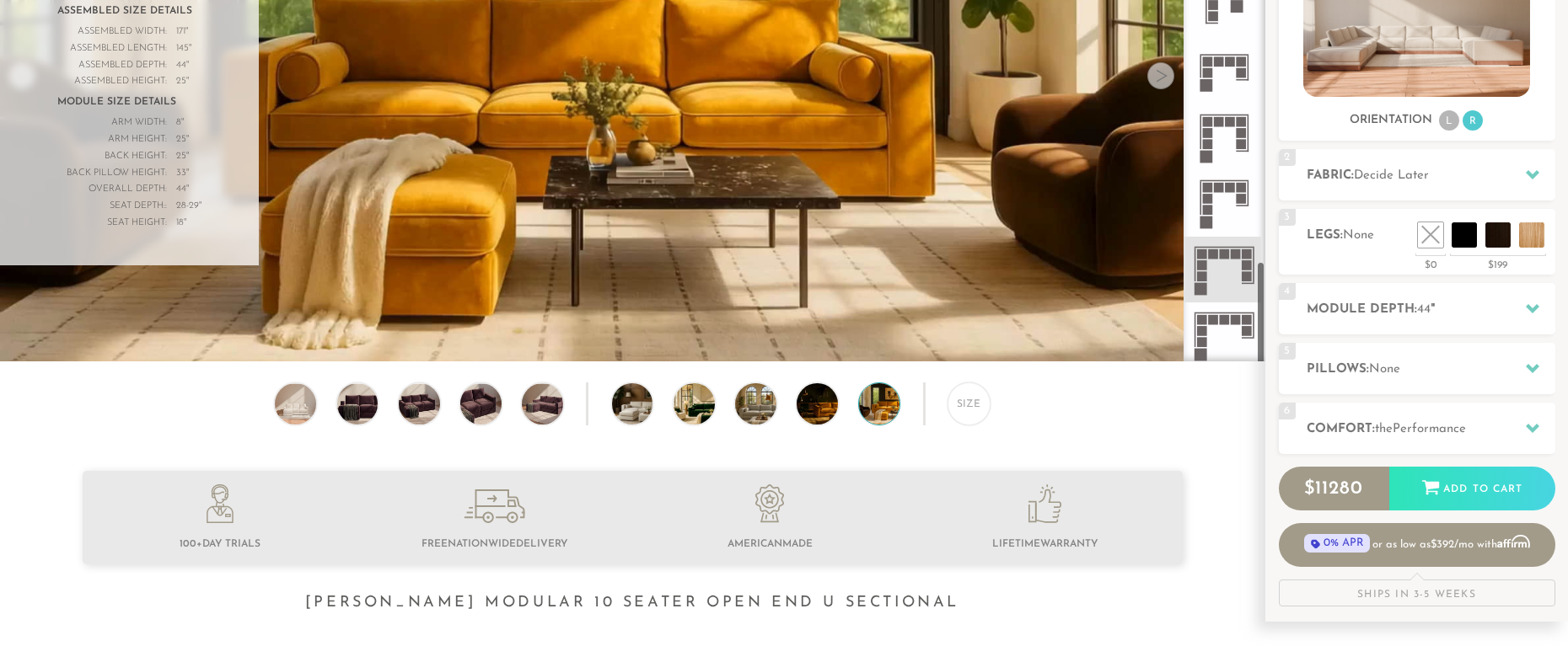
scroll to position [335, 0]
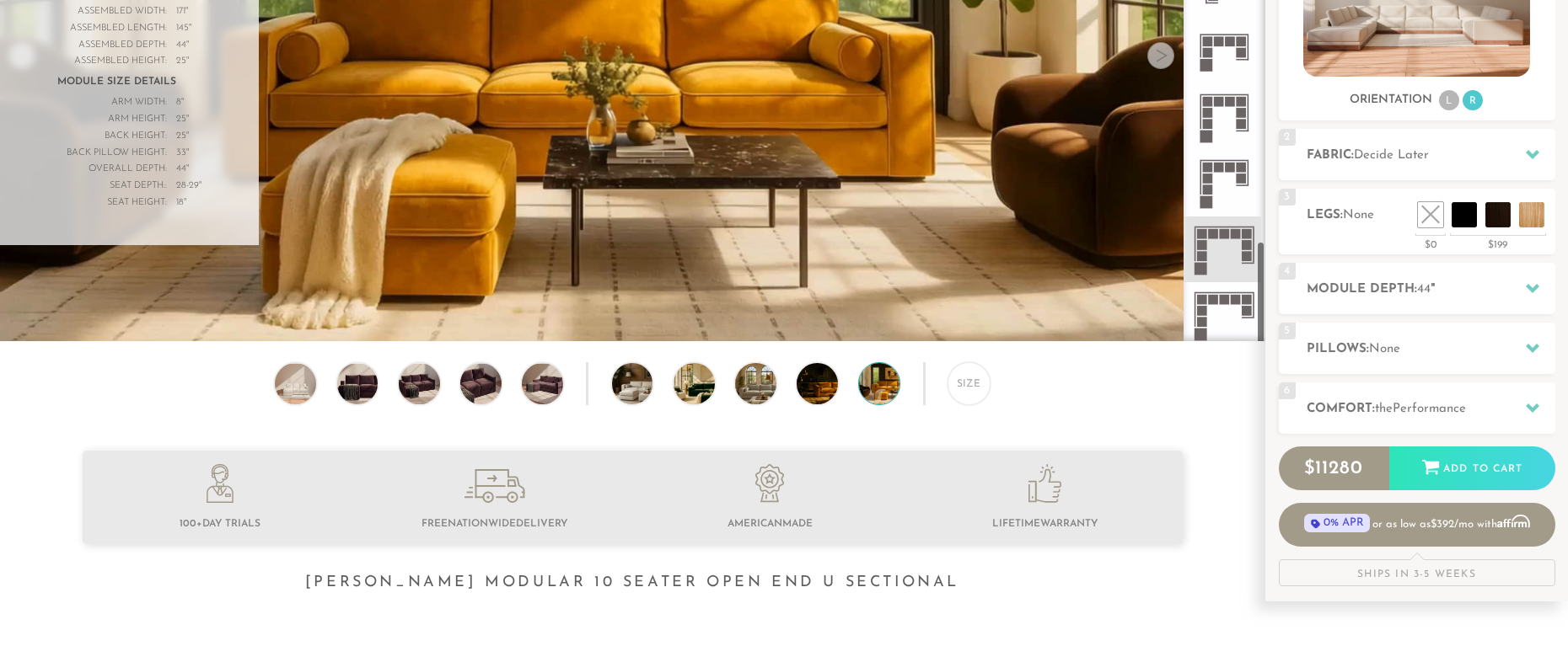
click at [1261, 340] on div at bounding box center [1224, 54] width 82 height 574
click at [1224, 255] on icon at bounding box center [1224, 249] width 66 height 66
click at [1220, 319] on icon at bounding box center [1224, 315] width 66 height 66
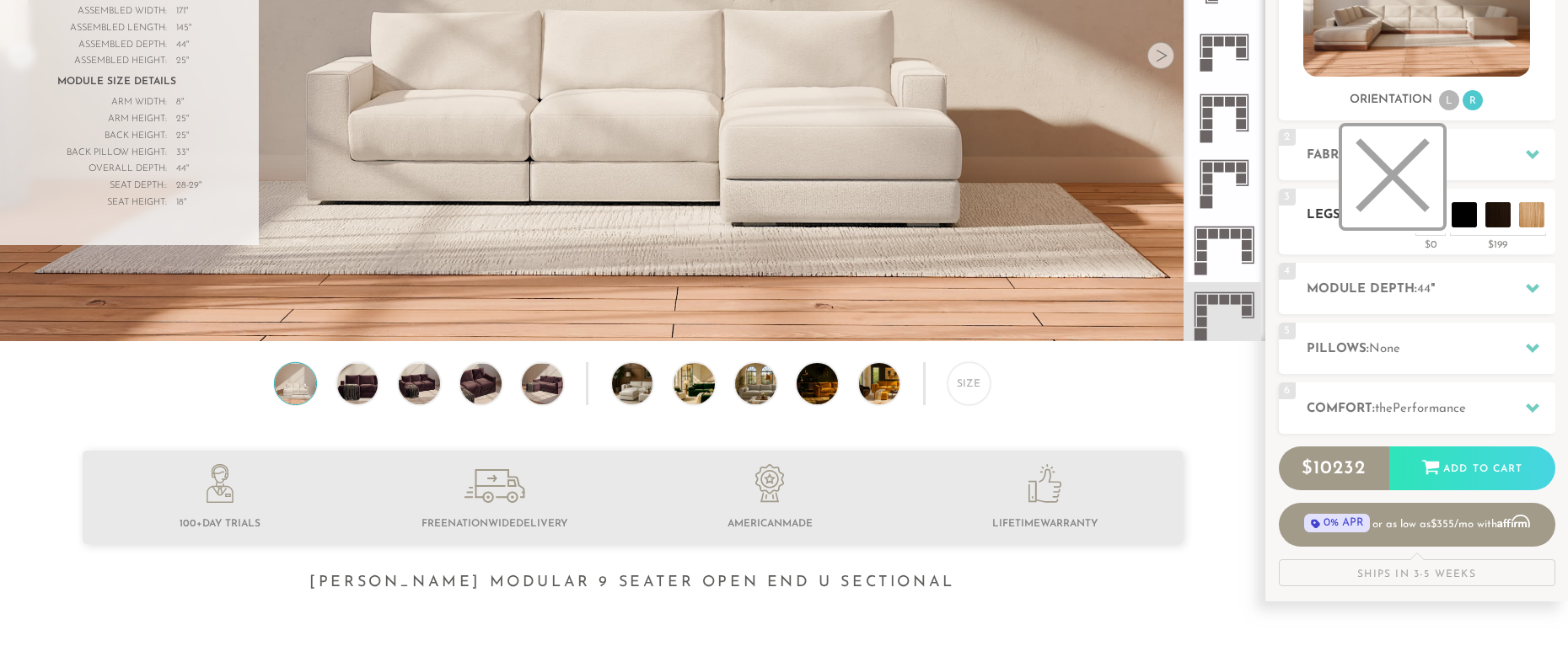
click at [1409, 181] on li at bounding box center [1392, 176] width 101 height 101
